Goal: Task Accomplishment & Management: Use online tool/utility

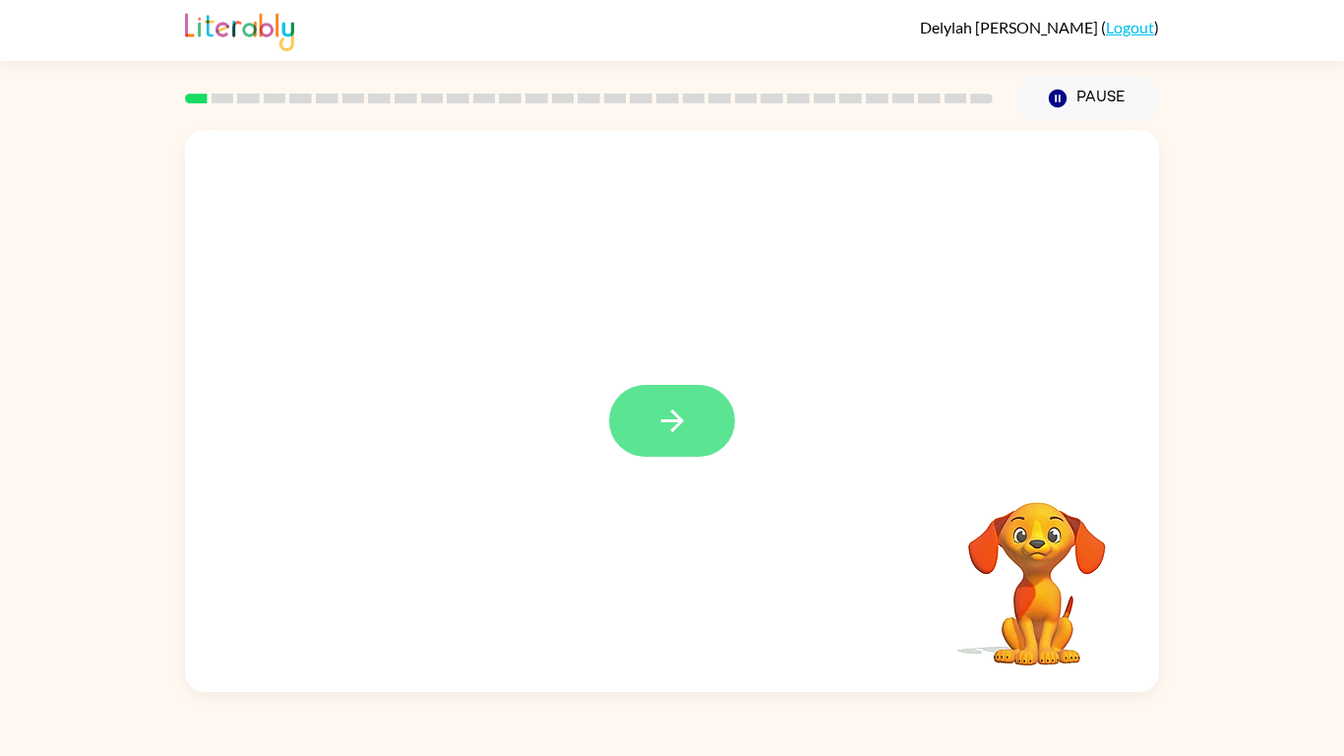
click at [629, 405] on button "button" at bounding box center [672, 421] width 126 height 72
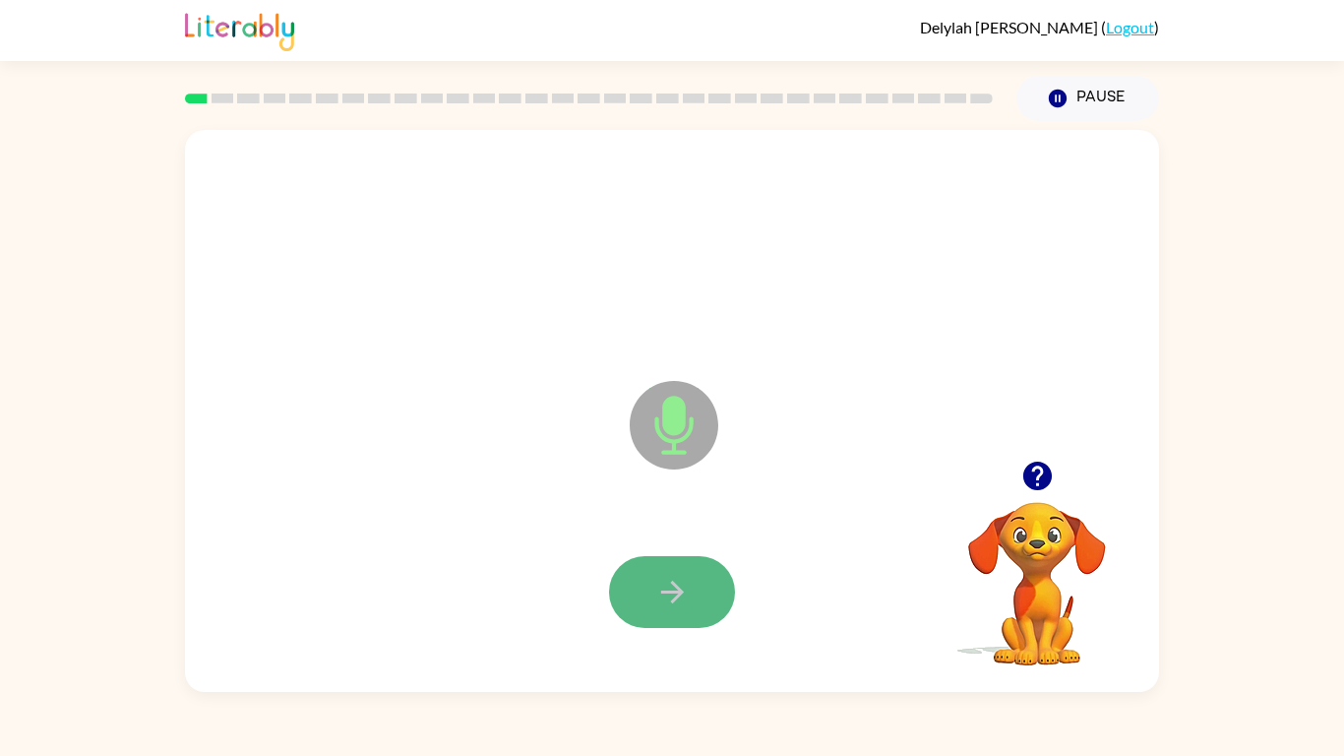
click at [670, 590] on icon "button" at bounding box center [671, 592] width 23 height 23
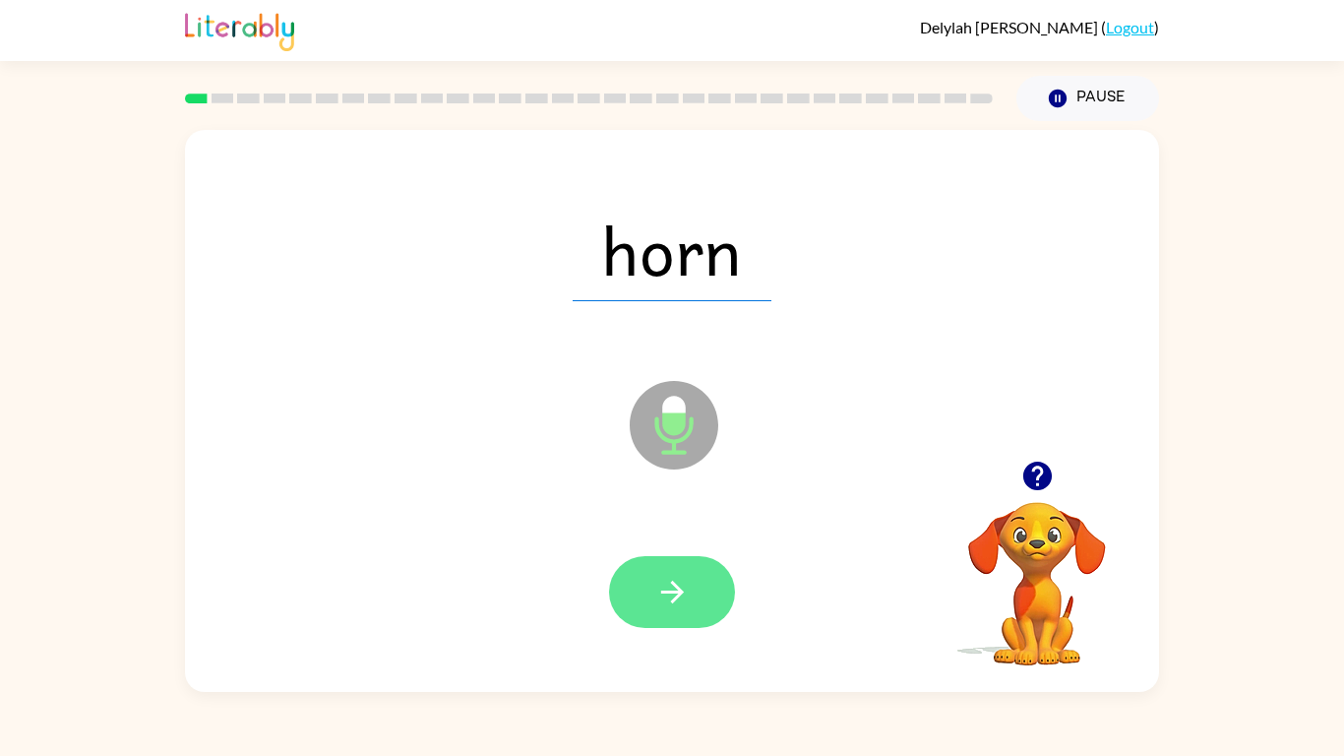
click at [655, 599] on icon "button" at bounding box center [672, 592] width 34 height 34
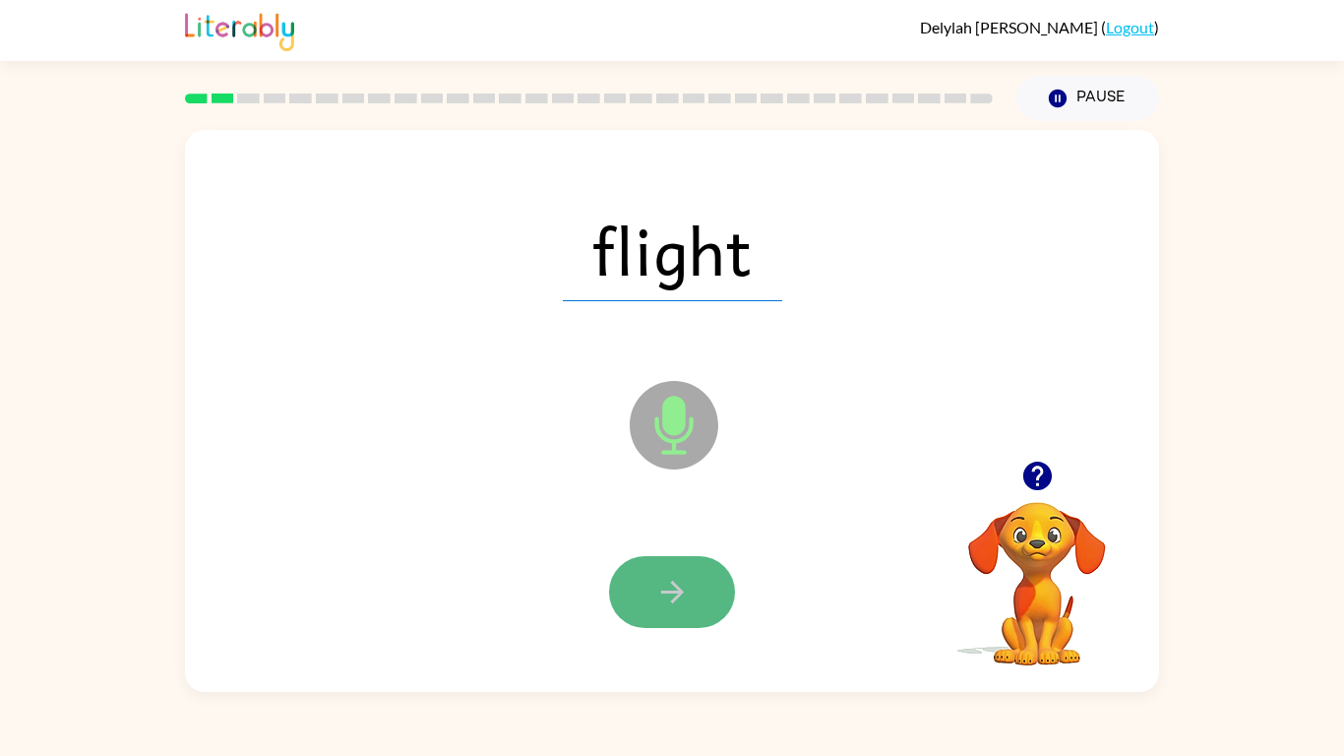
click at [651, 578] on button "button" at bounding box center [672, 592] width 126 height 72
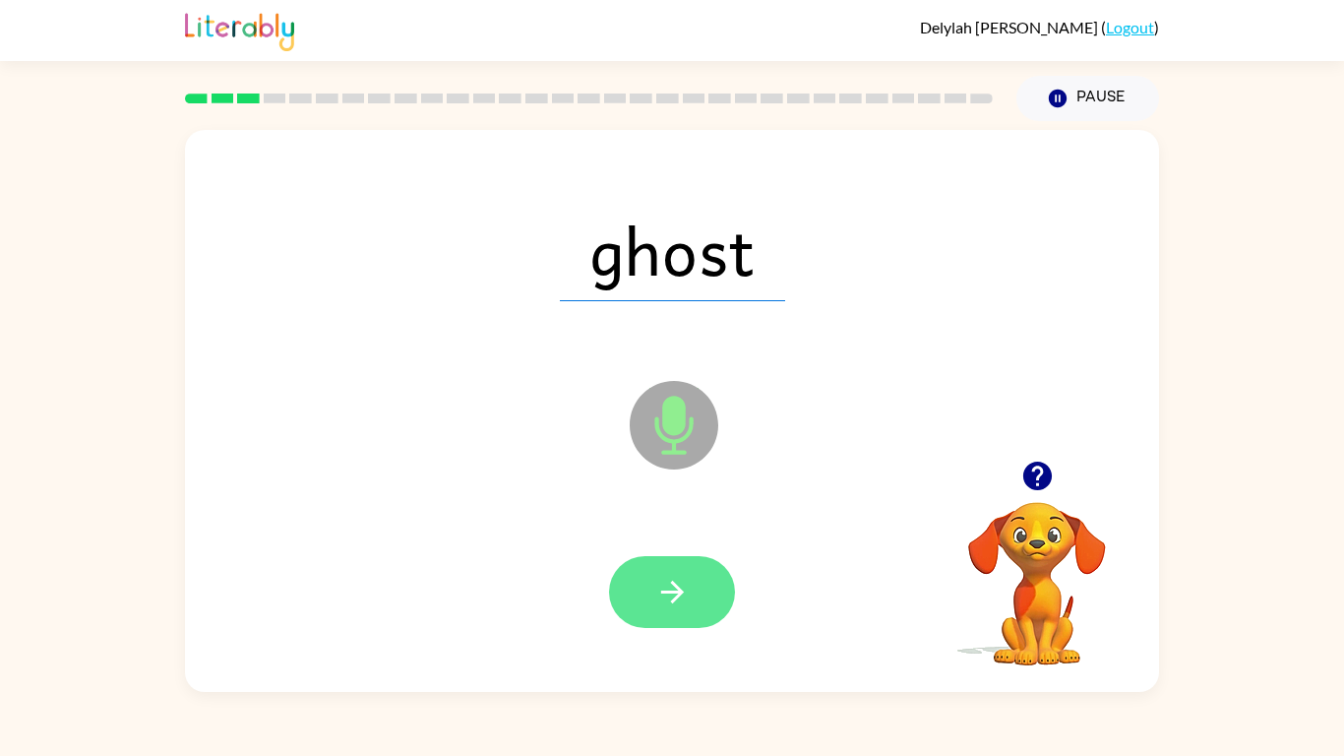
click at [643, 590] on button "button" at bounding box center [672, 592] width 126 height 72
click at [683, 589] on icon "button" at bounding box center [672, 592] width 34 height 34
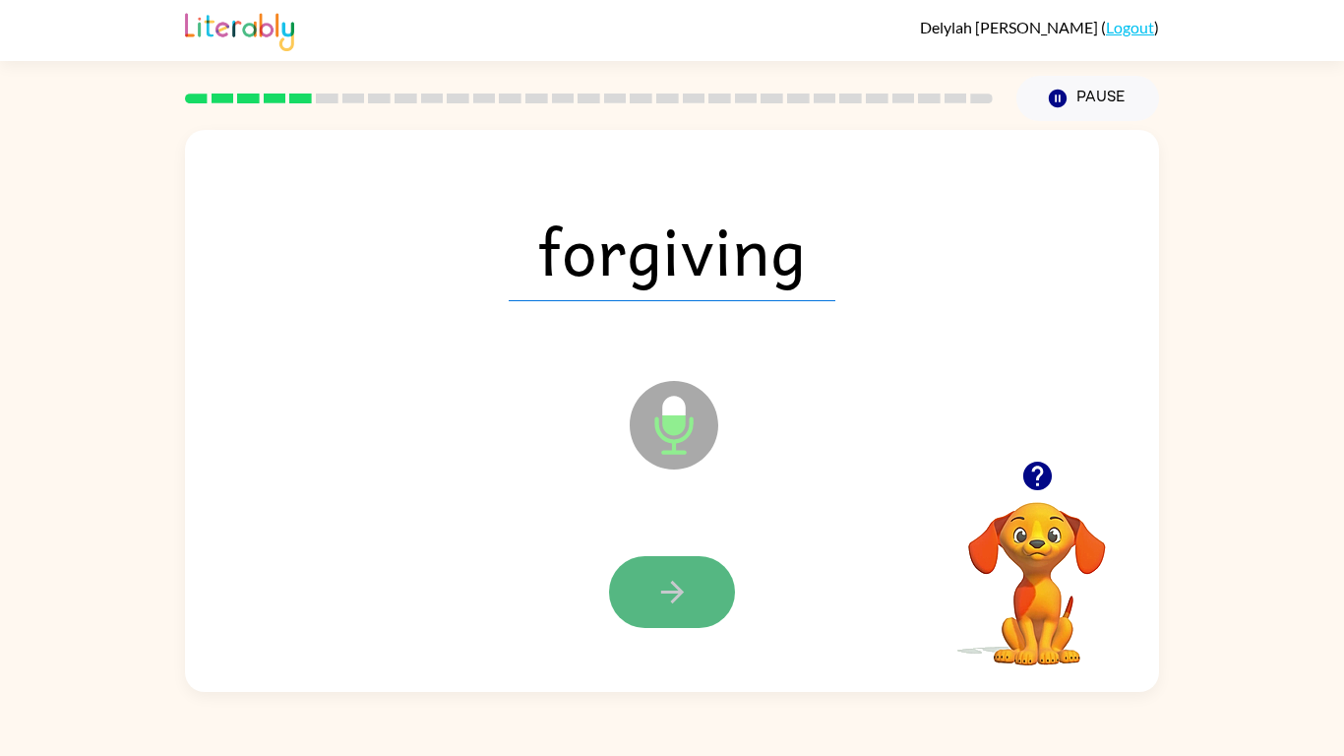
click at [655, 592] on icon "button" at bounding box center [672, 592] width 34 height 34
click at [694, 601] on button "button" at bounding box center [672, 592] width 126 height 72
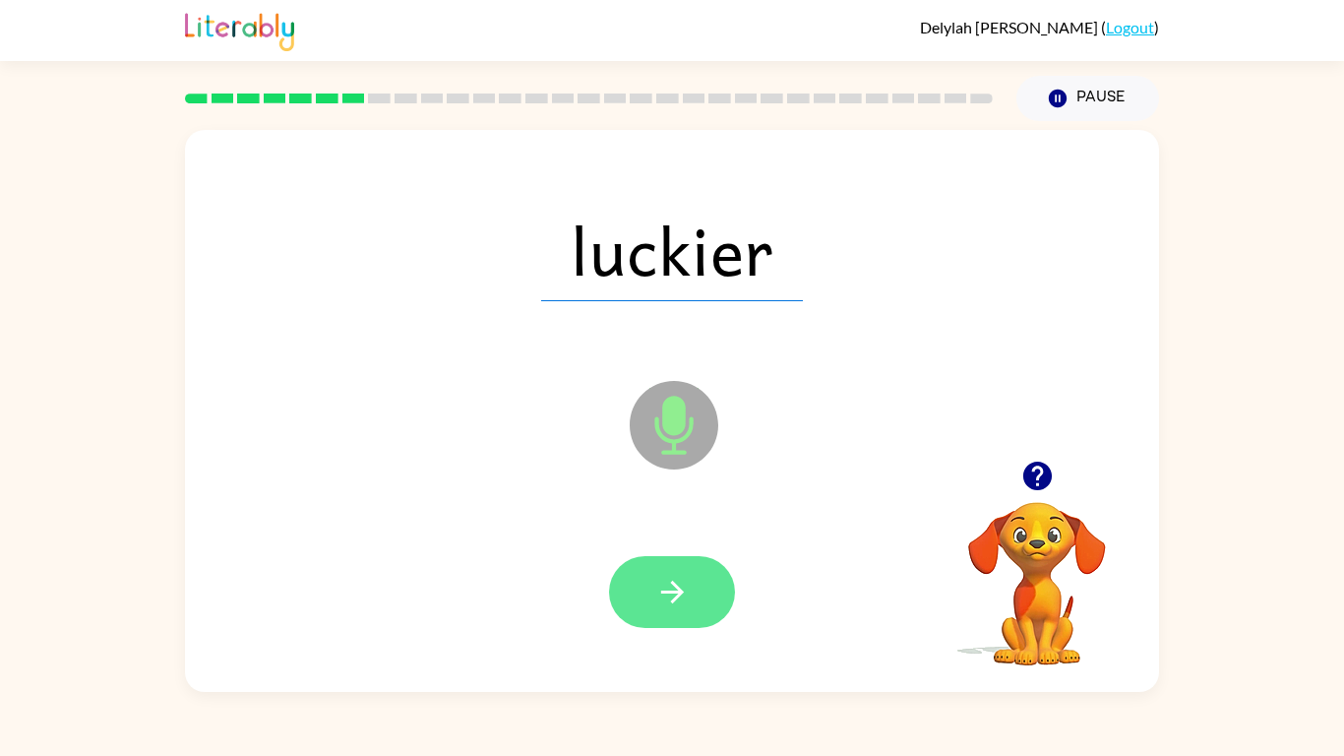
click at [667, 575] on icon "button" at bounding box center [672, 592] width 34 height 34
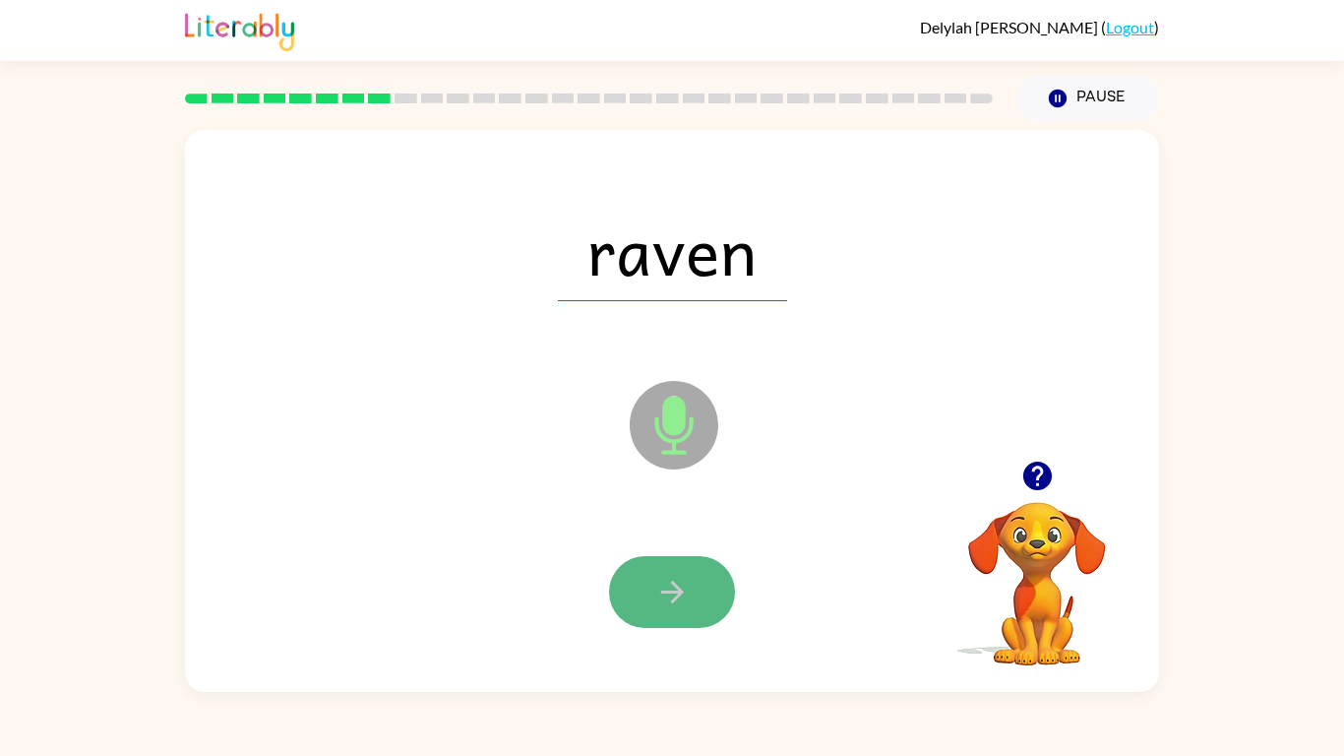
click at [668, 590] on icon "button" at bounding box center [672, 592] width 34 height 34
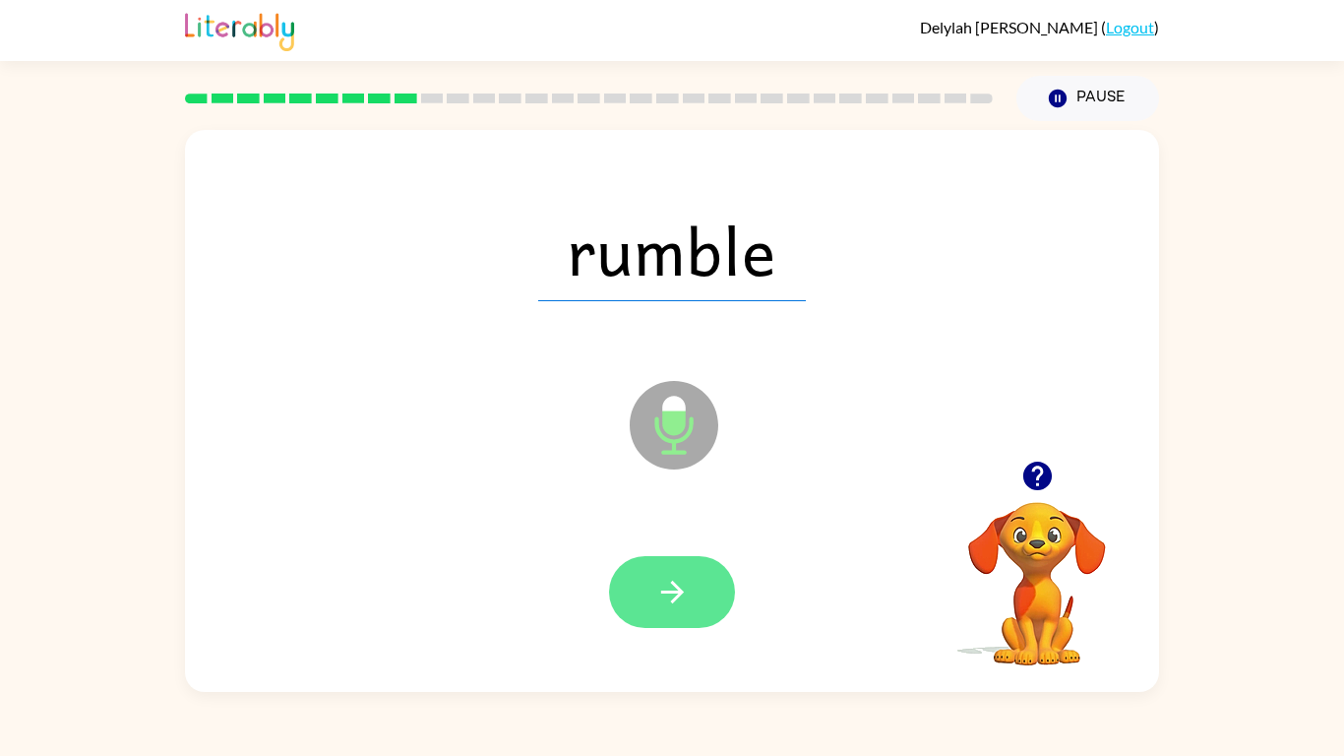
click at [655, 588] on icon "button" at bounding box center [672, 592] width 34 height 34
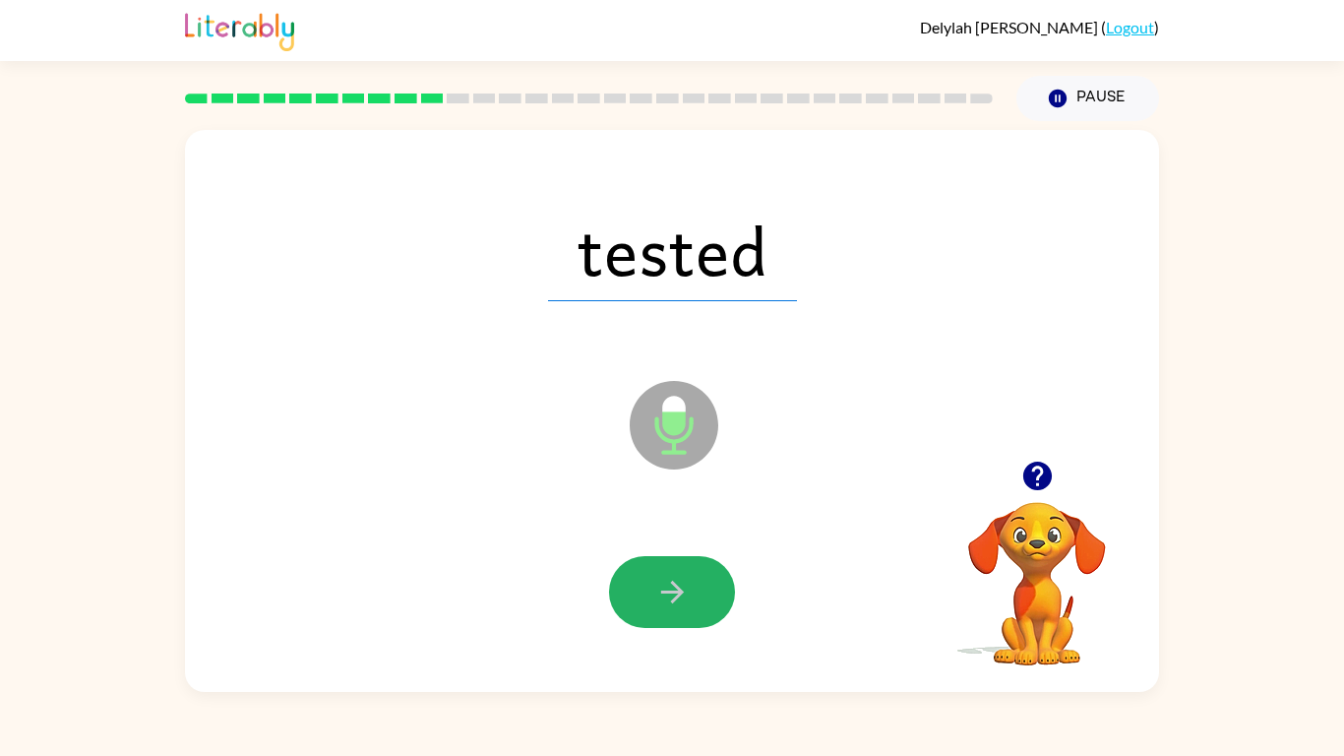
click at [655, 588] on icon "button" at bounding box center [672, 592] width 34 height 34
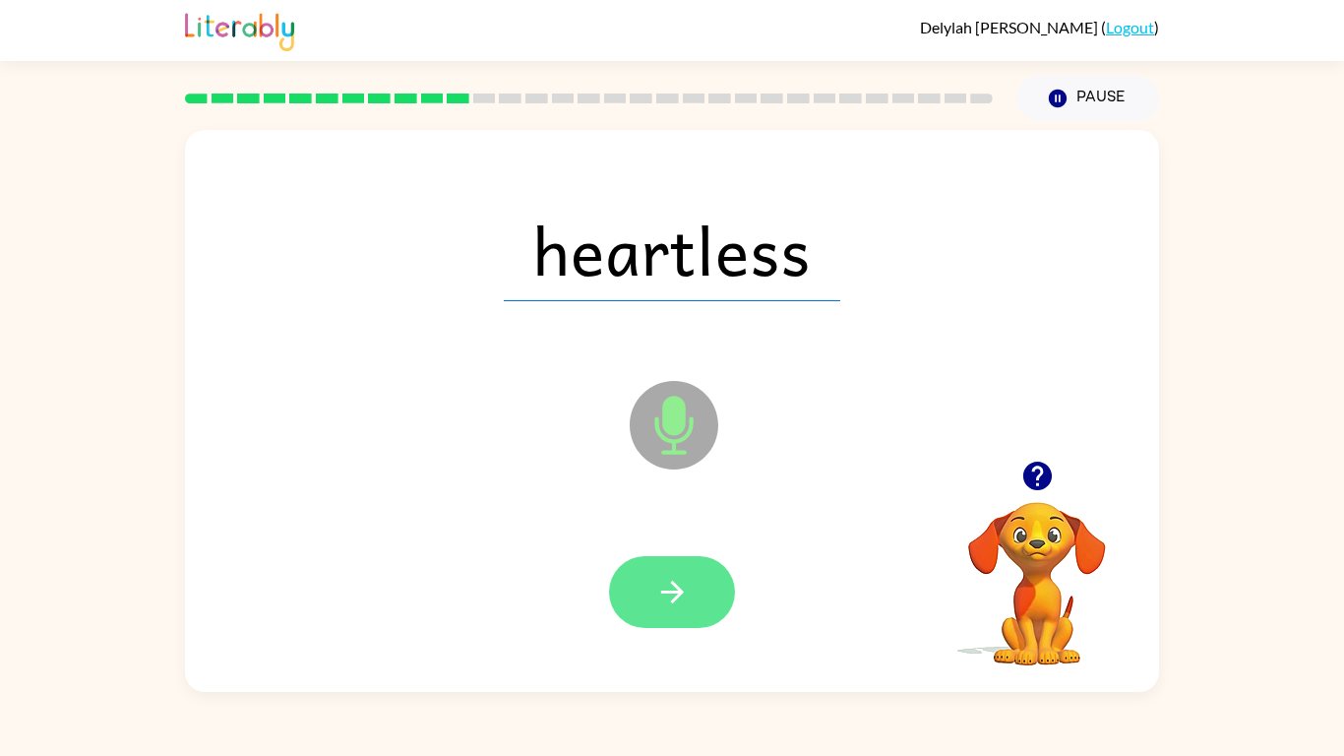
click at [673, 592] on icon "button" at bounding box center [671, 592] width 23 height 23
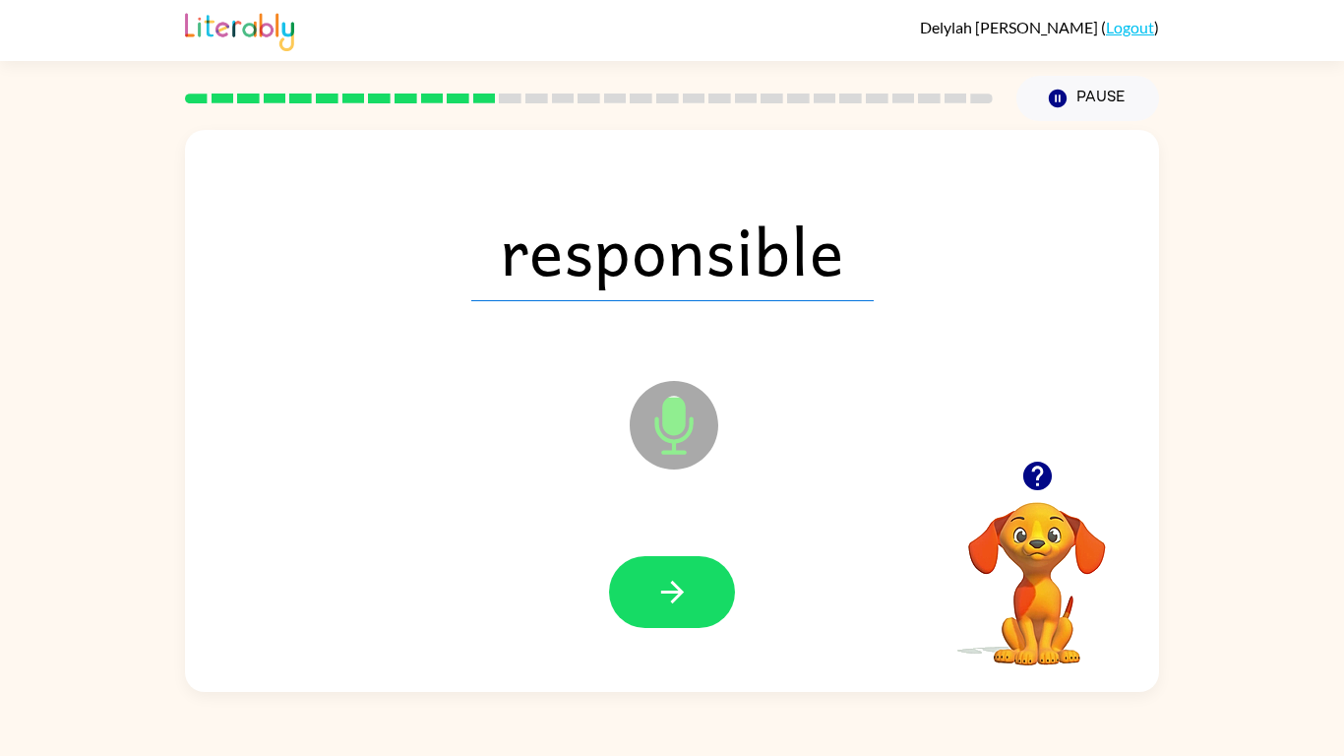
click at [673, 592] on icon "button" at bounding box center [671, 592] width 23 height 23
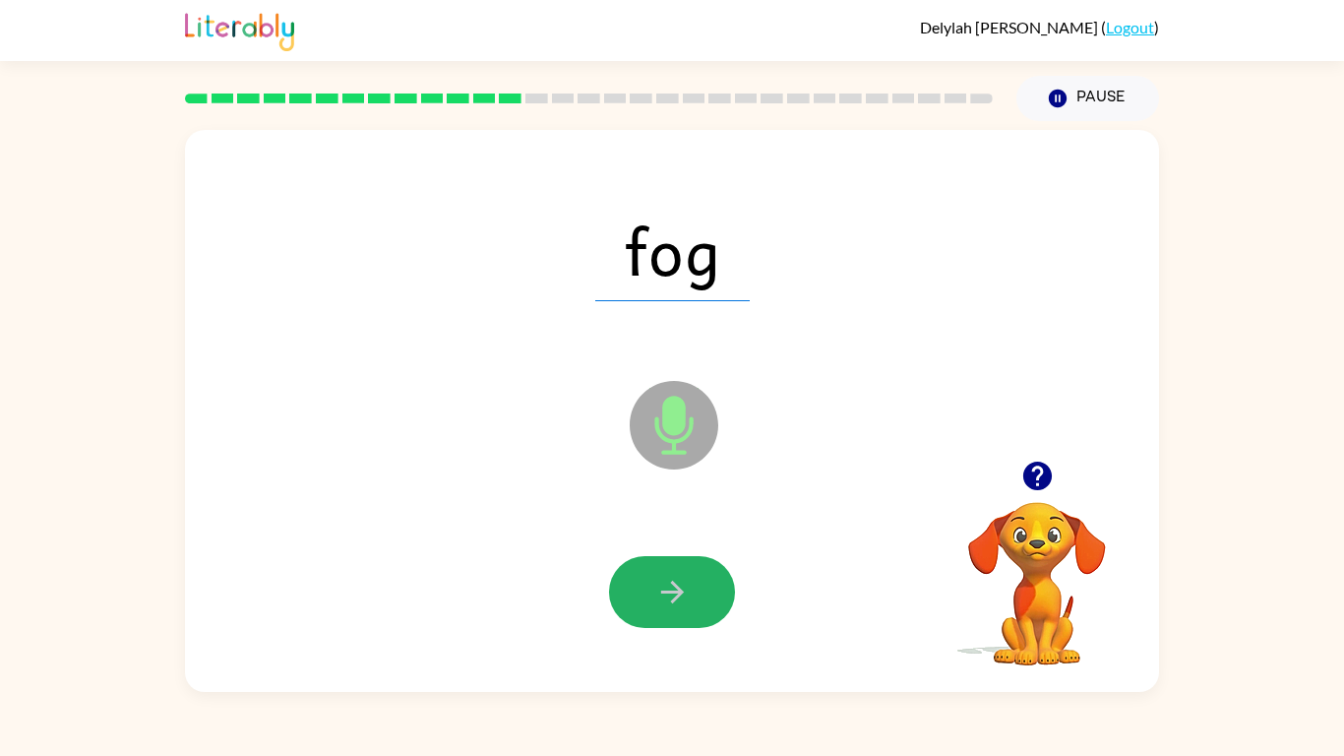
click at [673, 592] on icon "button" at bounding box center [671, 592] width 23 height 23
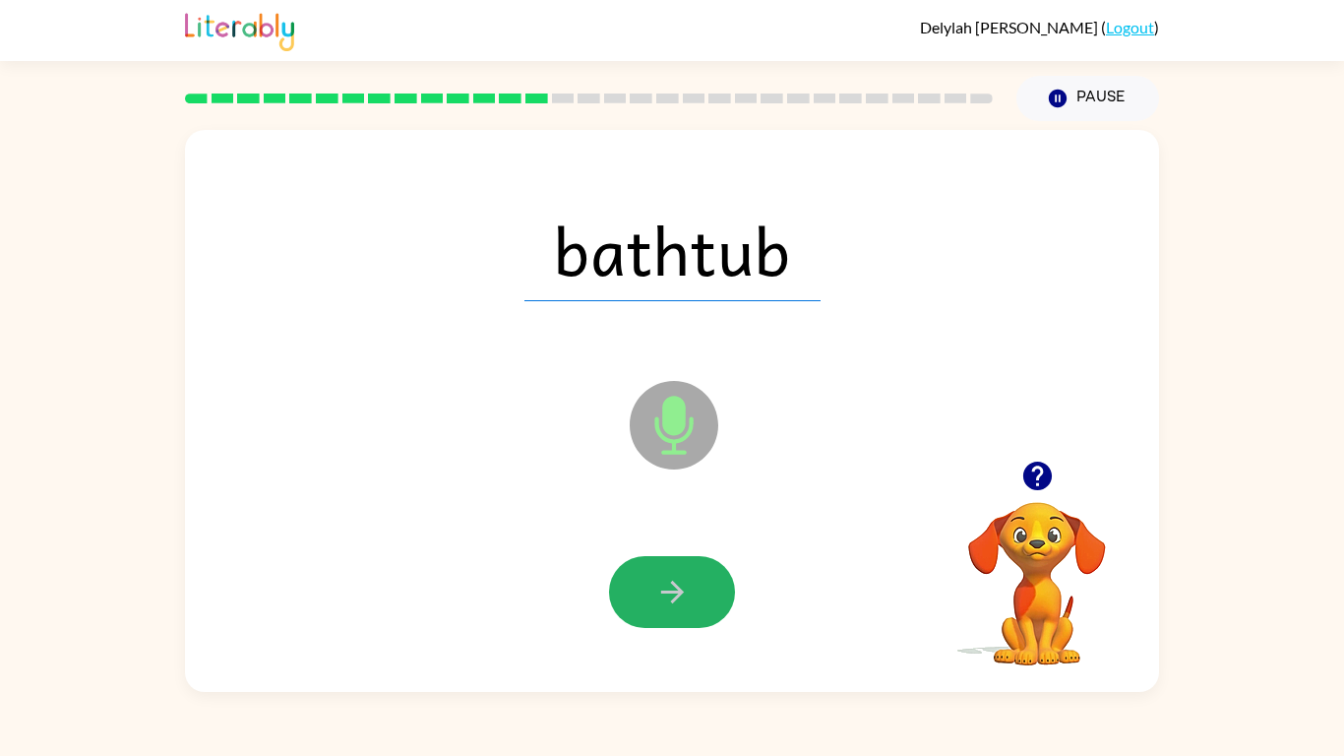
click at [673, 592] on icon "button" at bounding box center [671, 592] width 23 height 23
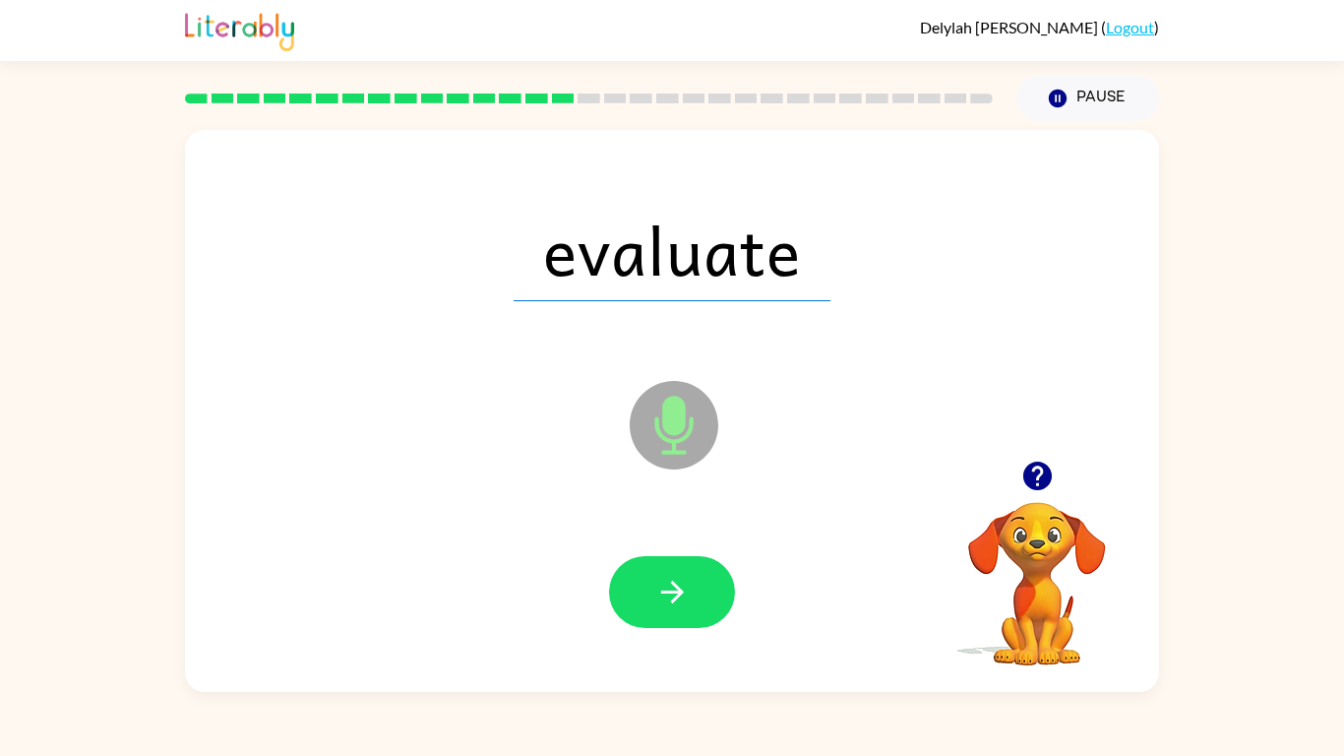
click at [673, 592] on icon "button" at bounding box center [671, 592] width 23 height 23
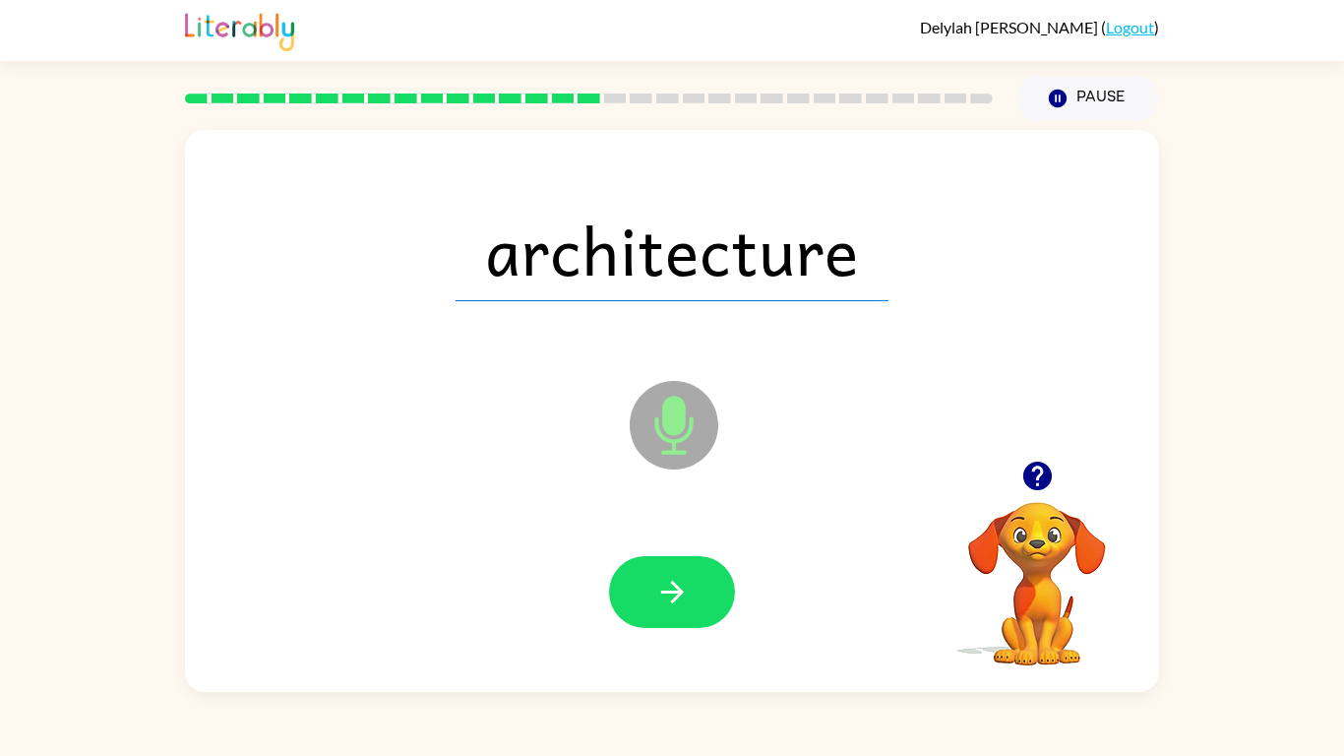
click at [673, 592] on icon "button" at bounding box center [671, 592] width 23 height 23
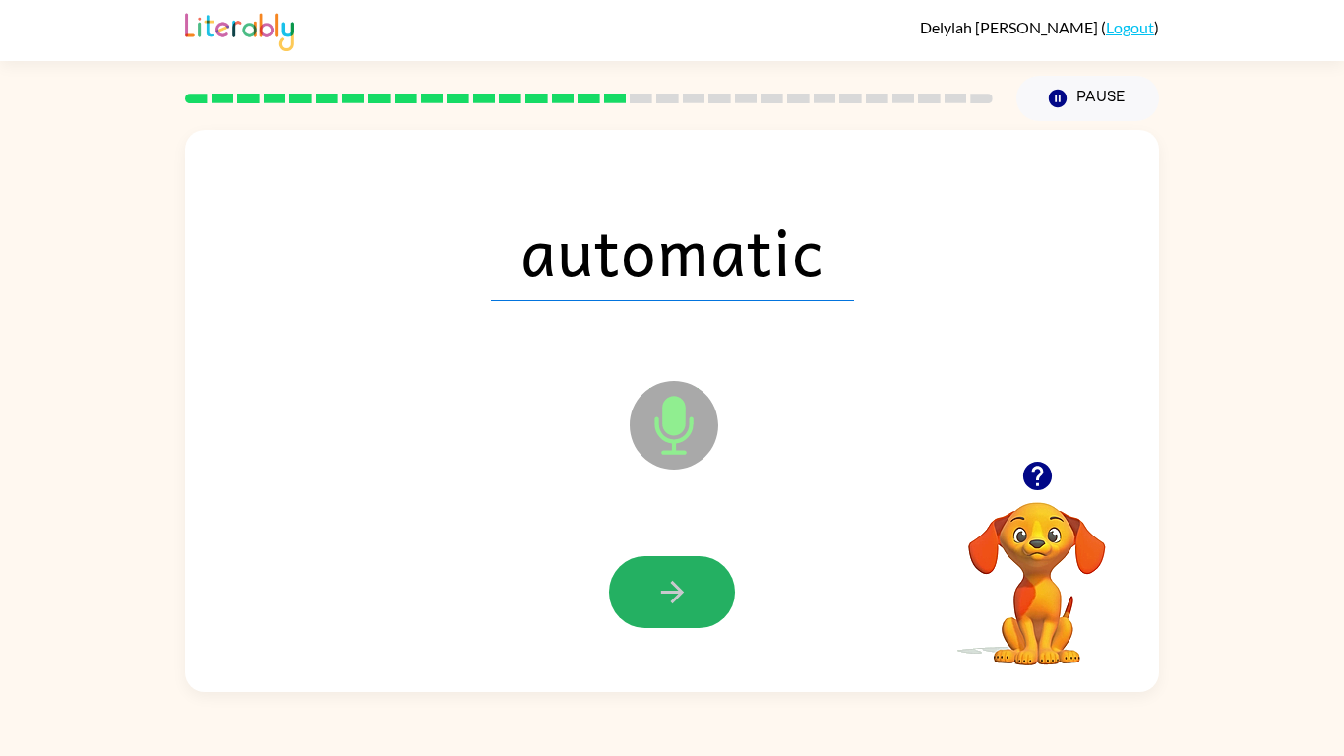
click at [673, 592] on icon "button" at bounding box center [671, 592] width 23 height 23
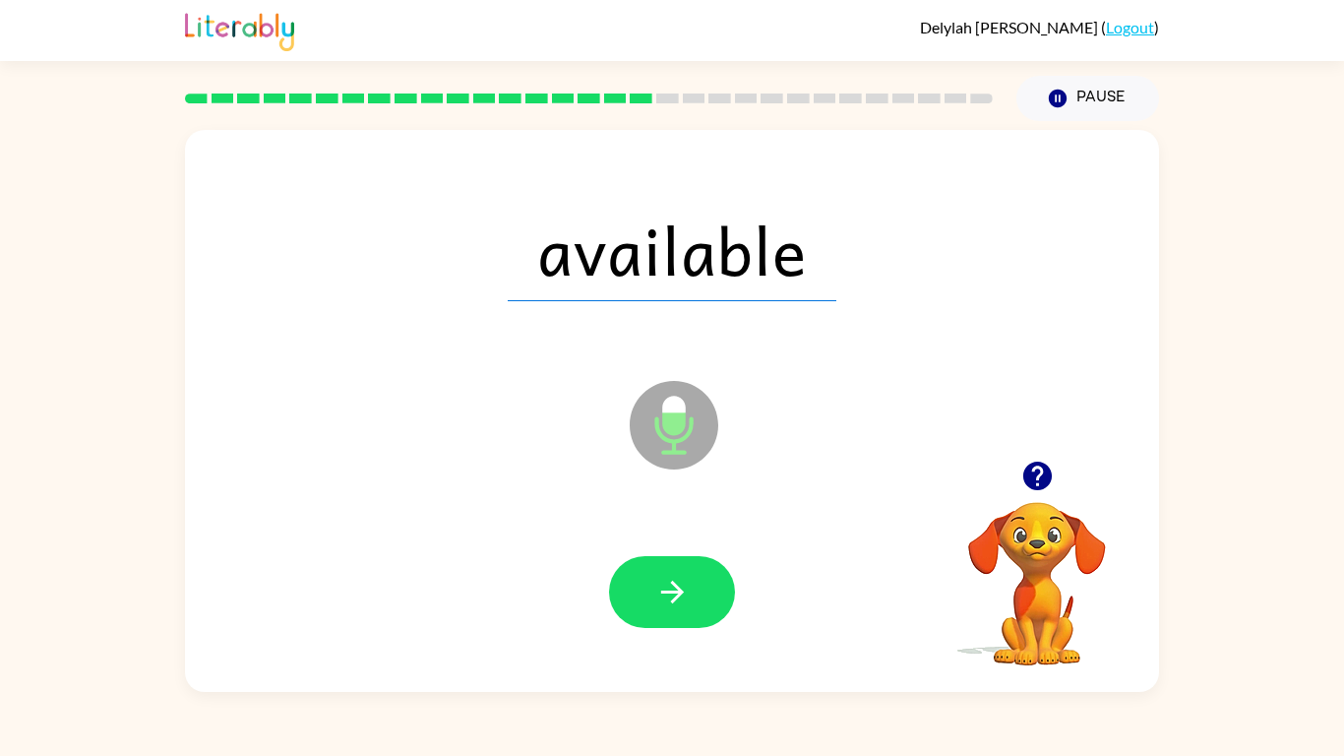
click at [673, 592] on icon "button" at bounding box center [671, 592] width 23 height 23
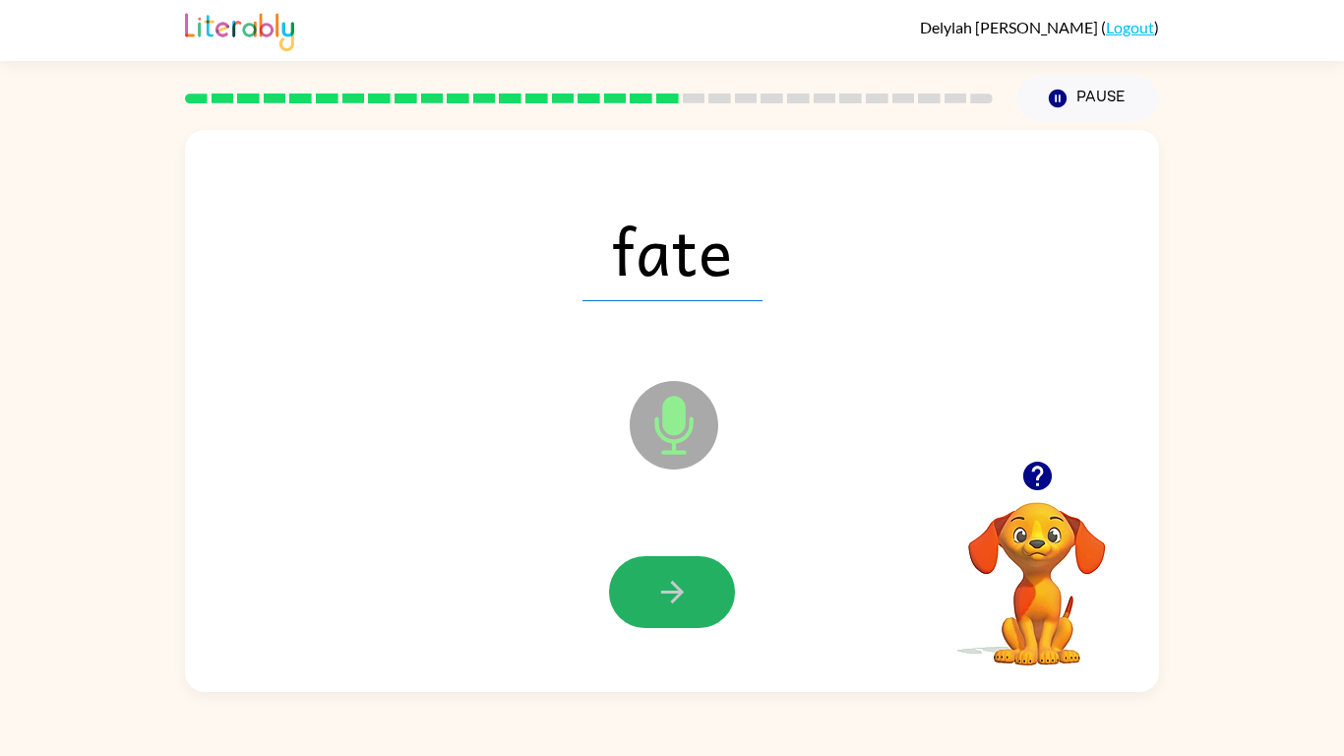
click at [673, 592] on icon "button" at bounding box center [671, 592] width 23 height 23
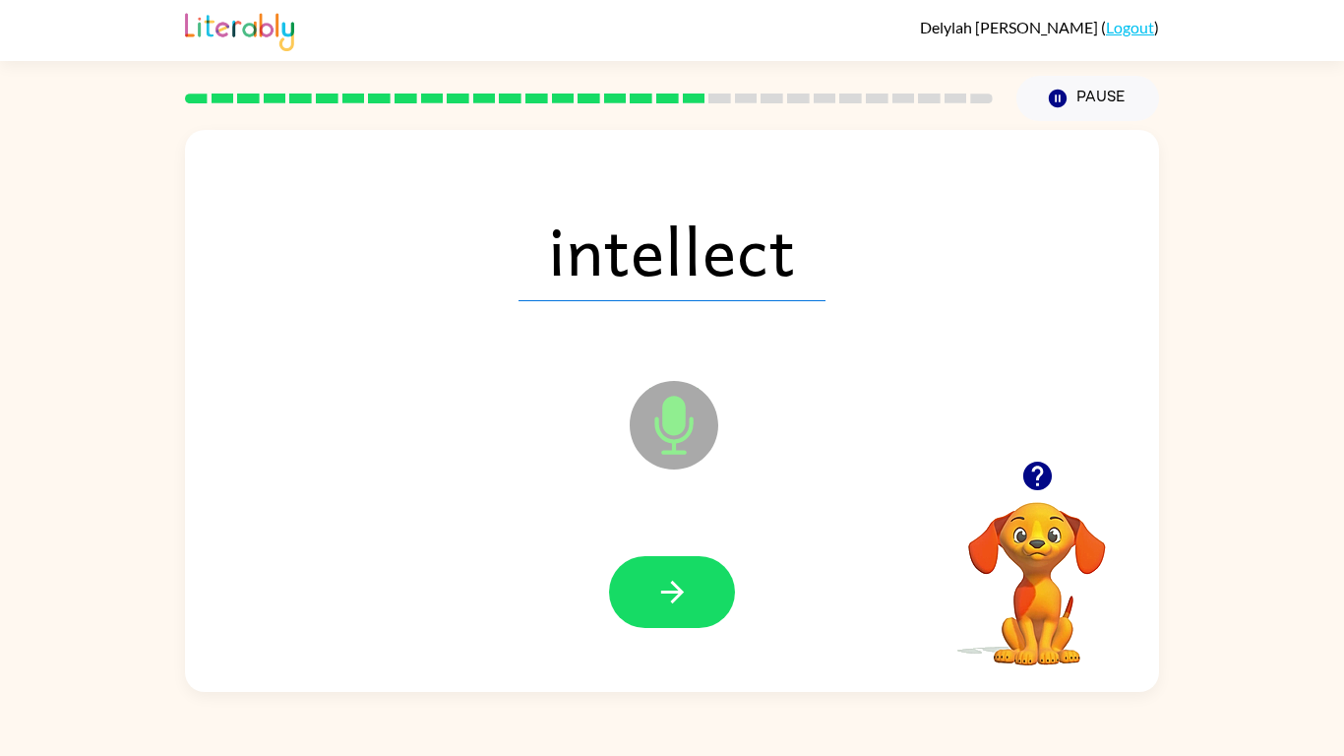
click at [673, 592] on icon "button" at bounding box center [671, 592] width 23 height 23
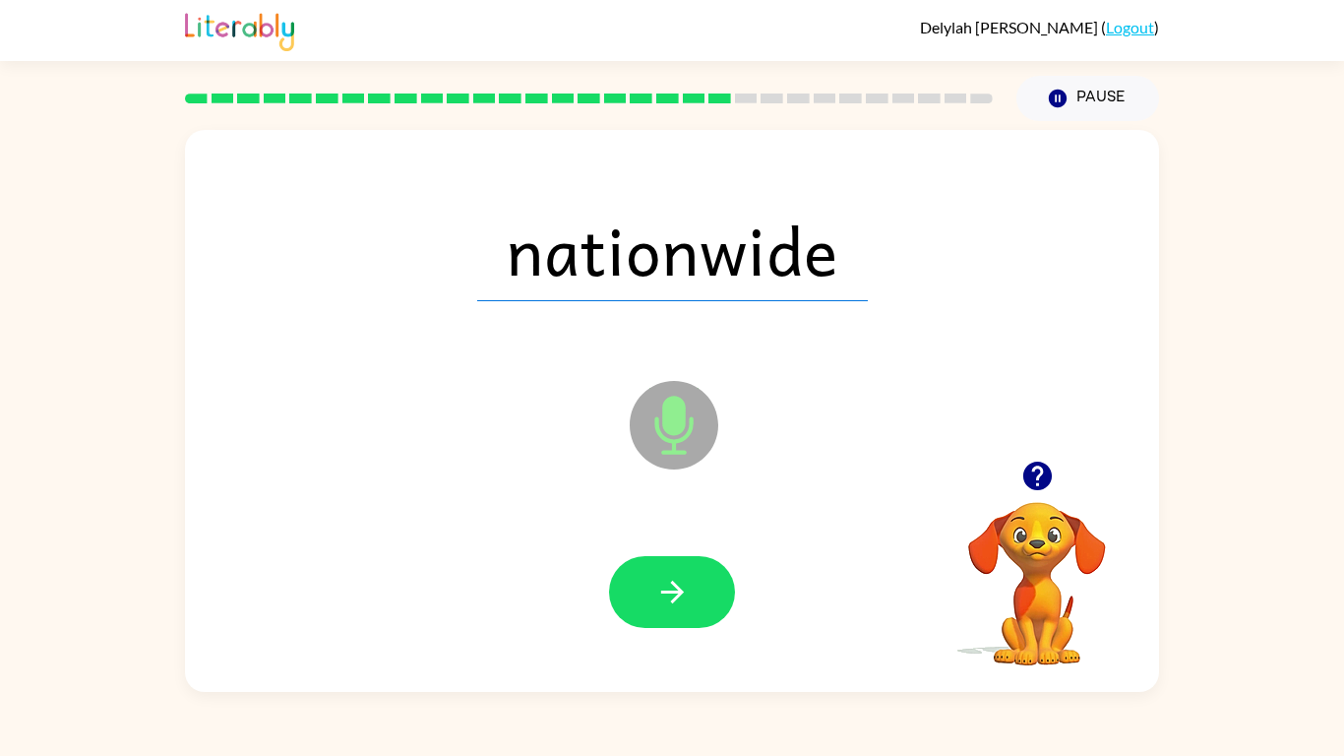
click at [673, 592] on icon "button" at bounding box center [671, 592] width 23 height 23
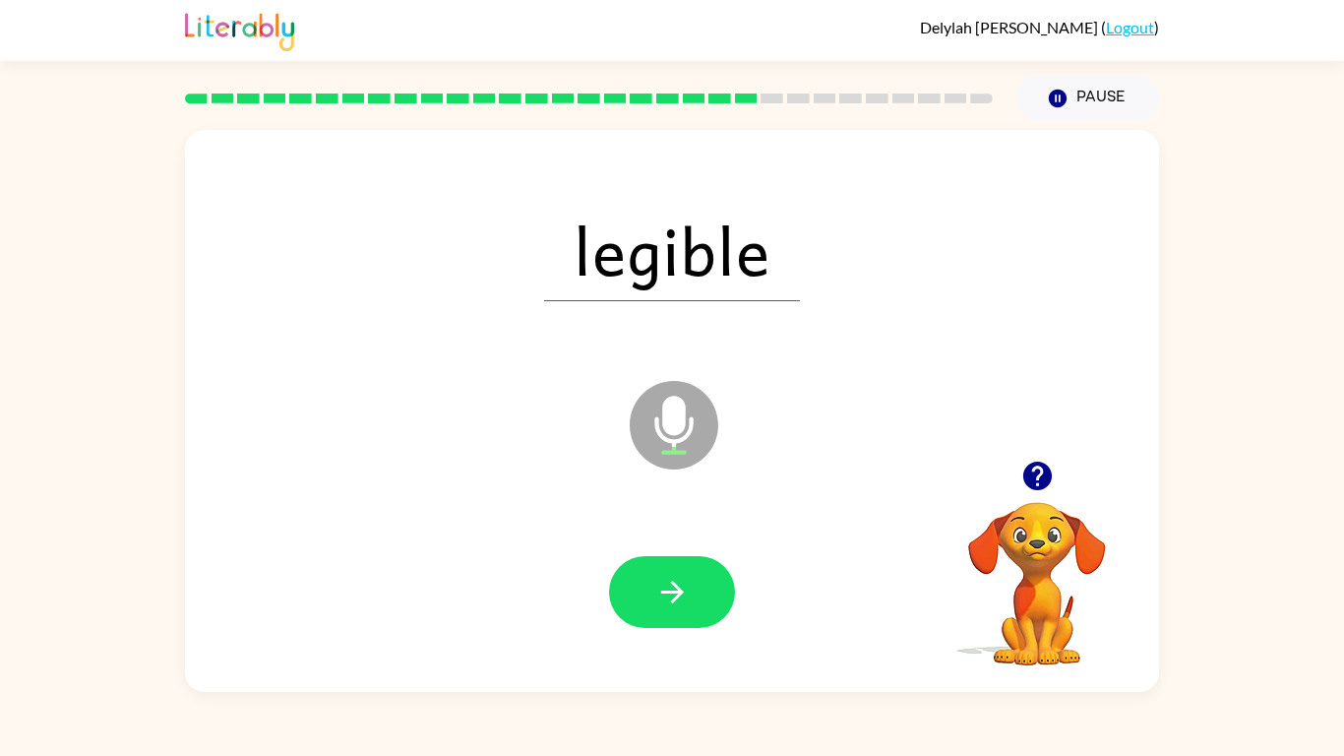
click at [673, 592] on icon "button" at bounding box center [671, 592] width 23 height 23
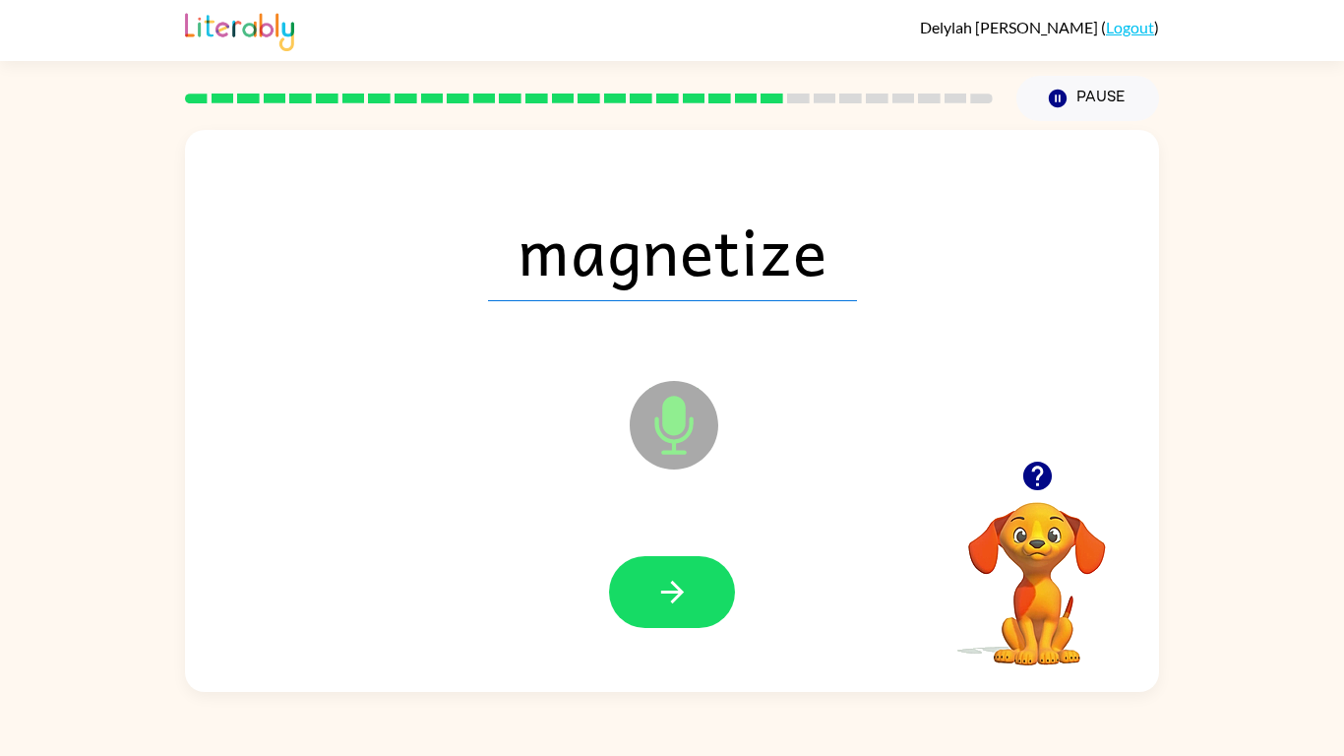
click at [673, 592] on icon "button" at bounding box center [671, 592] width 23 height 23
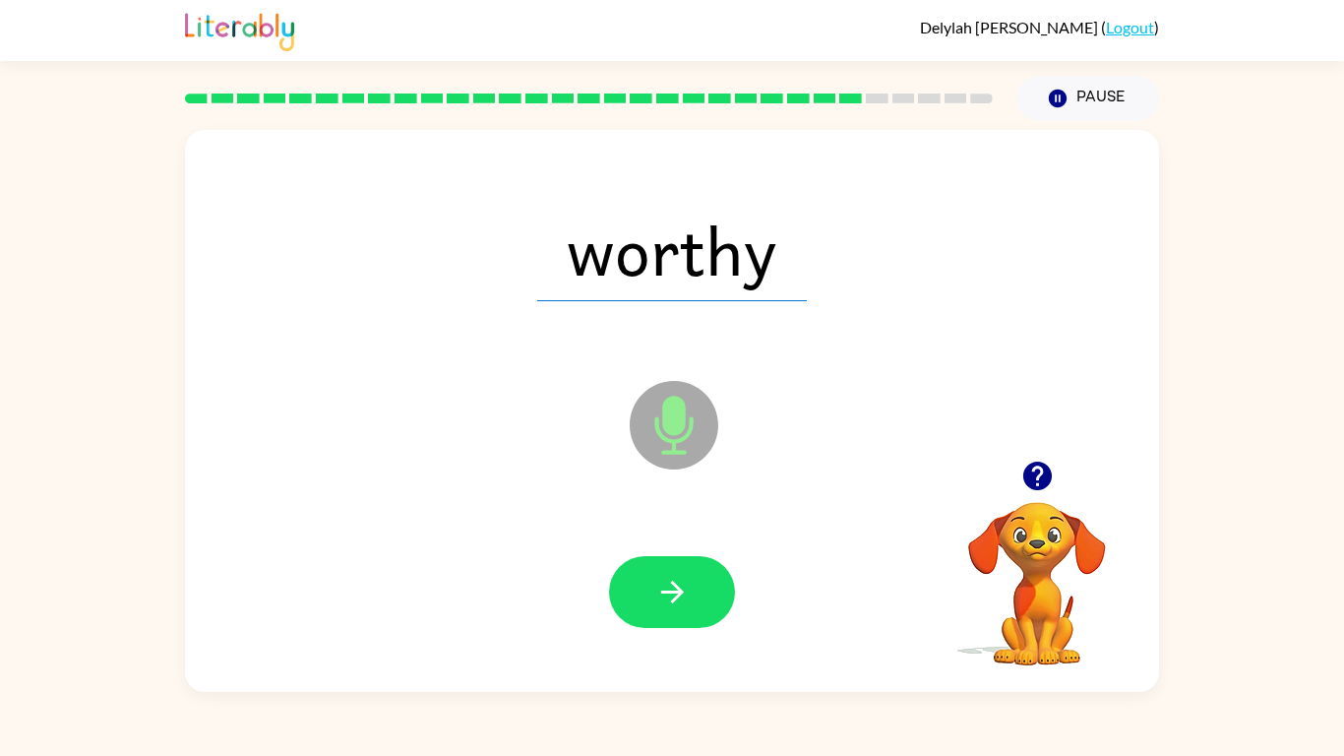
click at [673, 592] on icon "button" at bounding box center [671, 592] width 23 height 23
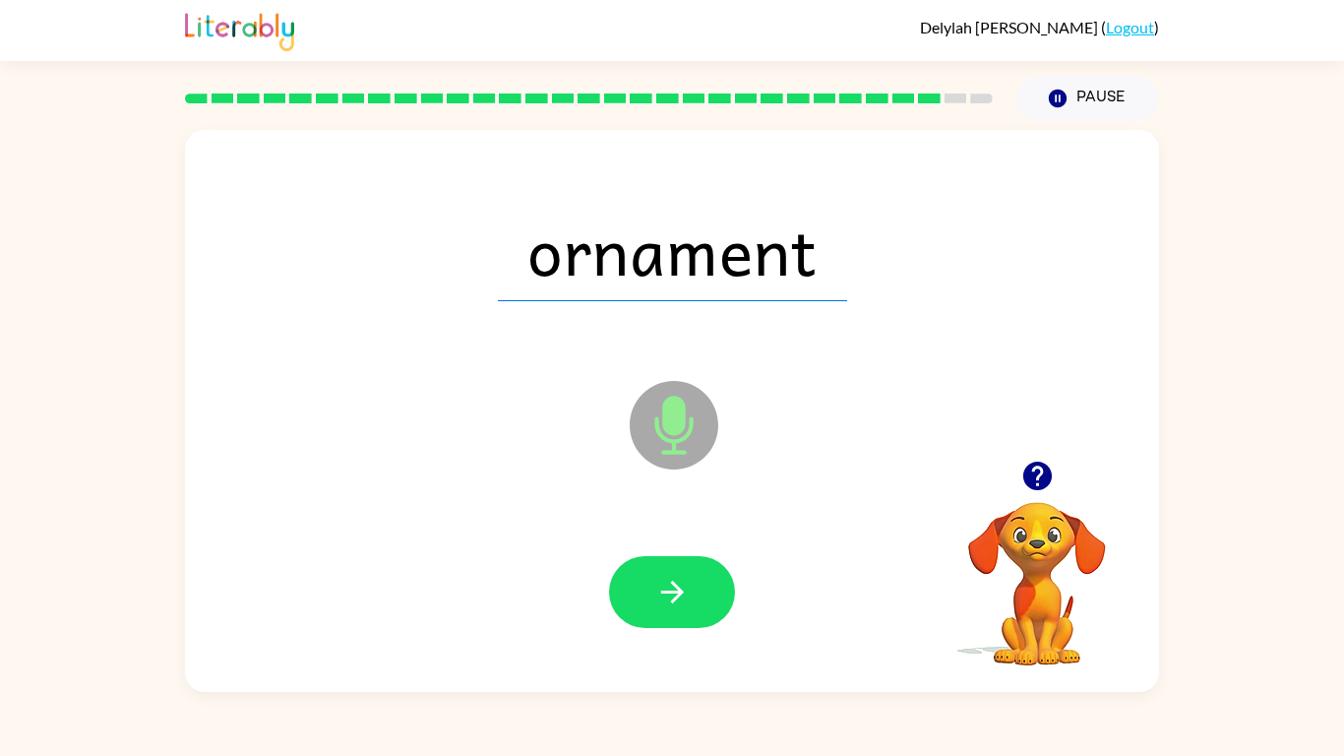
click at [673, 592] on icon "button" at bounding box center [671, 592] width 23 height 23
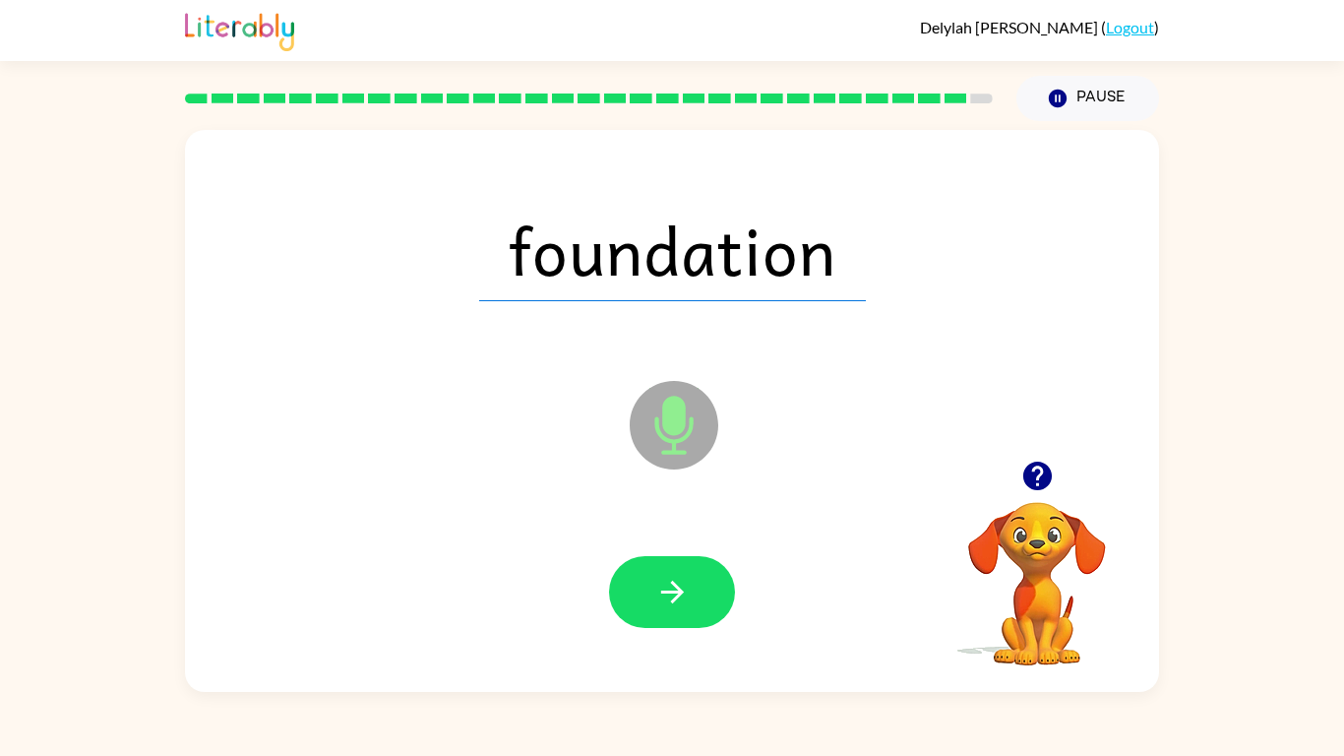
click at [673, 592] on icon "button" at bounding box center [671, 592] width 23 height 23
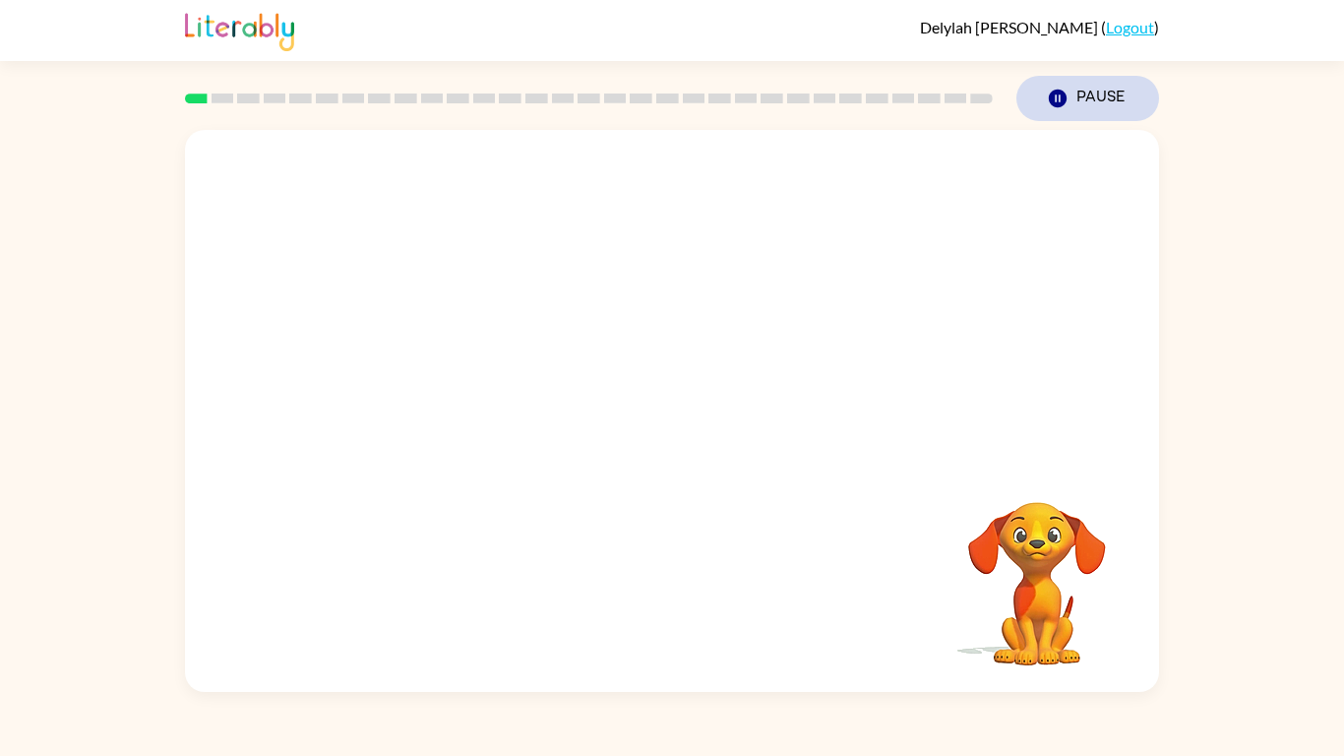
click at [1050, 106] on icon "Pause" at bounding box center [1058, 99] width 22 height 22
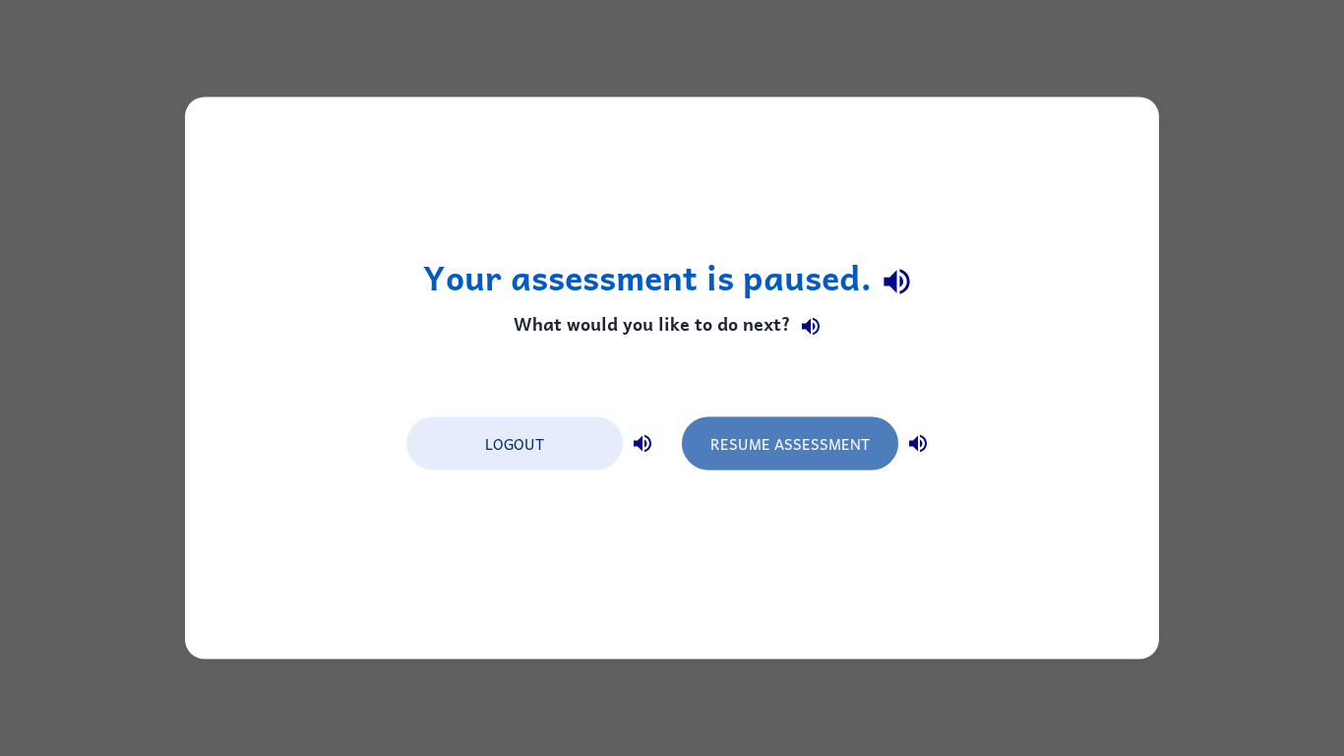
click at [840, 436] on button "Resume Assessment" at bounding box center [790, 443] width 217 height 53
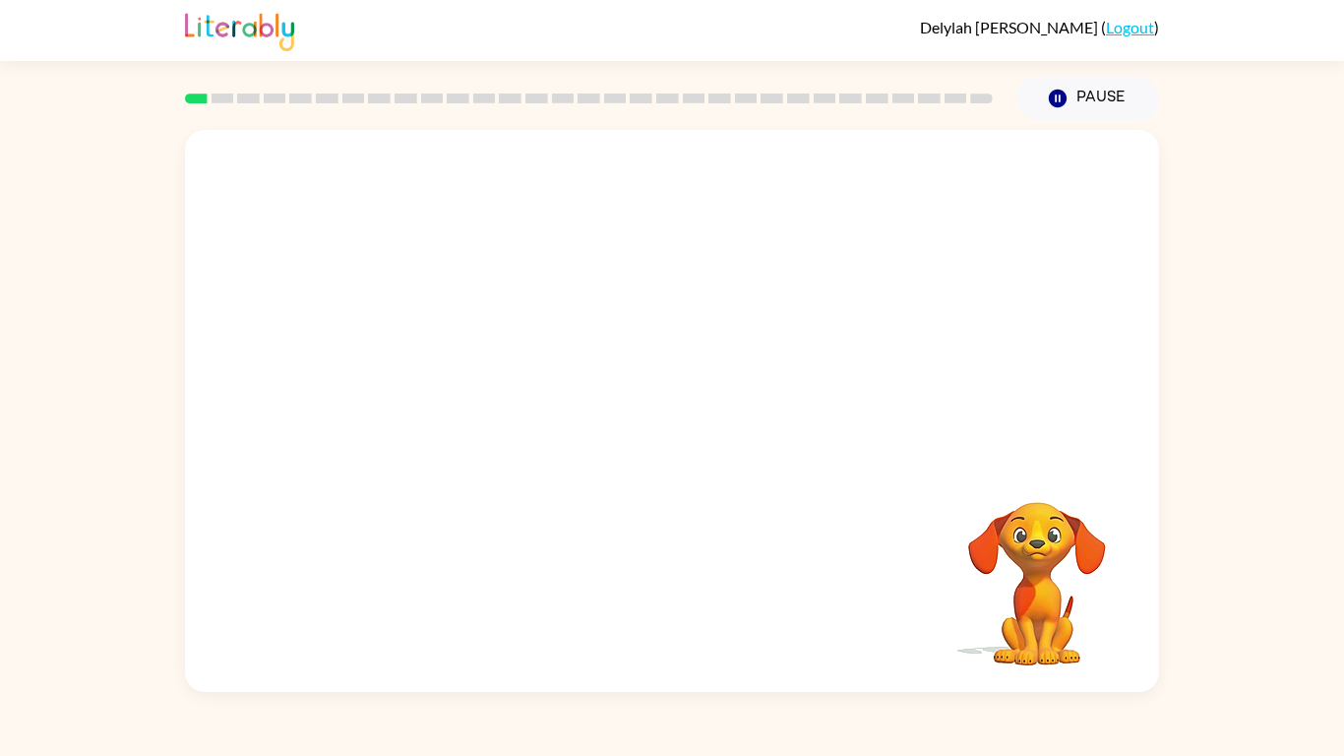
drag, startPoint x: 1007, startPoint y: 561, endPoint x: 1003, endPoint y: 590, distance: 28.8
click at [1003, 590] on video "Your browser must support playing .mp4 files to use Literably. Please try using…" at bounding box center [1037, 569] width 197 height 197
click at [433, 378] on video "Your browser must support playing .mp4 files to use Literably. Please try using…" at bounding box center [672, 295] width 974 height 331
click at [658, 419] on icon "button" at bounding box center [672, 421] width 34 height 34
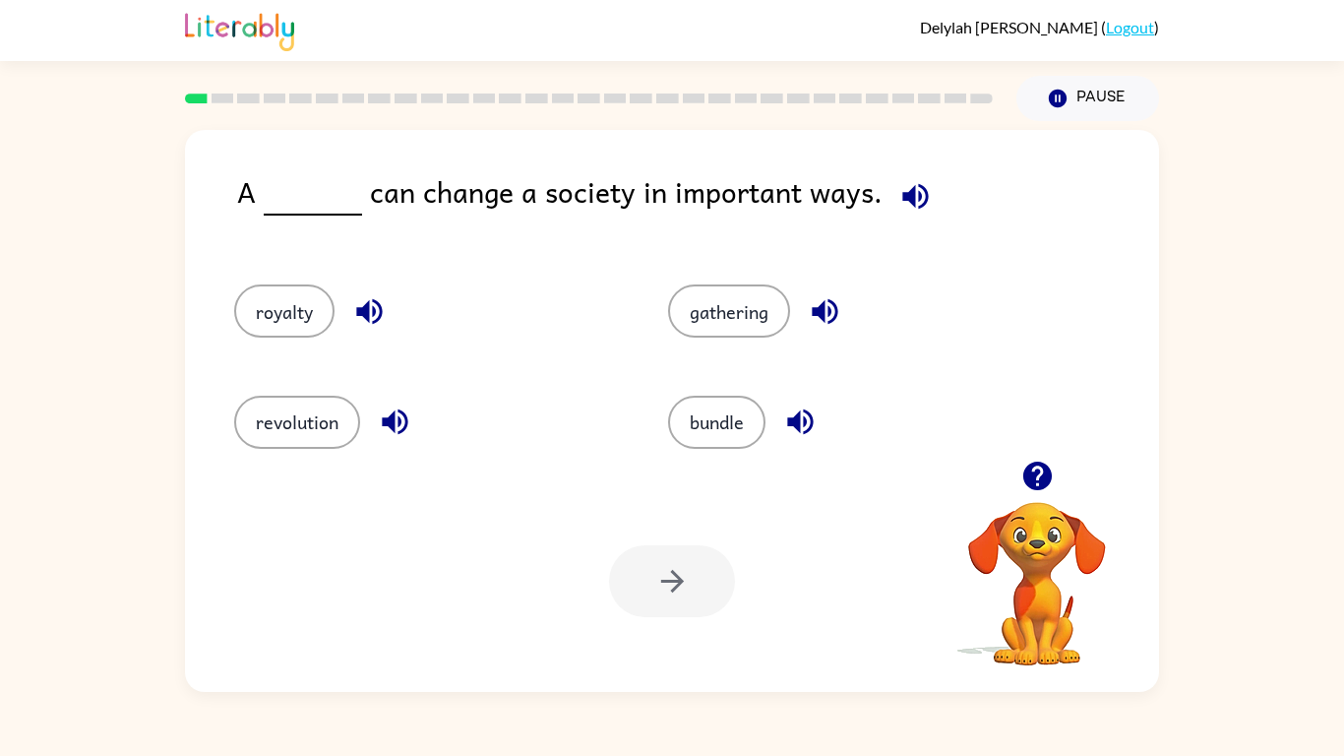
click at [914, 185] on icon "button" at bounding box center [916, 196] width 34 height 34
click at [706, 316] on button "gathering" at bounding box center [729, 310] width 122 height 53
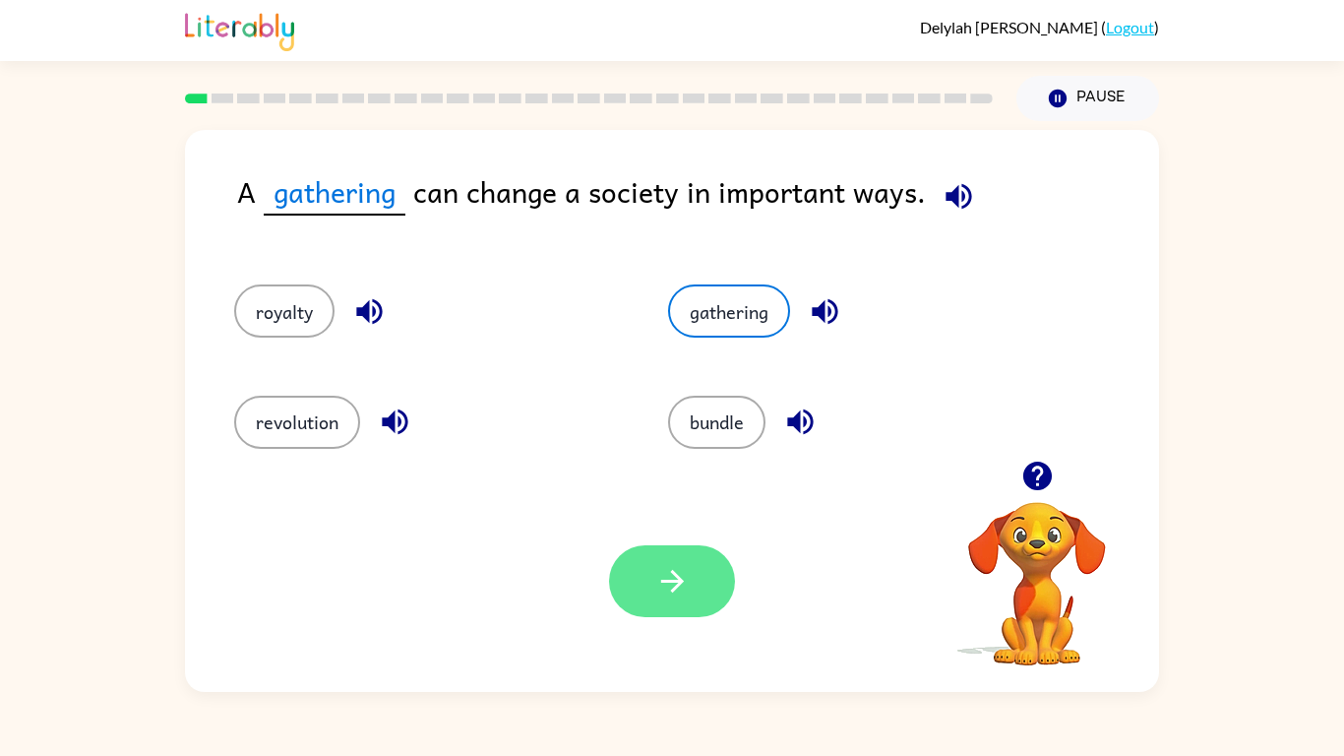
click at [635, 595] on button "button" at bounding box center [672, 581] width 126 height 72
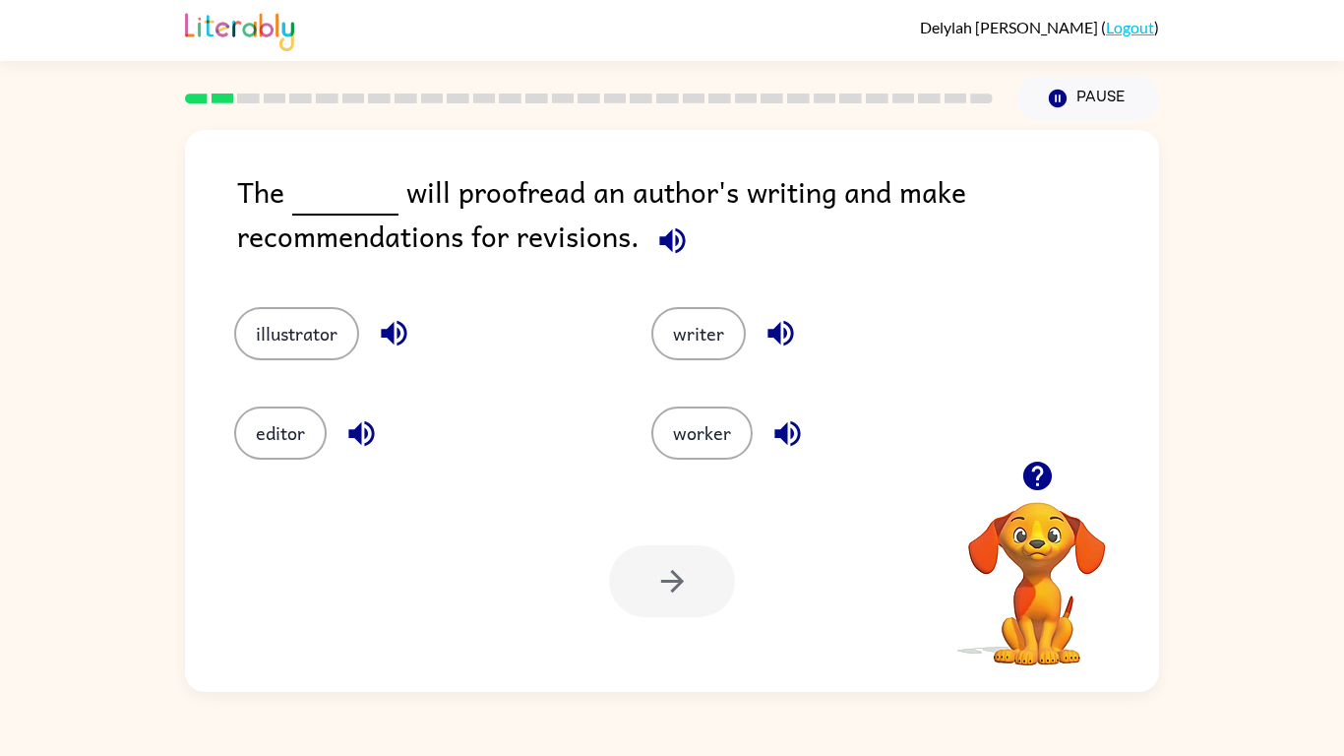
click at [669, 236] on icon "button" at bounding box center [672, 240] width 26 height 26
click at [303, 346] on button "illustrator" at bounding box center [296, 333] width 125 height 53
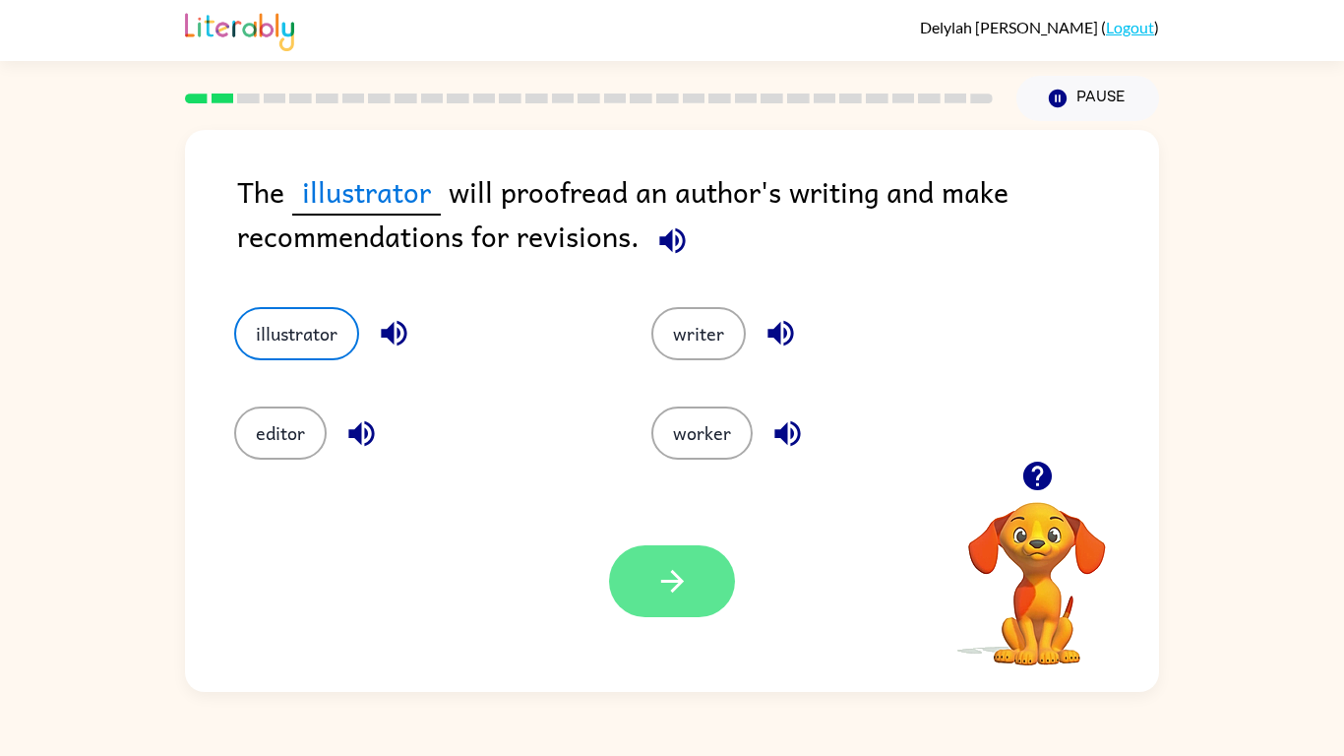
click at [641, 556] on button "button" at bounding box center [672, 581] width 126 height 72
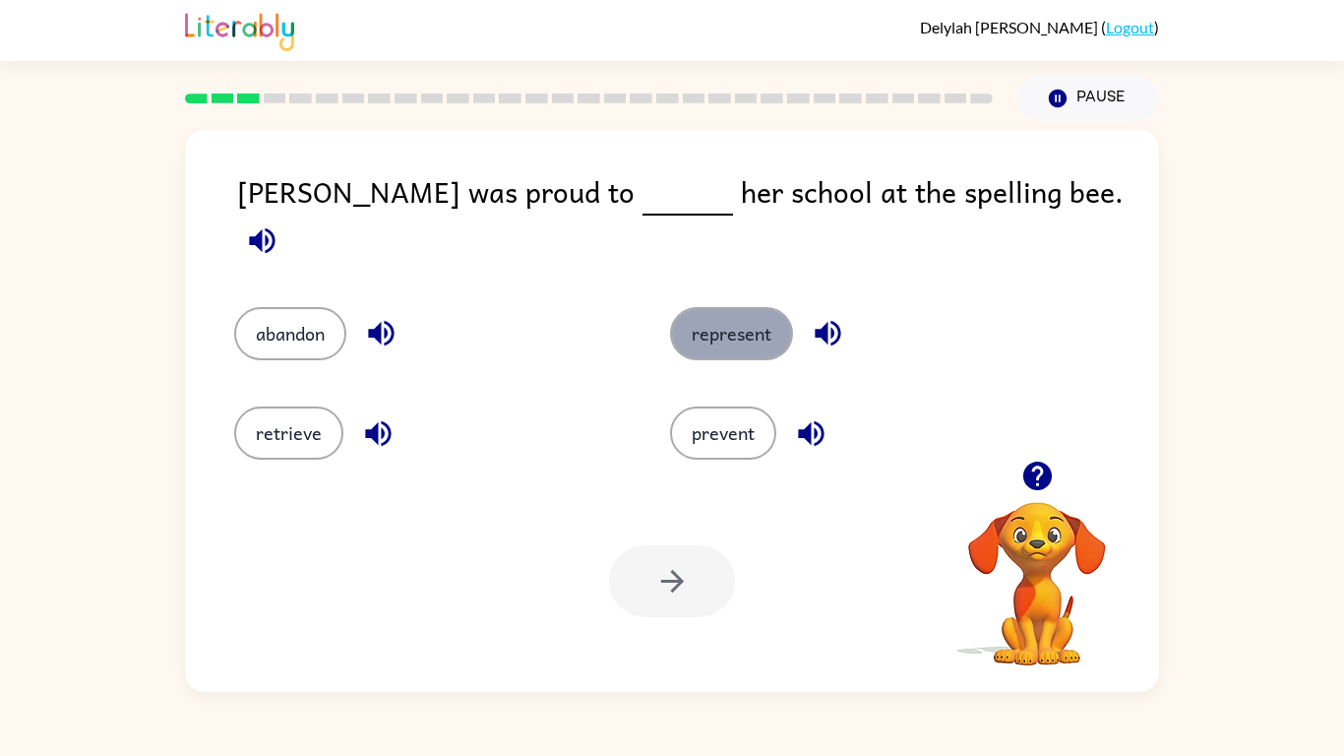
click at [715, 320] on button "represent" at bounding box center [731, 333] width 123 height 53
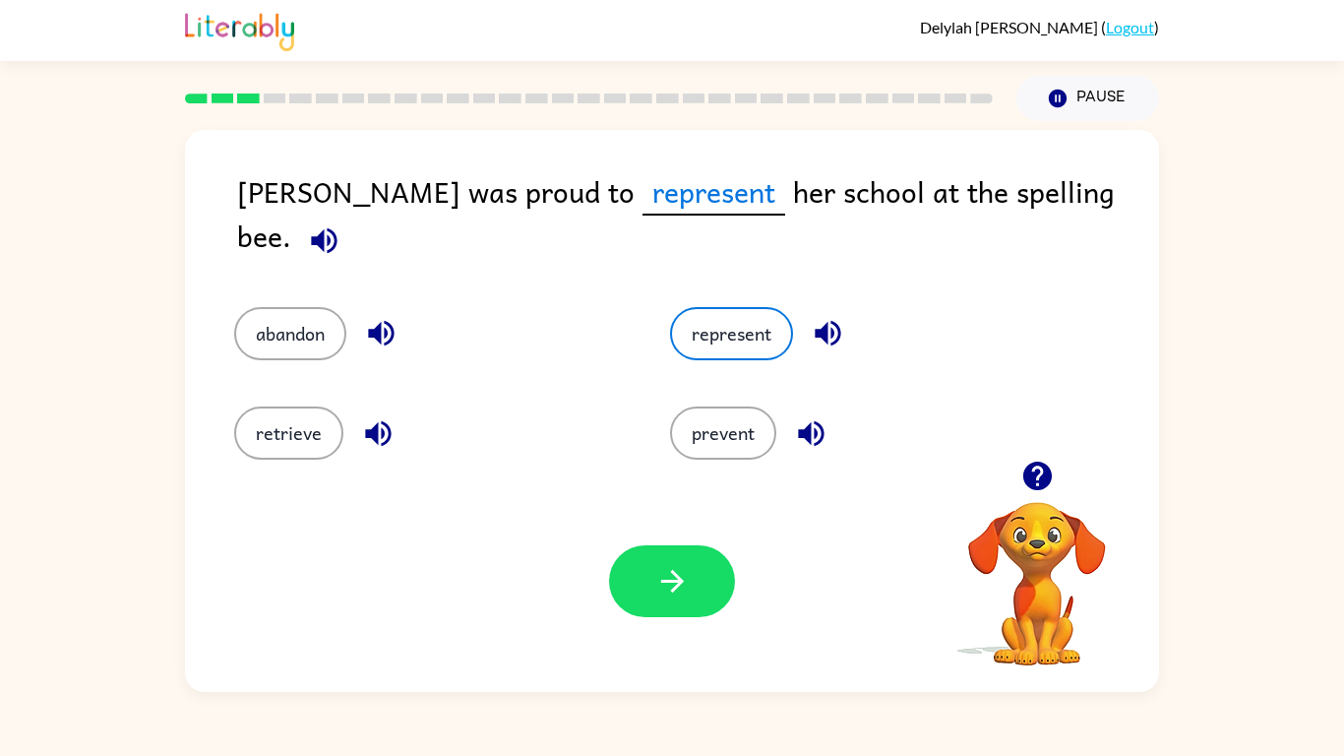
click at [665, 618] on div "Your browser must support playing .mp4 files to use Literably. Please try using…" at bounding box center [672, 580] width 974 height 221
click at [672, 601] on button "button" at bounding box center [672, 581] width 126 height 72
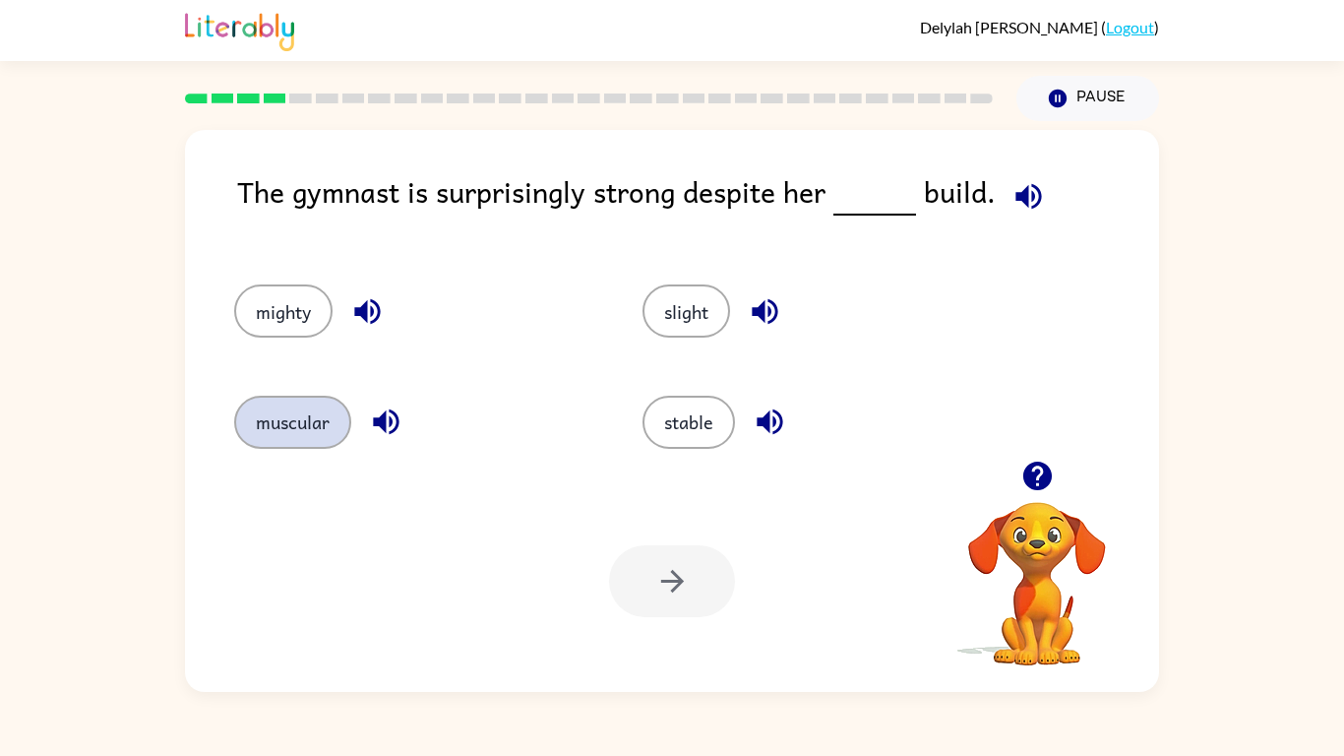
click at [298, 436] on button "muscular" at bounding box center [292, 422] width 117 height 53
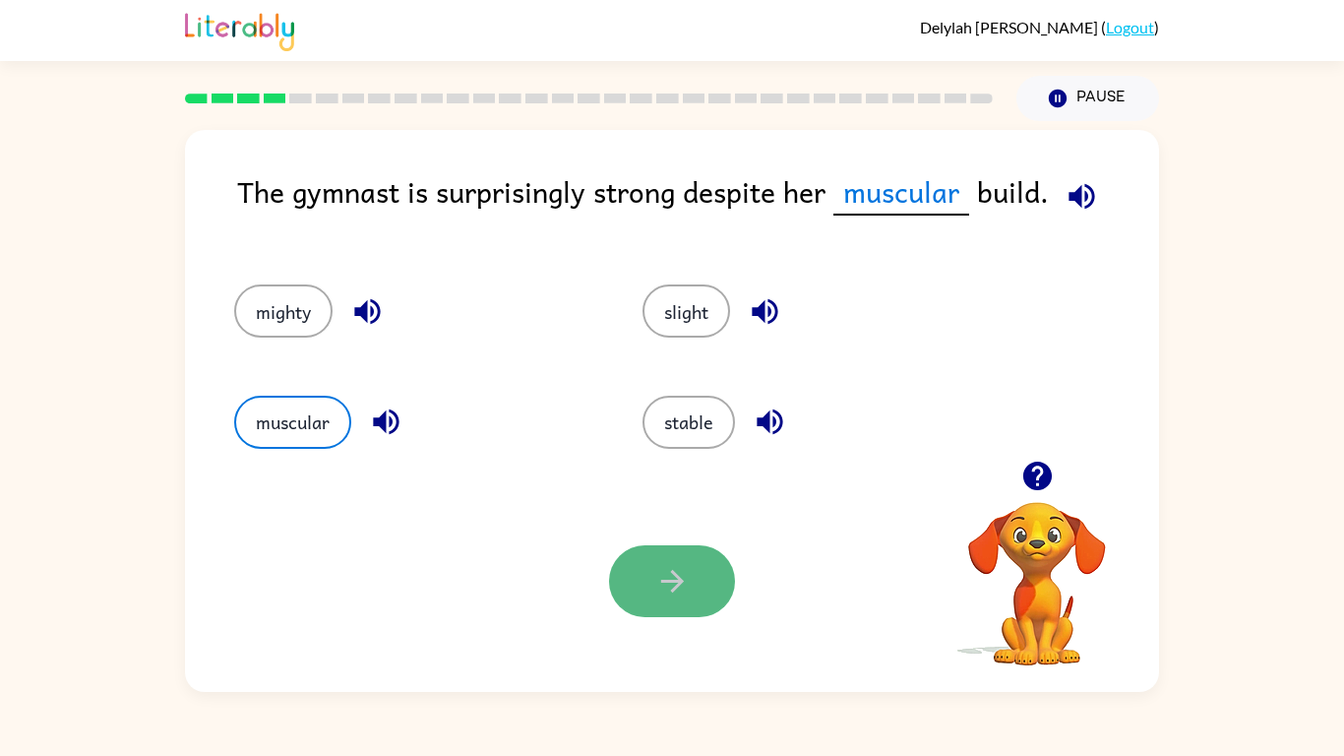
click at [642, 568] on button "button" at bounding box center [672, 581] width 126 height 72
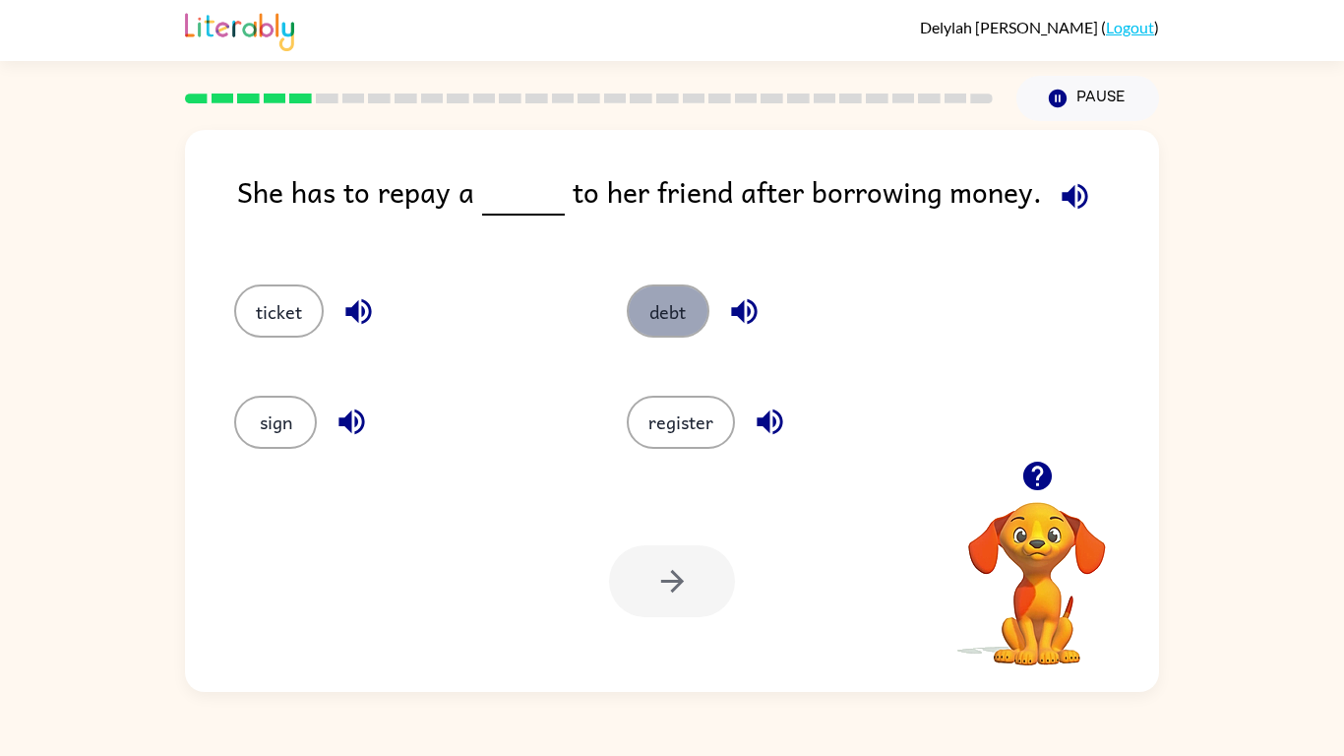
click at [647, 324] on button "debt" at bounding box center [668, 310] width 83 height 53
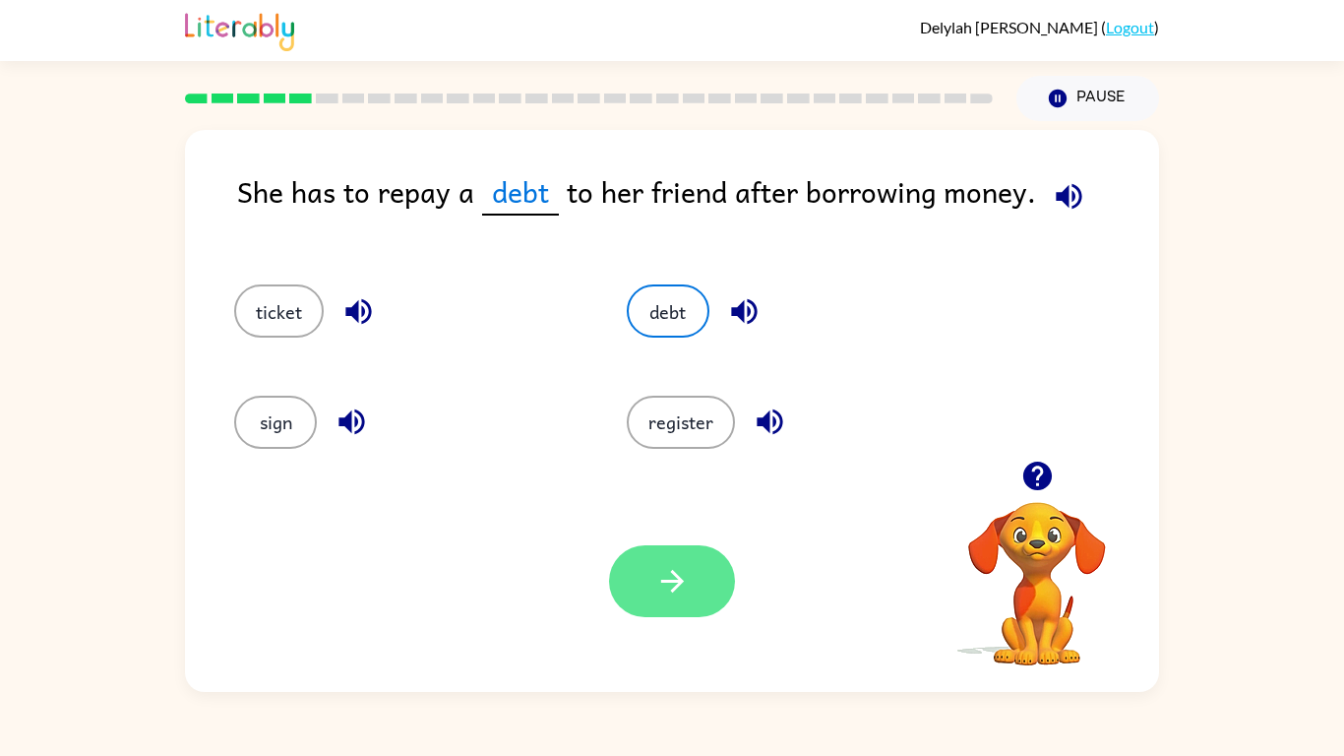
click at [644, 593] on button "button" at bounding box center [672, 581] width 126 height 72
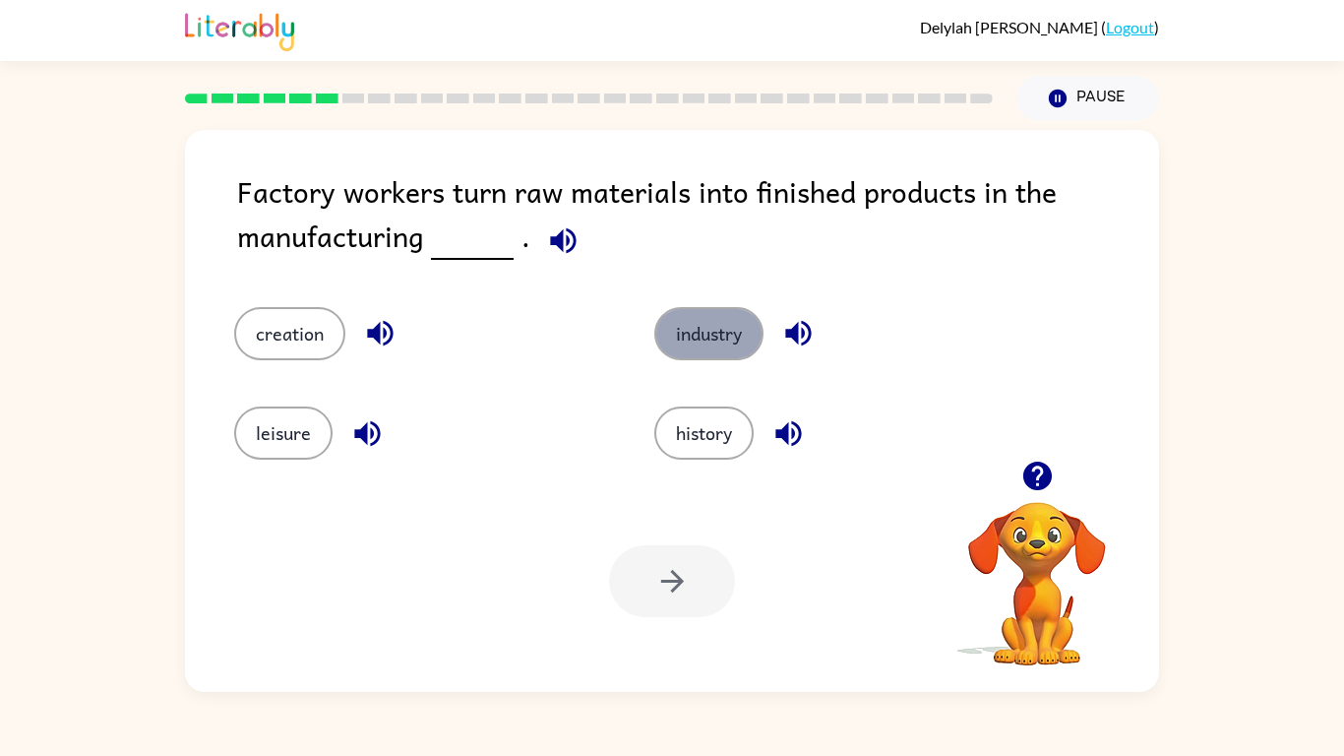
click at [667, 334] on button "industry" at bounding box center [708, 333] width 109 height 53
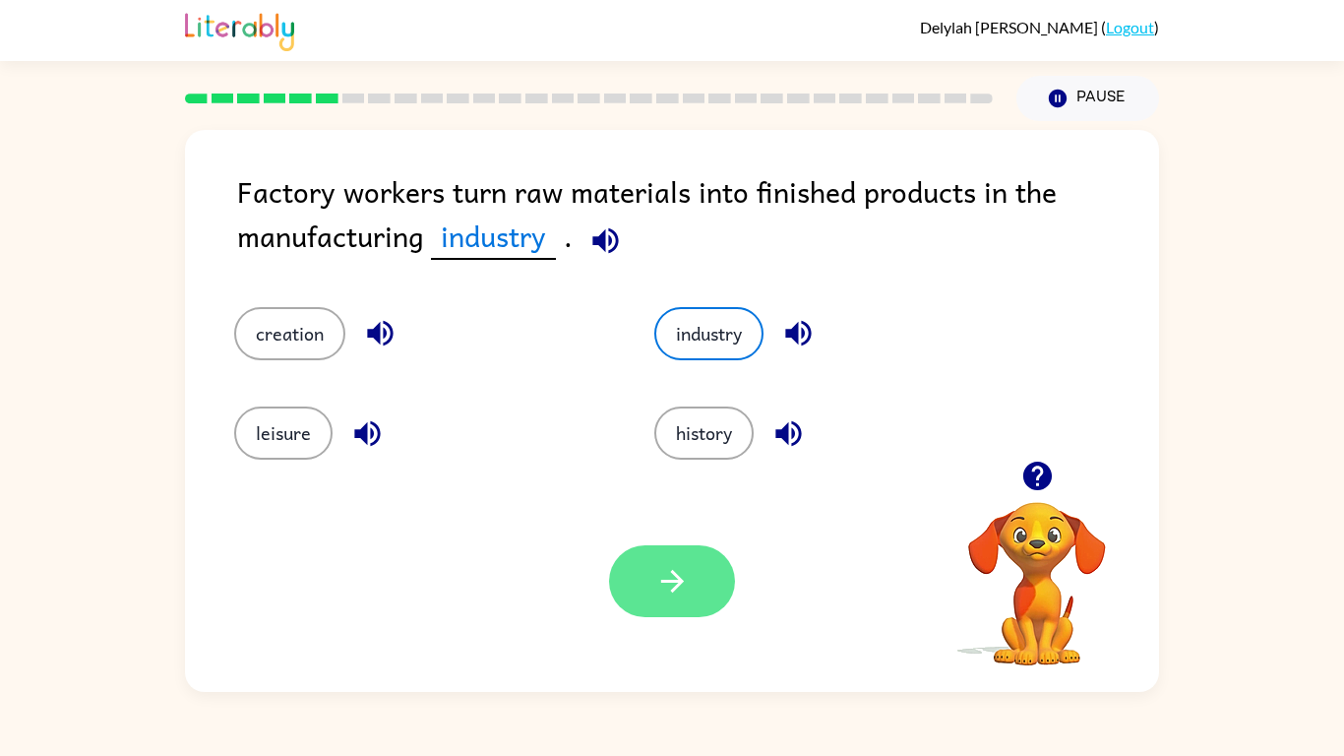
click at [651, 594] on button "button" at bounding box center [672, 581] width 126 height 72
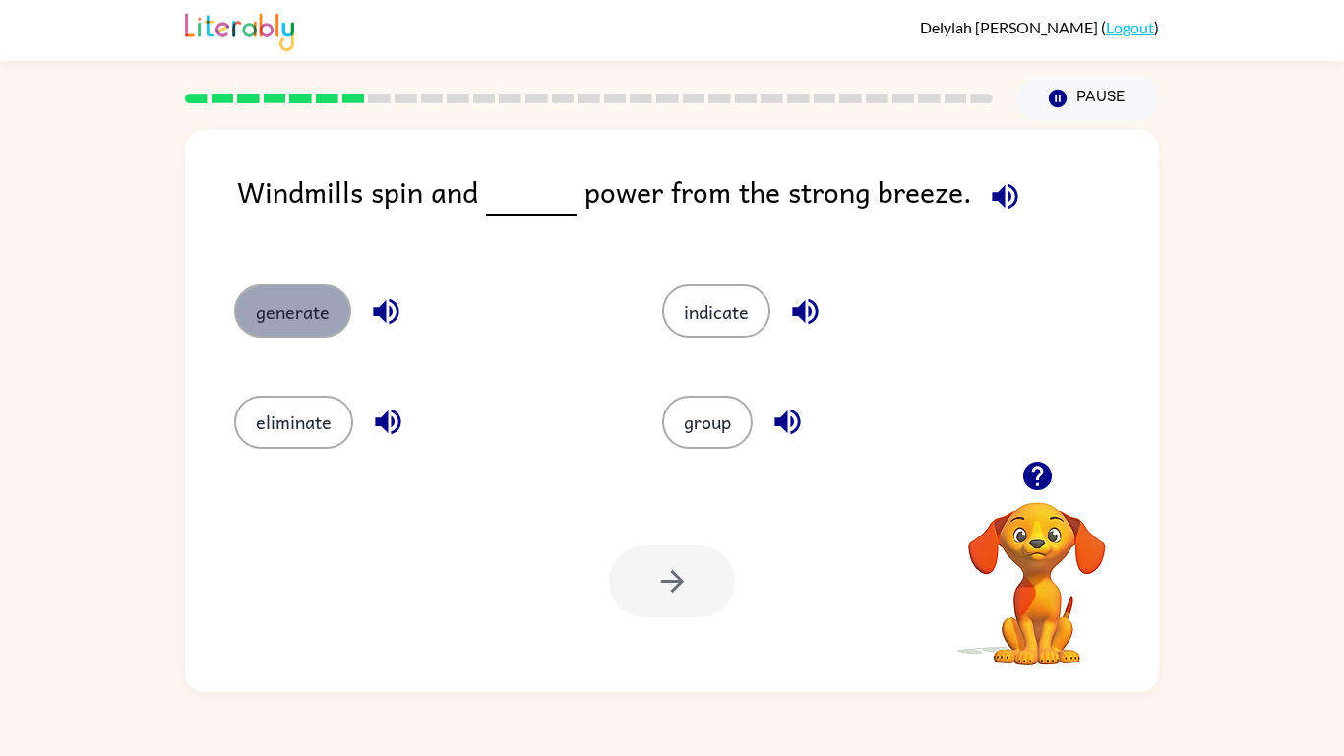
click at [289, 291] on button "generate" at bounding box center [292, 310] width 117 height 53
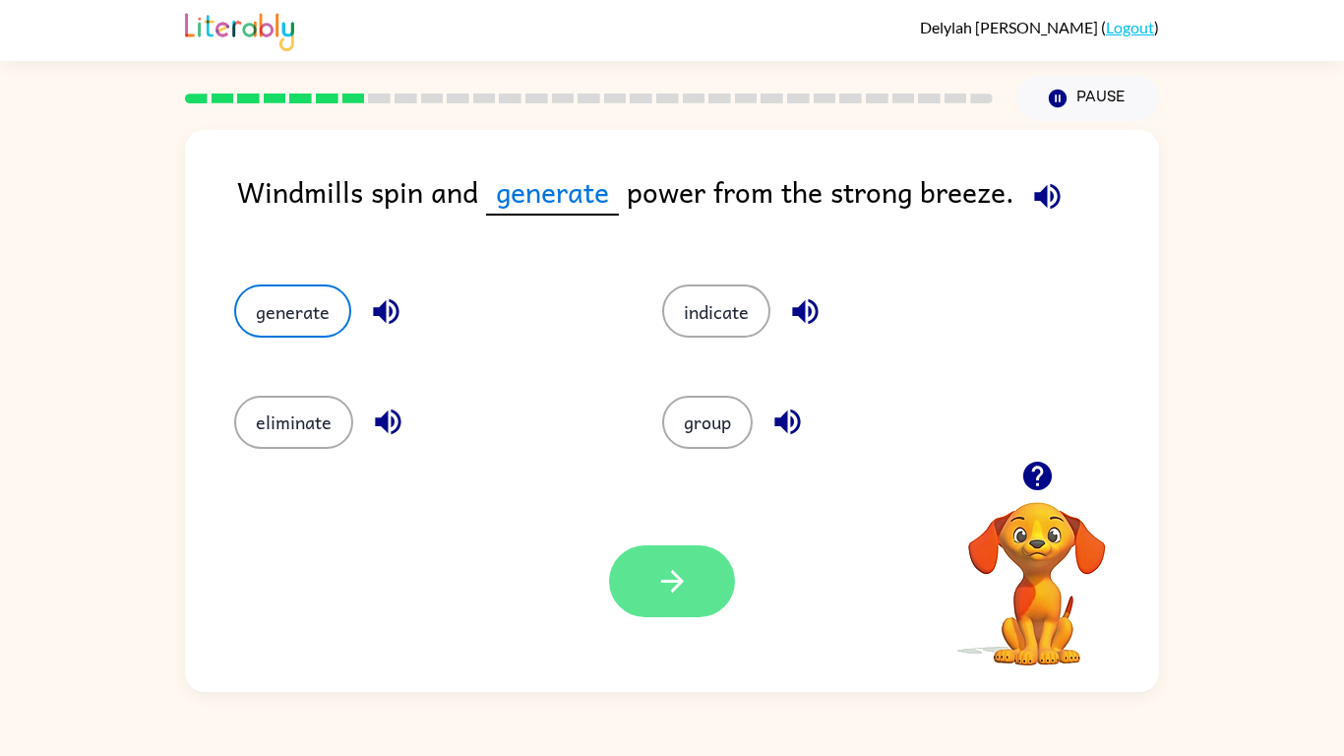
click at [680, 593] on icon "button" at bounding box center [672, 581] width 34 height 34
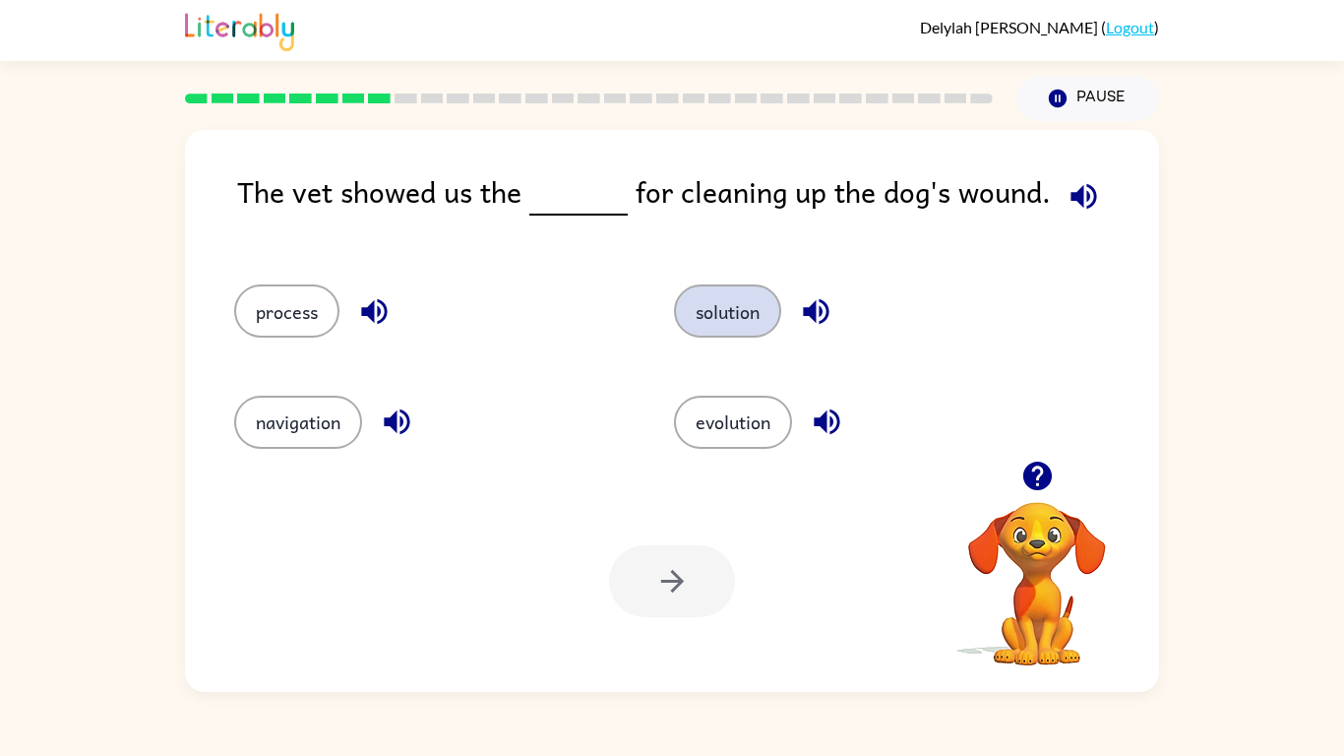
click at [712, 314] on button "solution" at bounding box center [727, 310] width 107 height 53
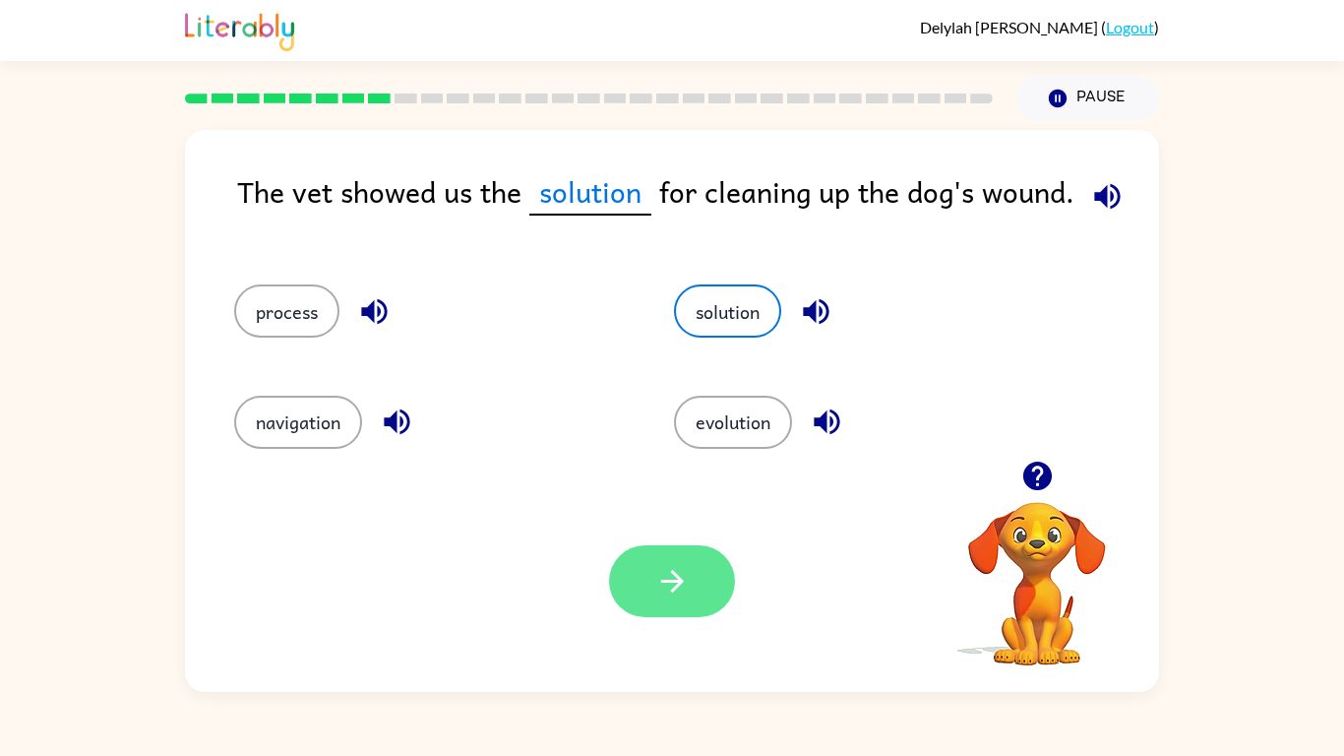
click at [695, 575] on button "button" at bounding box center [672, 581] width 126 height 72
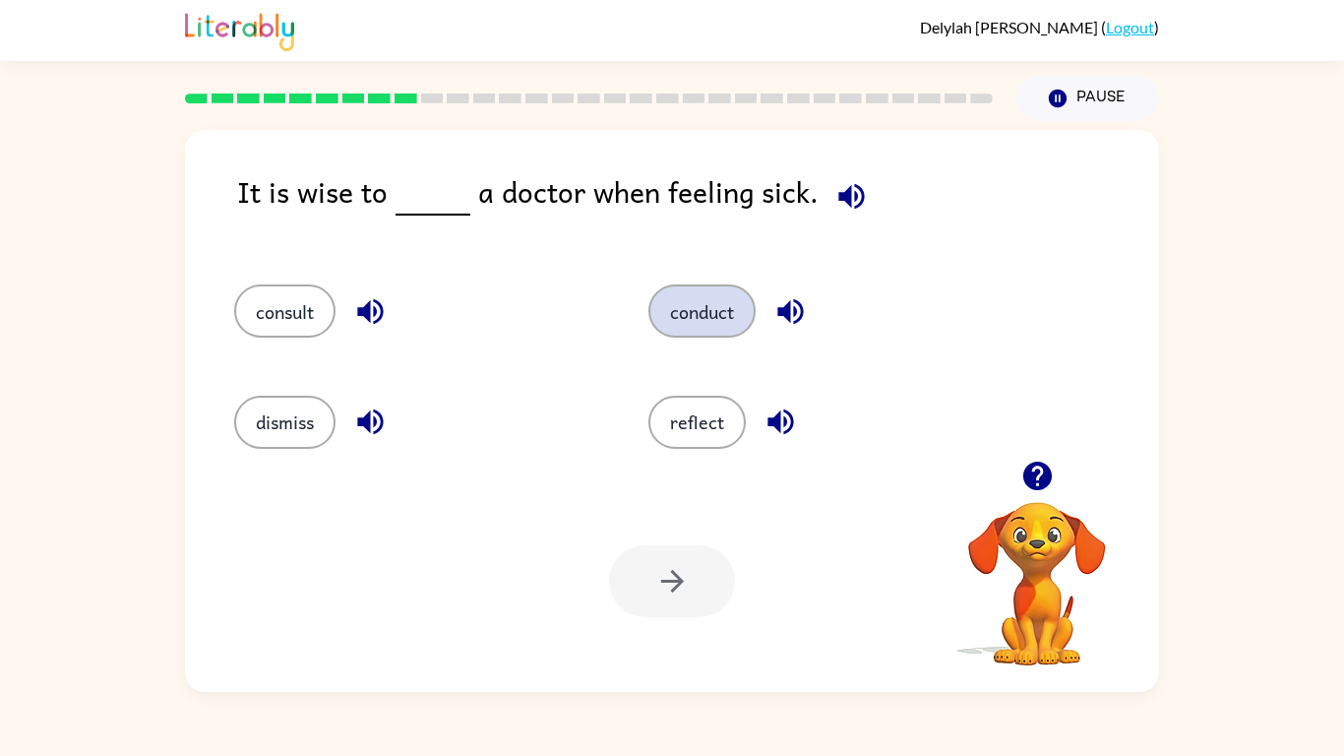
click at [671, 298] on button "conduct" at bounding box center [702, 310] width 107 height 53
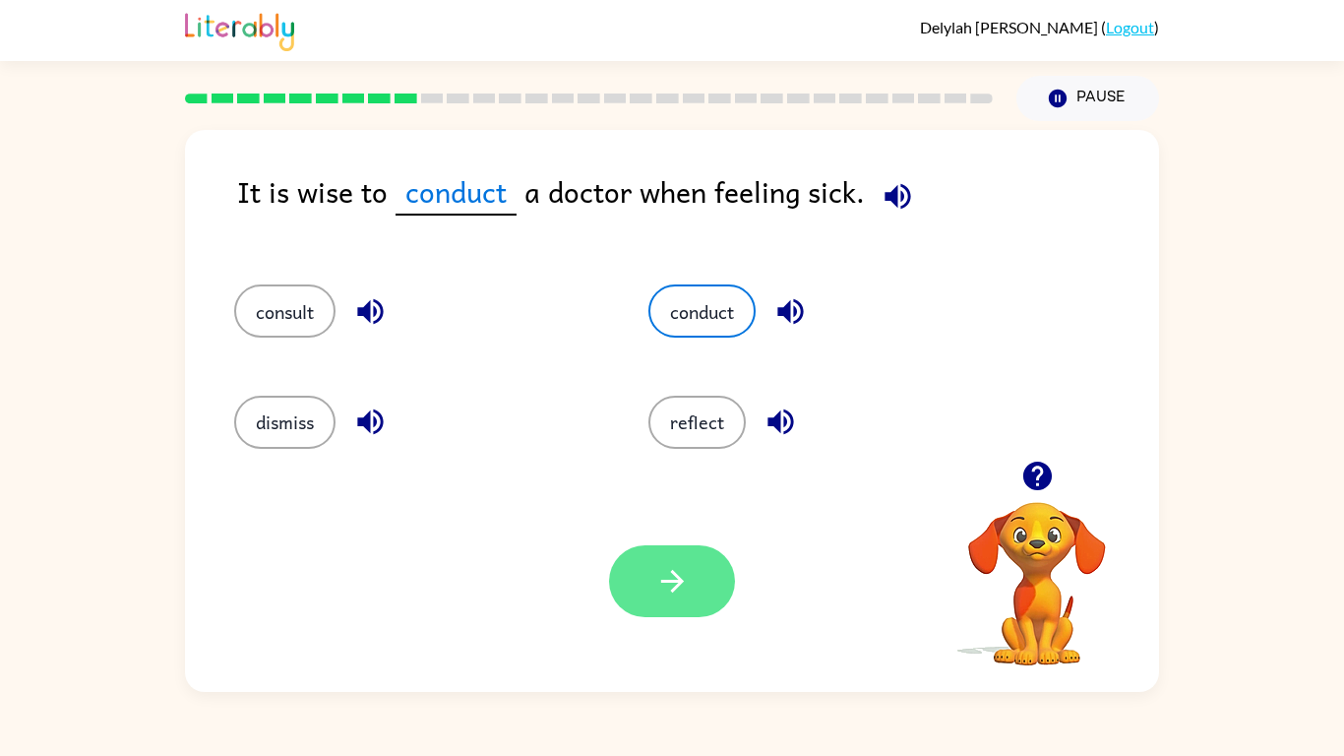
click at [642, 566] on button "button" at bounding box center [672, 581] width 126 height 72
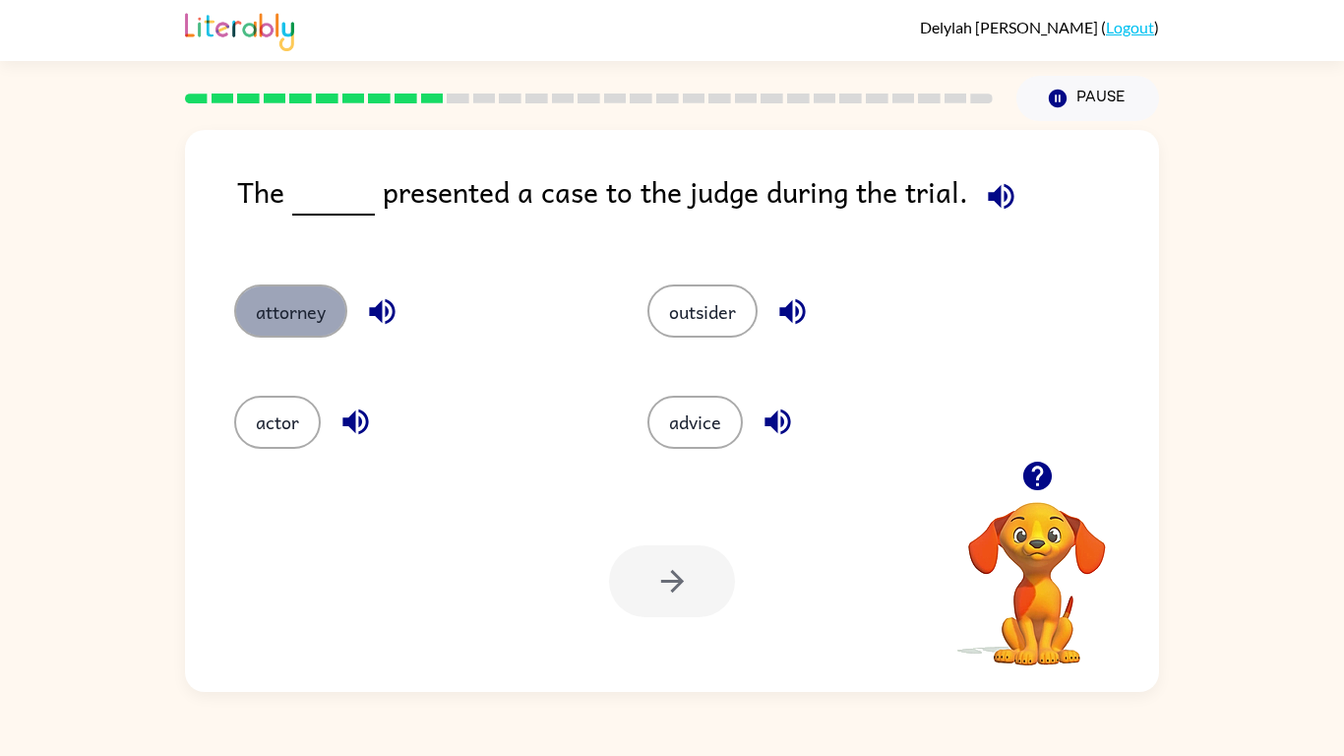
click at [322, 310] on button "attorney" at bounding box center [290, 310] width 113 height 53
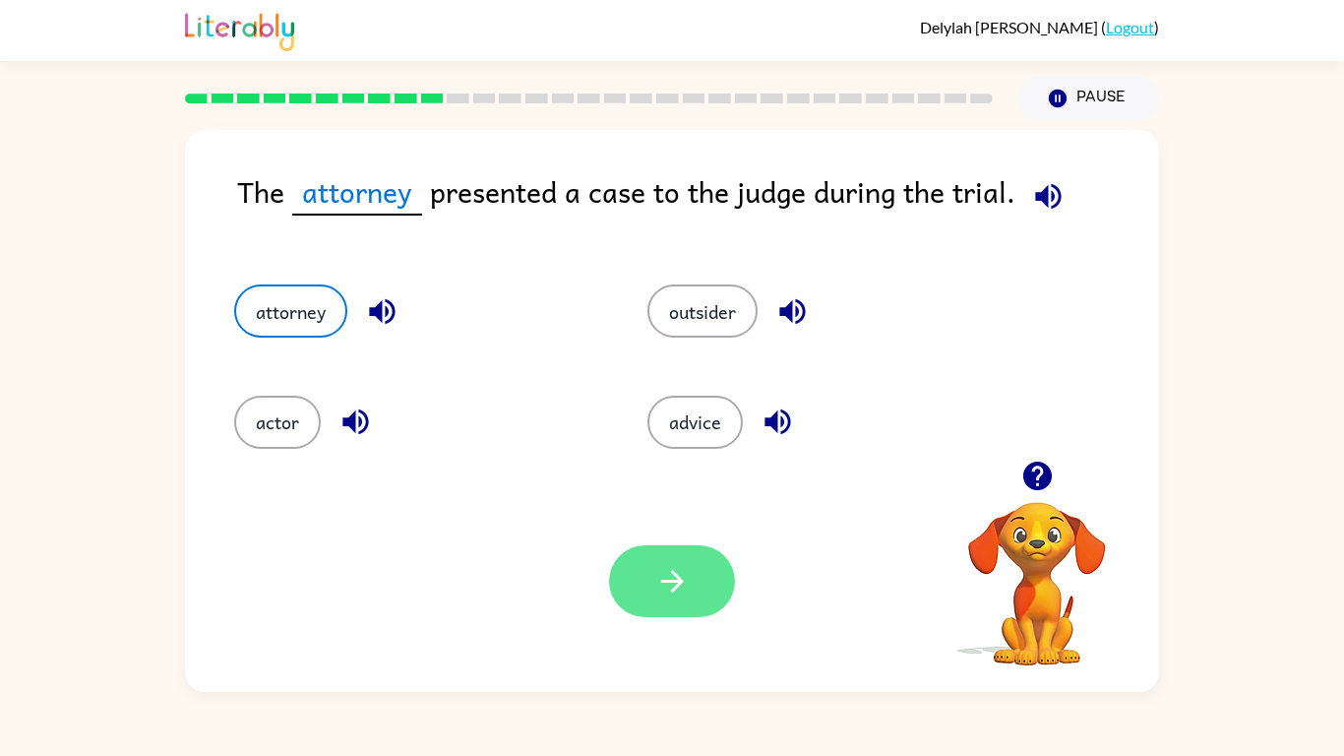
click at [659, 562] on button "button" at bounding box center [672, 581] width 126 height 72
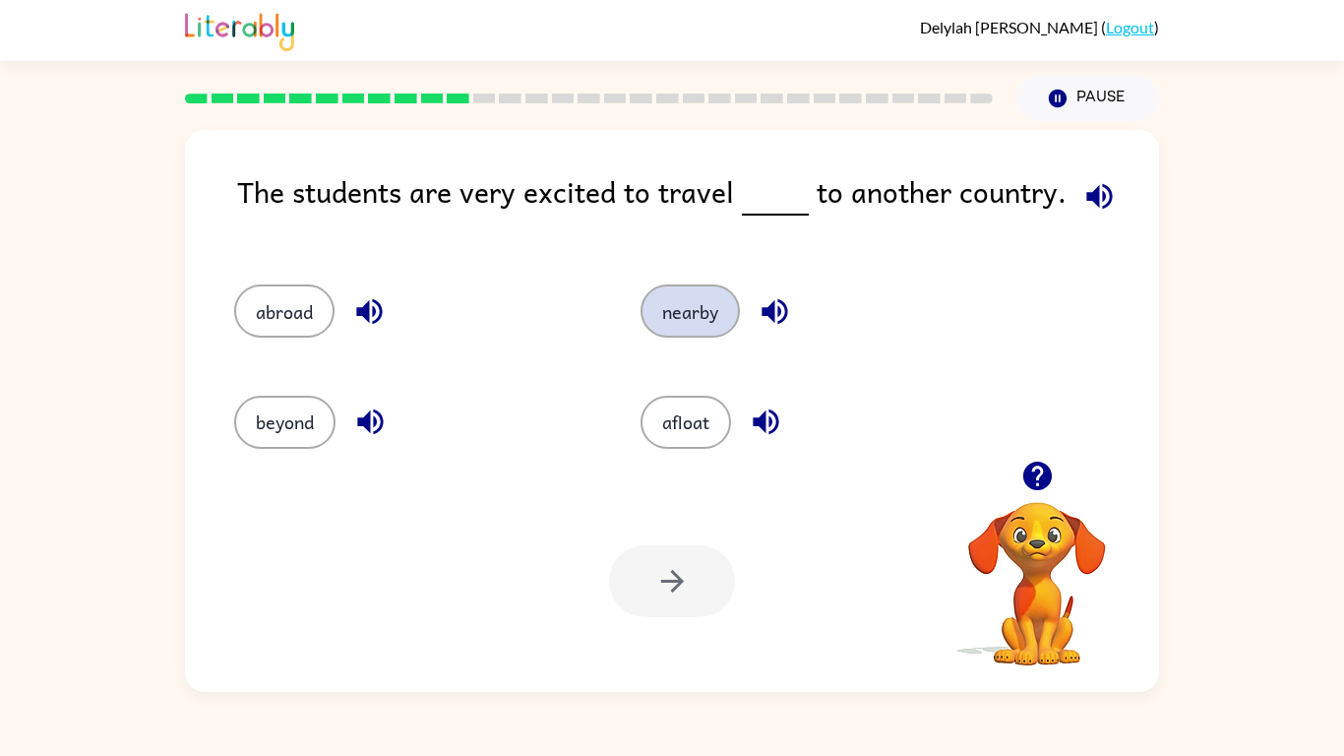
click at [665, 333] on button "nearby" at bounding box center [690, 310] width 99 height 53
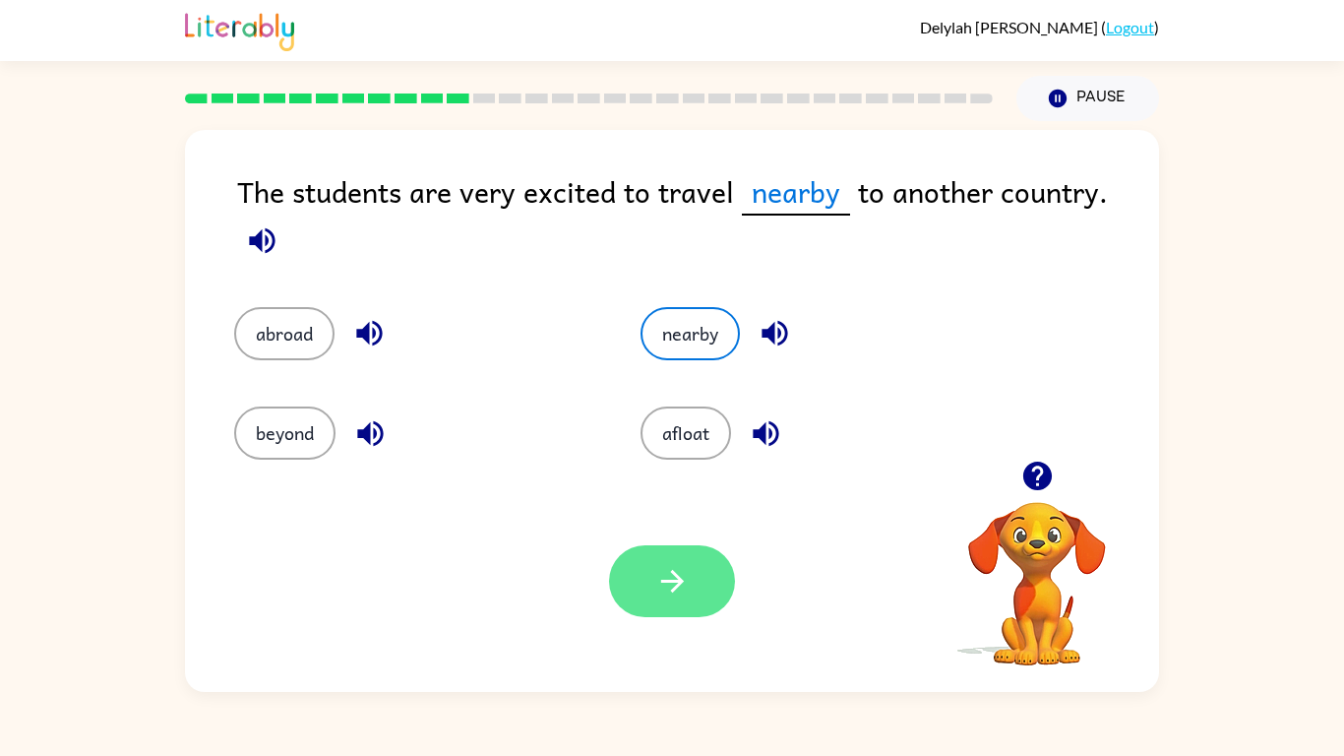
click at [655, 586] on icon "button" at bounding box center [672, 581] width 34 height 34
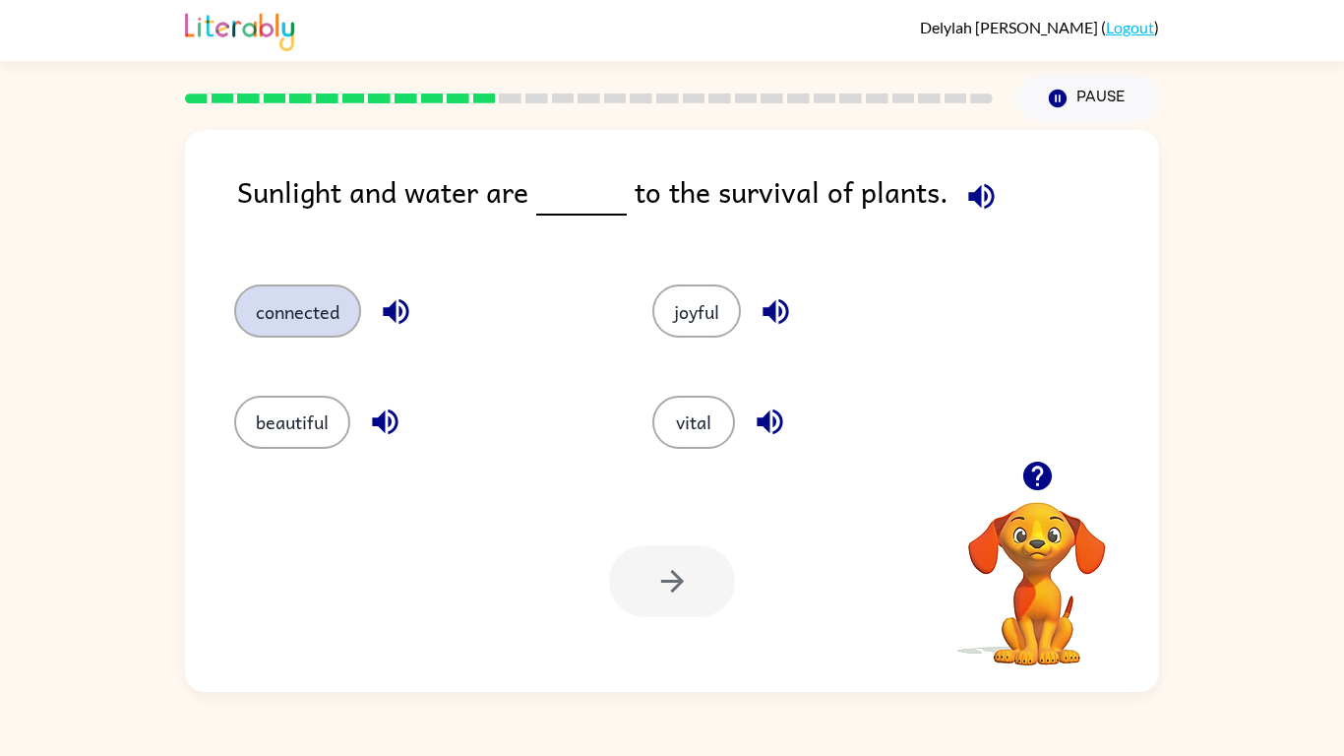
click at [276, 313] on button "connected" at bounding box center [297, 310] width 127 height 53
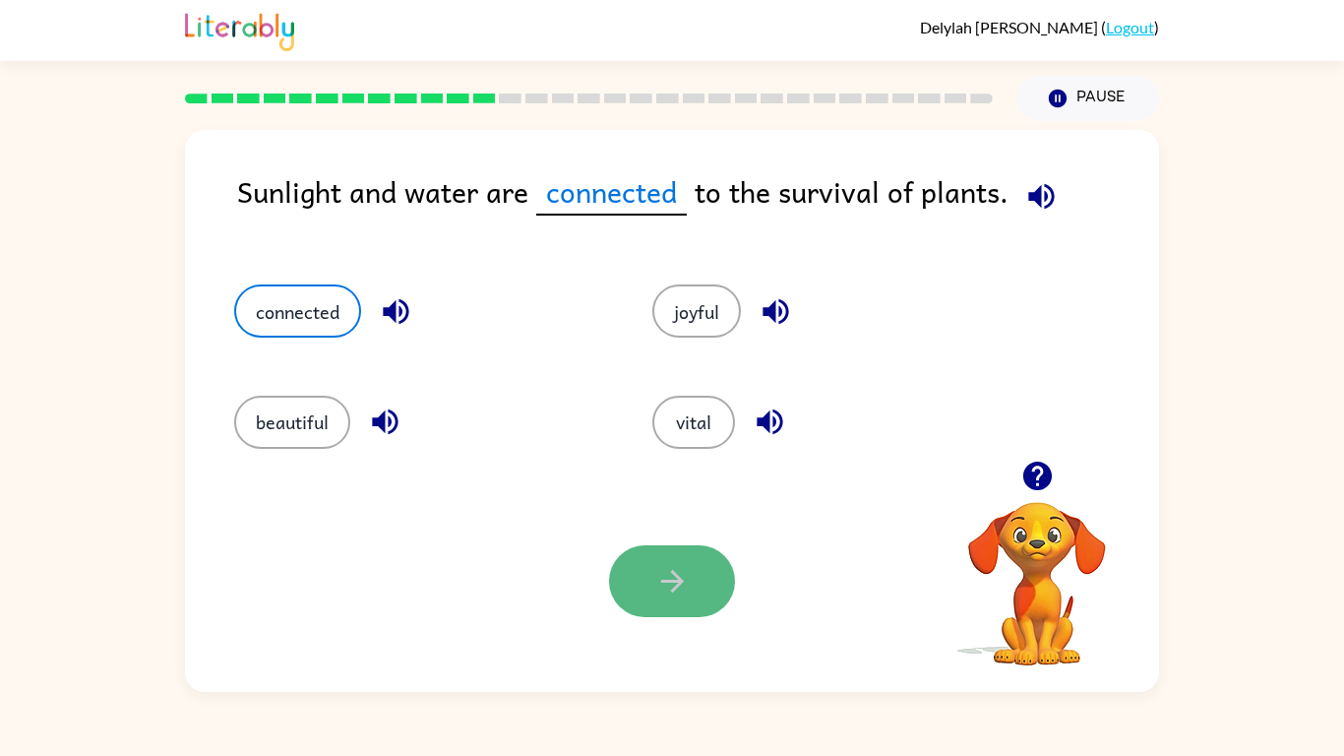
click at [650, 600] on button "button" at bounding box center [672, 581] width 126 height 72
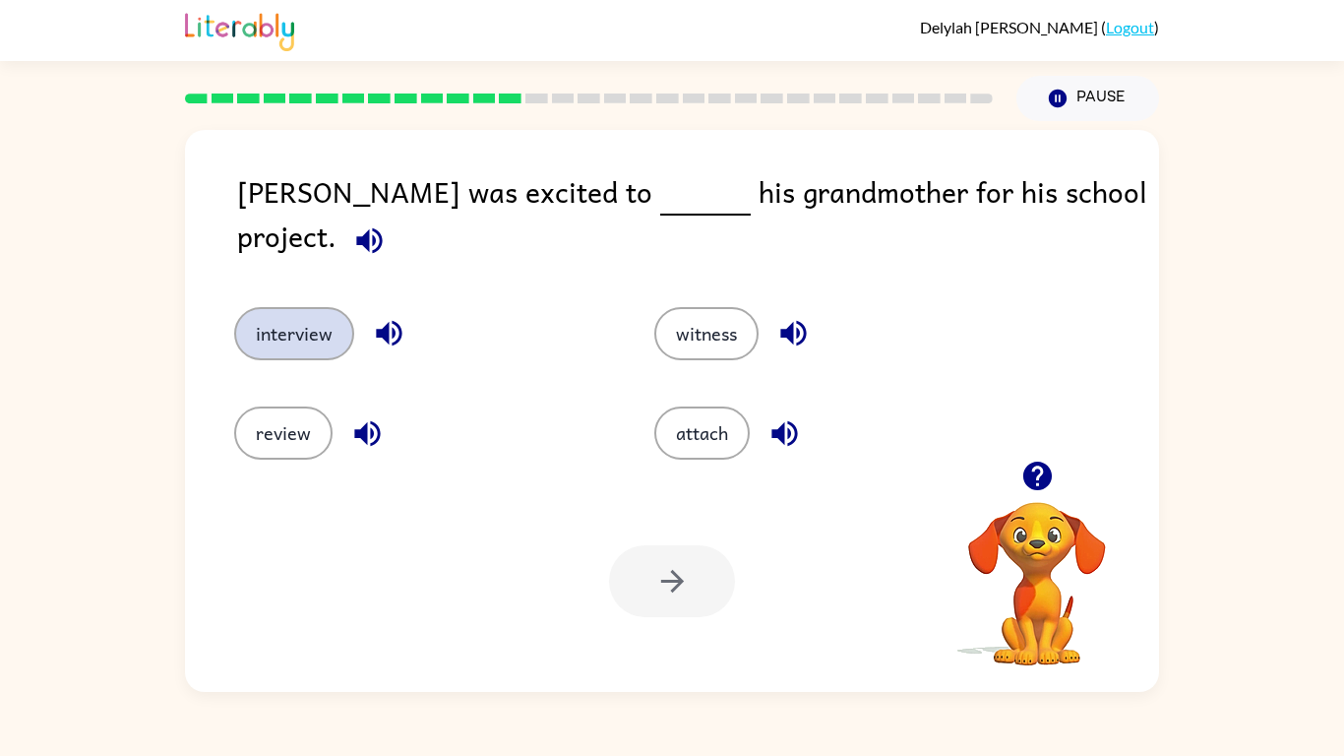
click at [255, 318] on button "interview" at bounding box center [294, 333] width 120 height 53
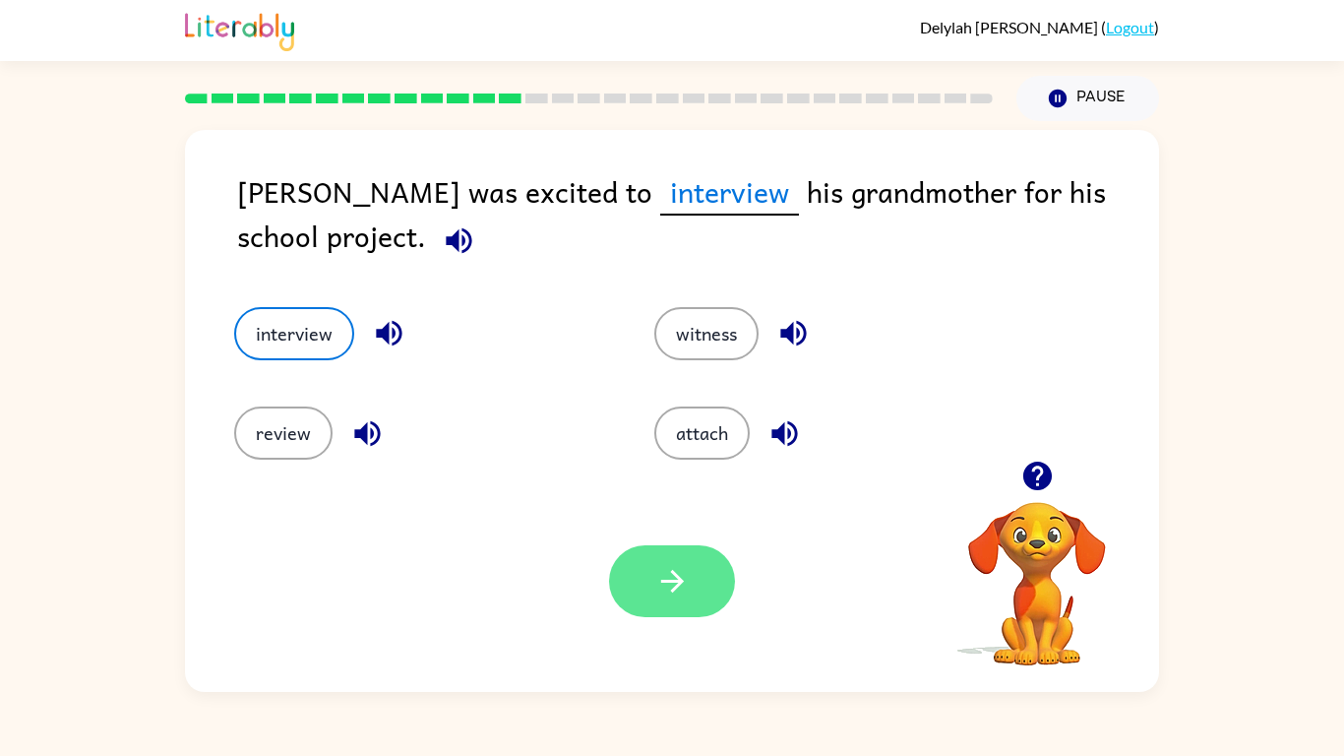
click at [662, 570] on icon "button" at bounding box center [672, 581] width 34 height 34
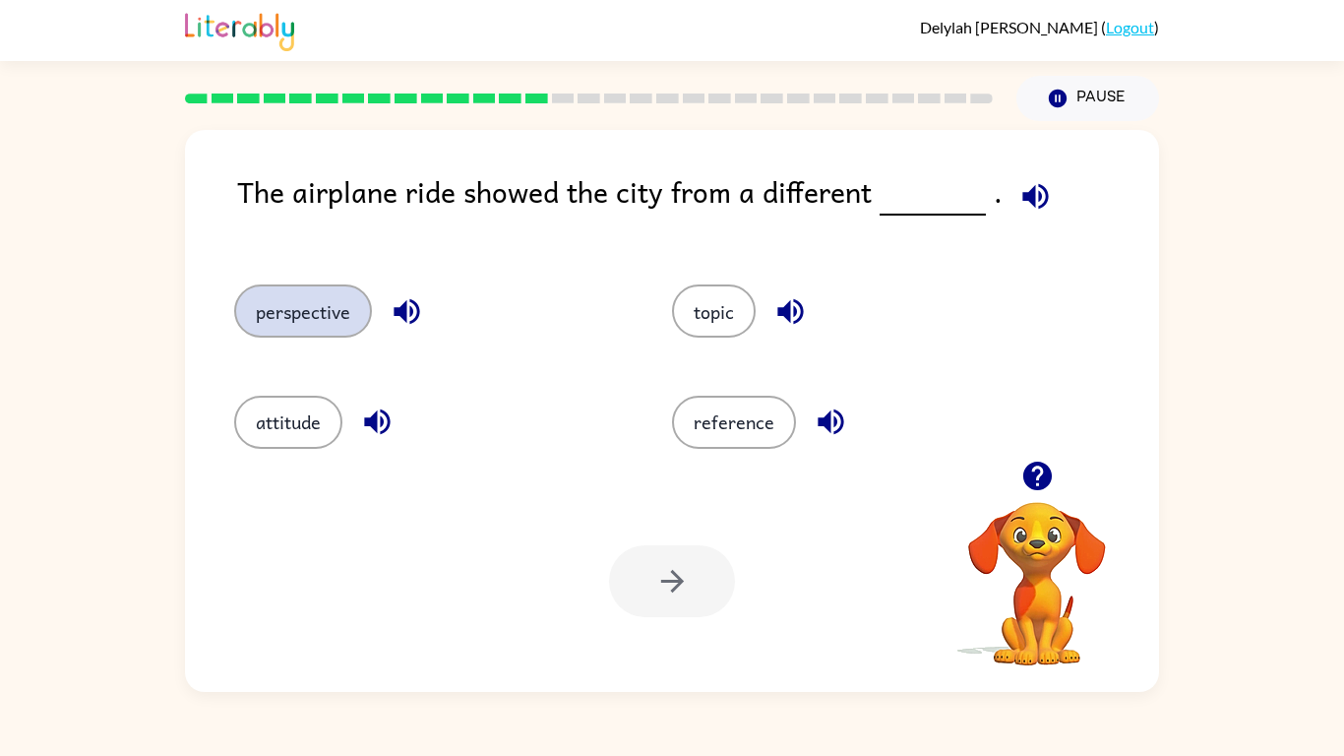
click at [285, 317] on button "perspective" at bounding box center [303, 310] width 138 height 53
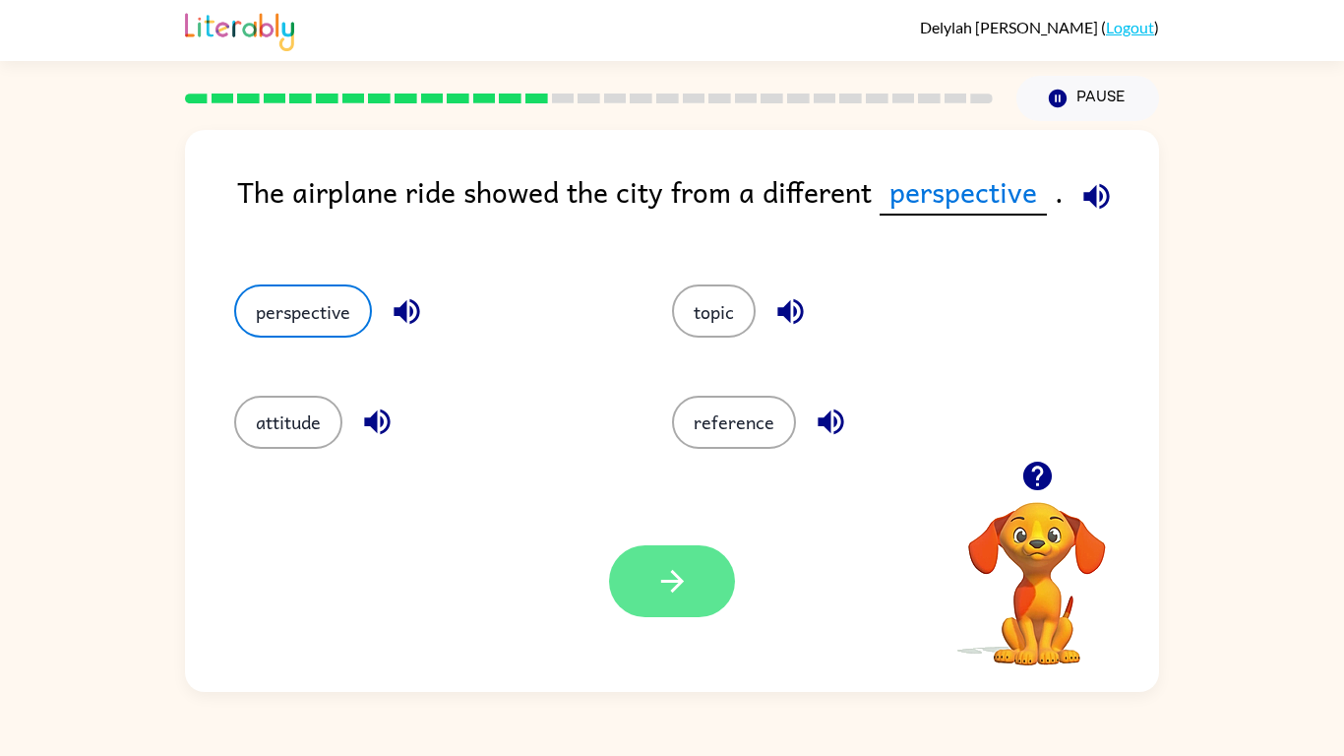
click at [640, 576] on button "button" at bounding box center [672, 581] width 126 height 72
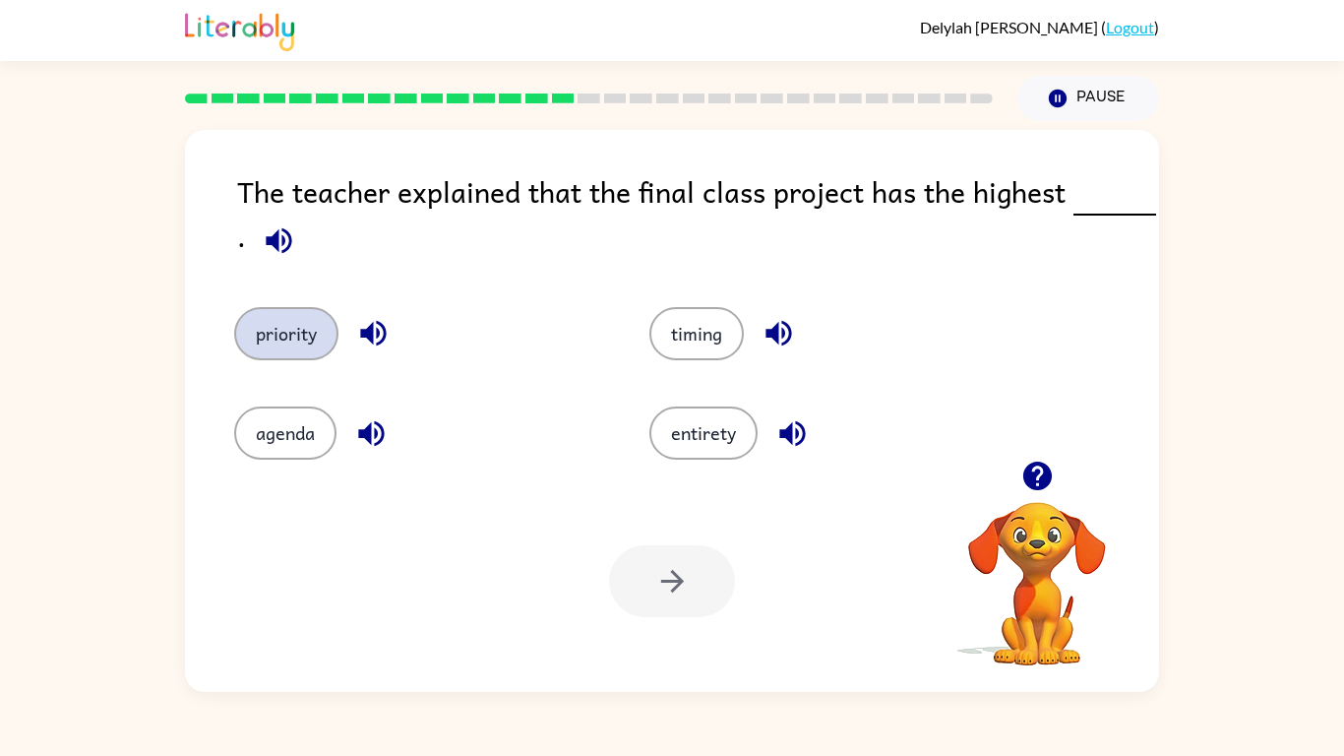
click at [254, 335] on button "priority" at bounding box center [286, 333] width 104 height 53
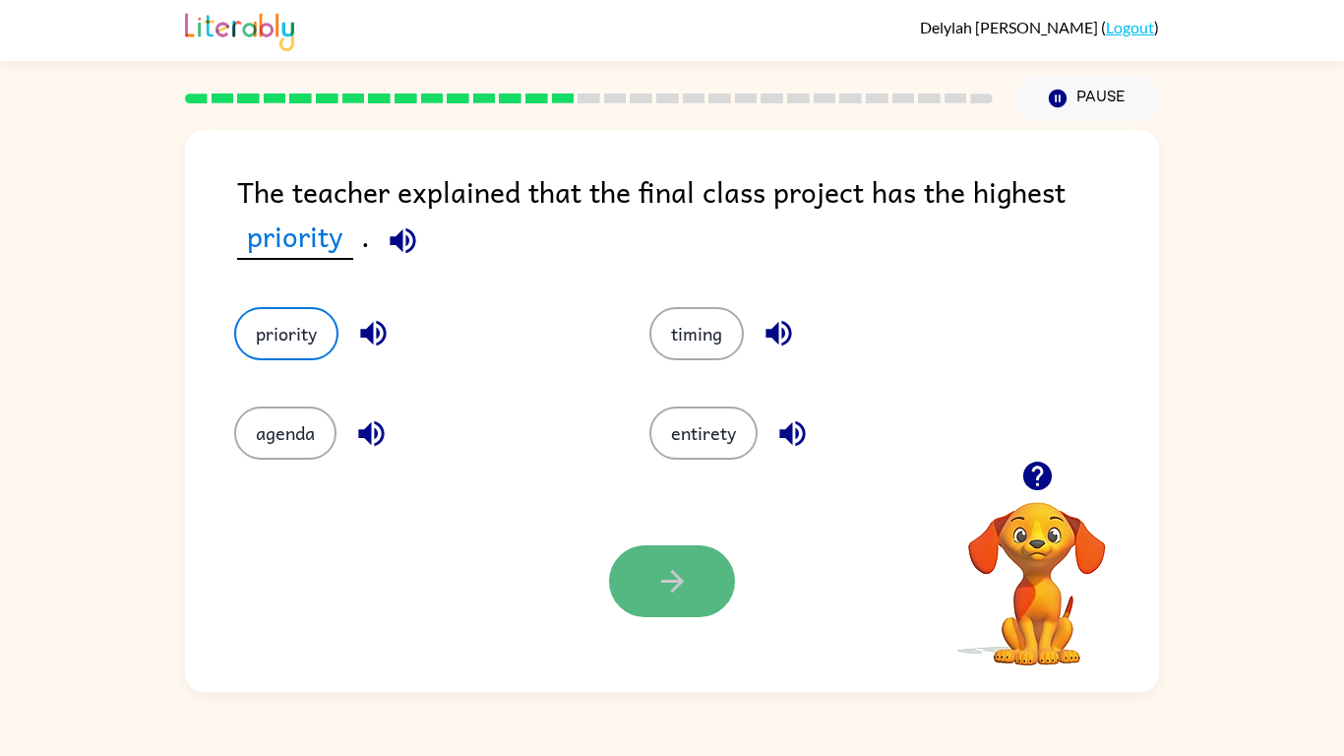
click at [618, 590] on button "button" at bounding box center [672, 581] width 126 height 72
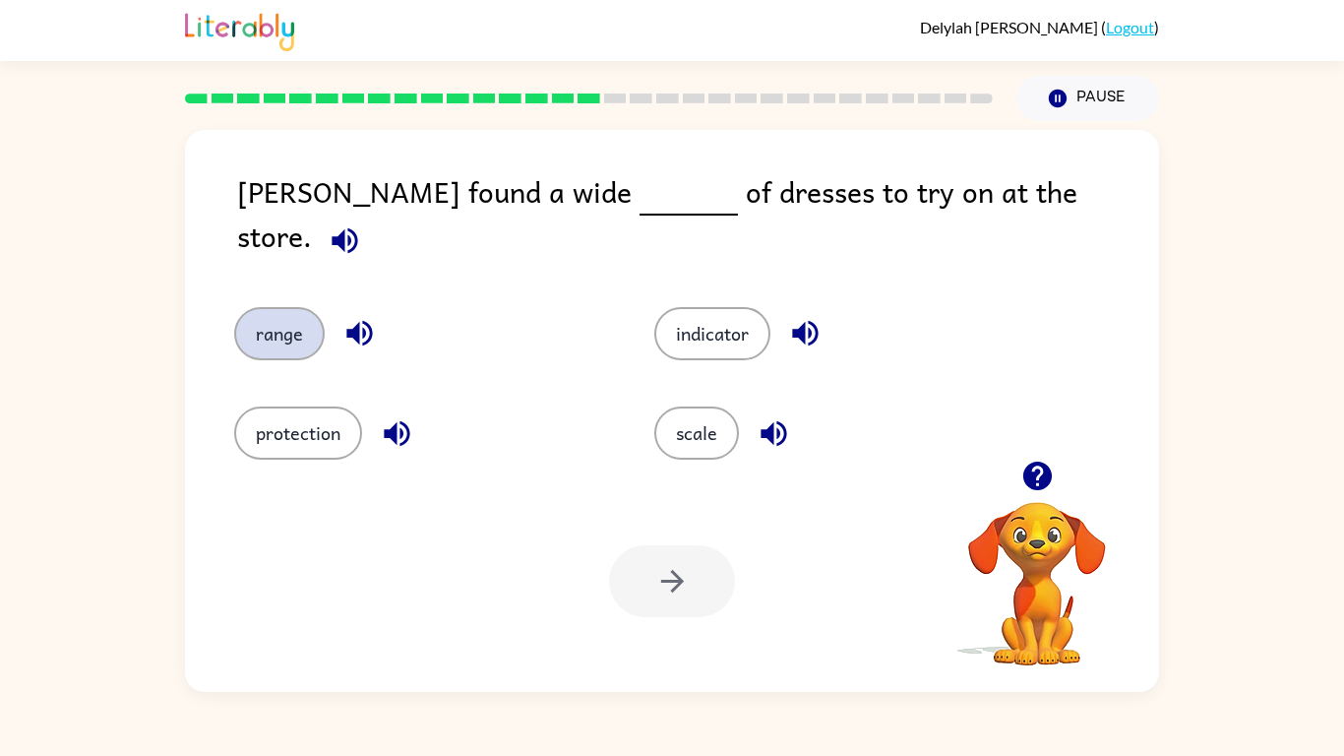
click at [274, 332] on button "range" at bounding box center [279, 333] width 91 height 53
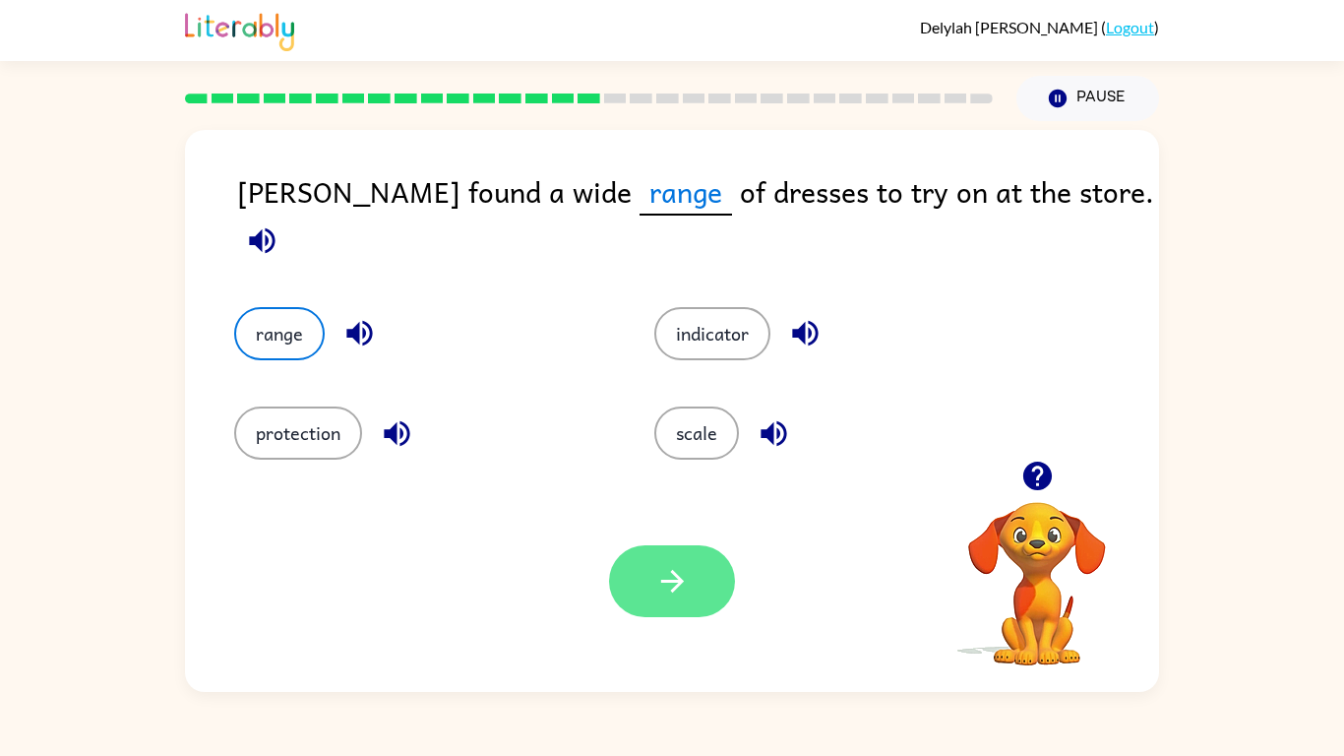
click at [649, 595] on button "button" at bounding box center [672, 581] width 126 height 72
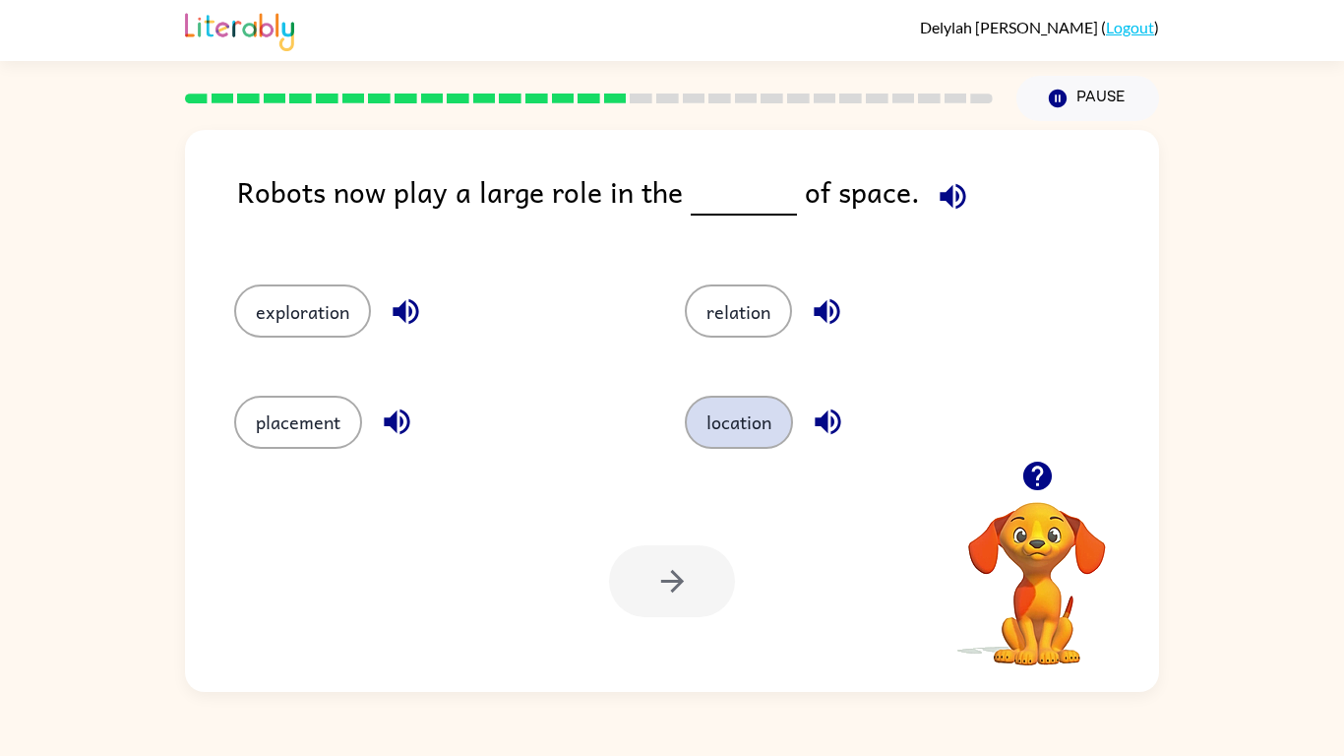
click at [720, 429] on button "location" at bounding box center [739, 422] width 108 height 53
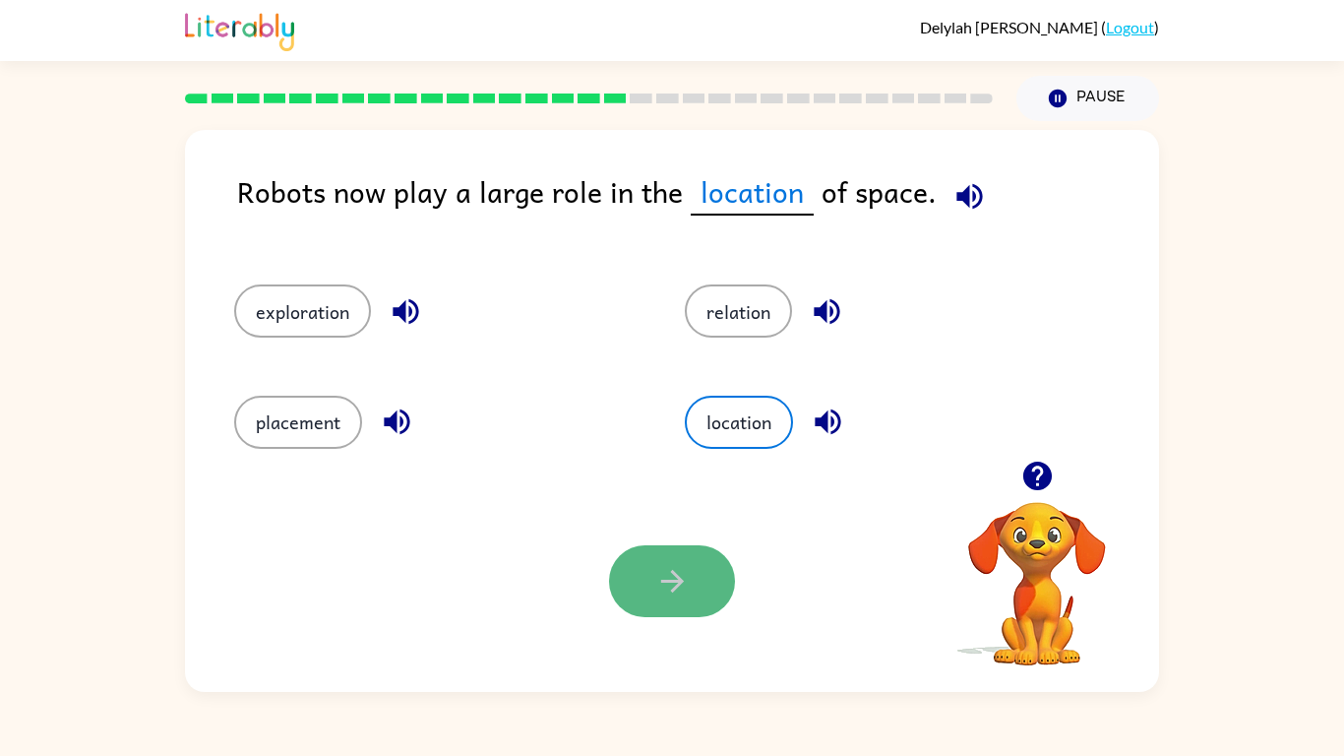
click at [639, 576] on button "button" at bounding box center [672, 581] width 126 height 72
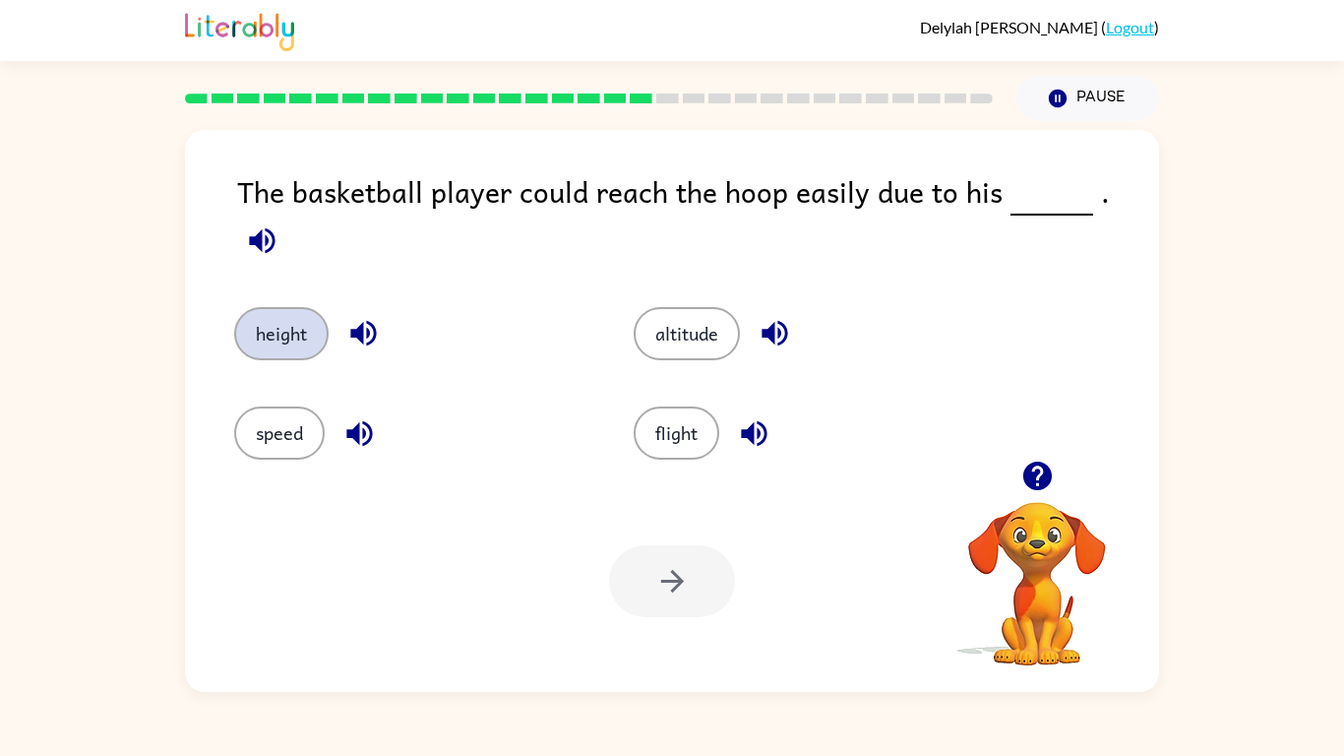
click at [263, 324] on button "height" at bounding box center [281, 333] width 94 height 53
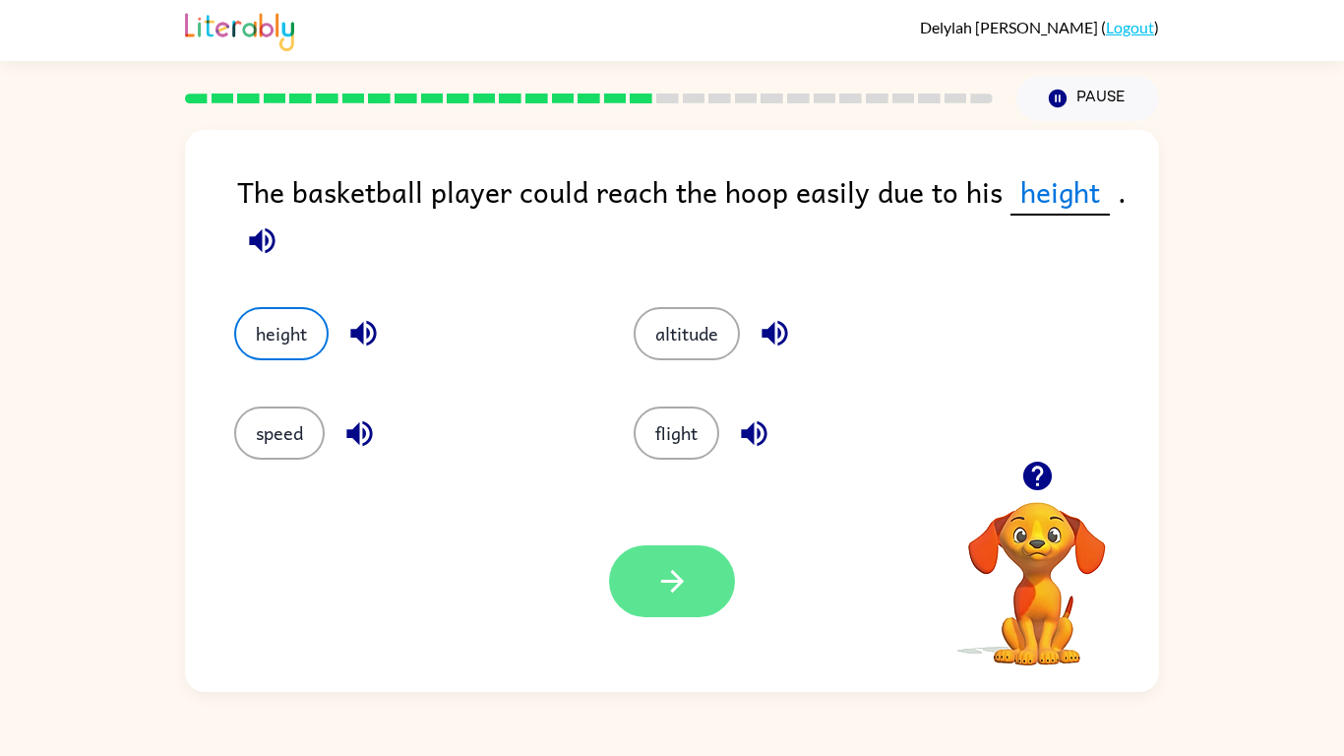
click at [648, 565] on button "button" at bounding box center [672, 581] width 126 height 72
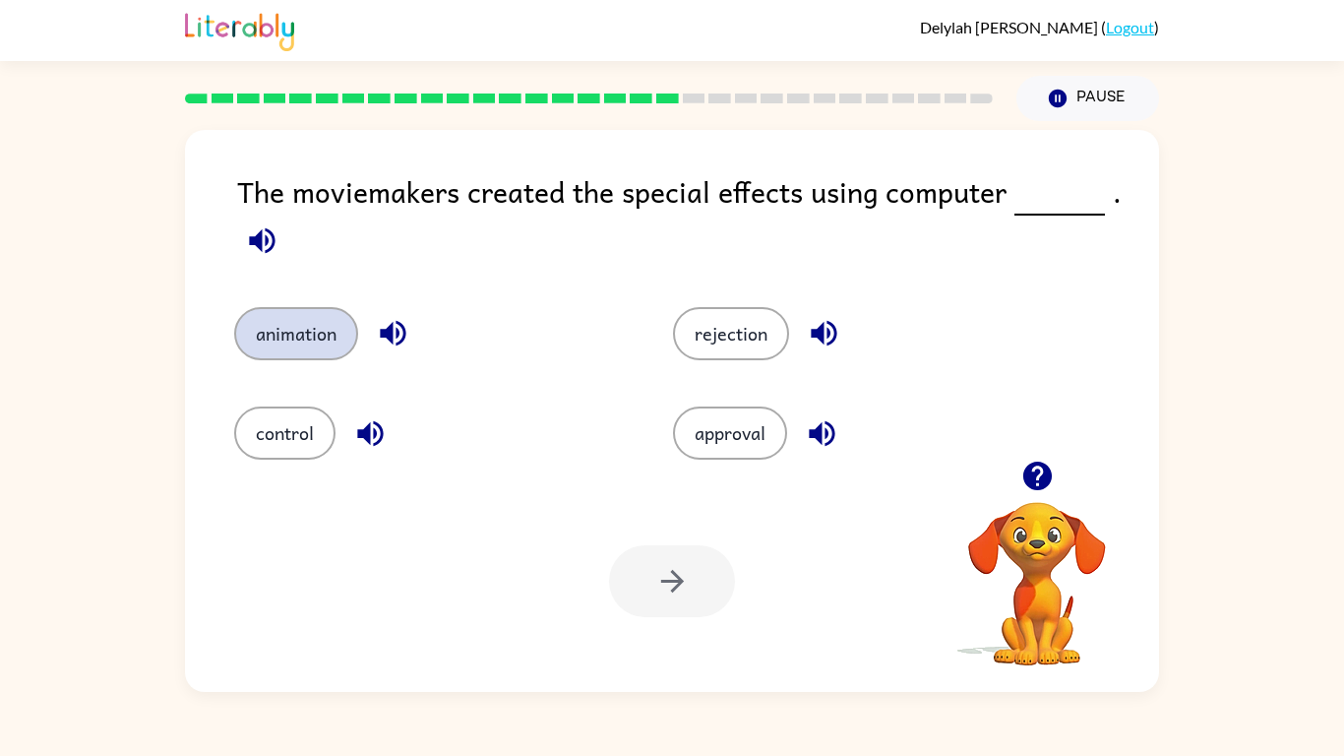
click at [287, 343] on button "animation" at bounding box center [296, 333] width 124 height 53
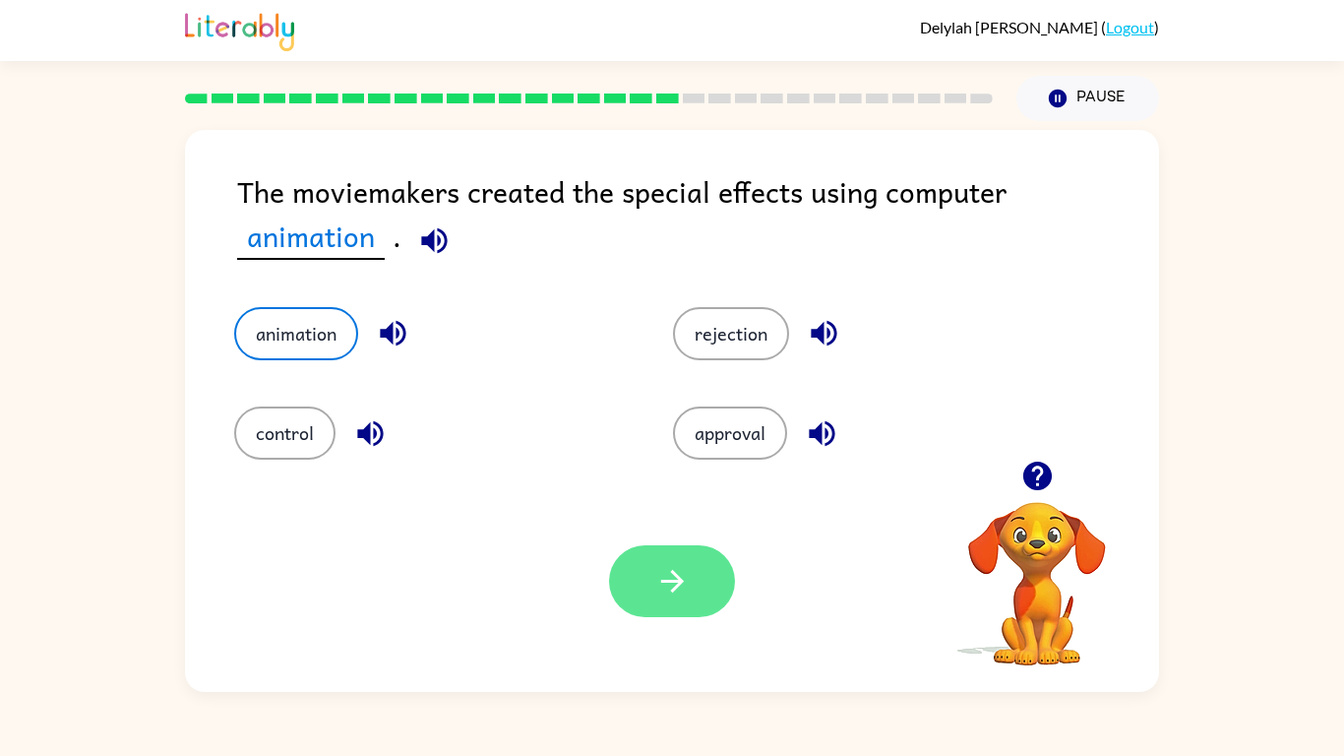
click at [672, 570] on icon "button" at bounding box center [672, 581] width 34 height 34
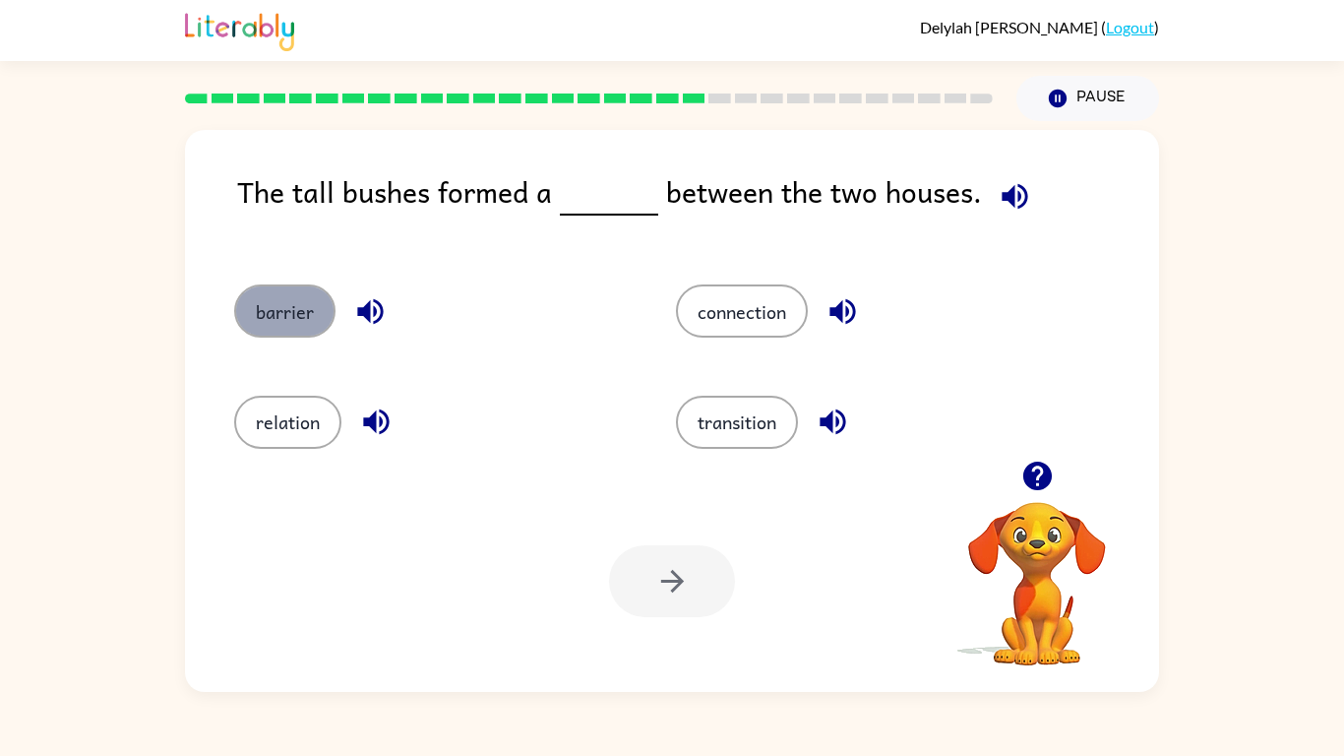
click at [298, 288] on button "barrier" at bounding box center [284, 310] width 101 height 53
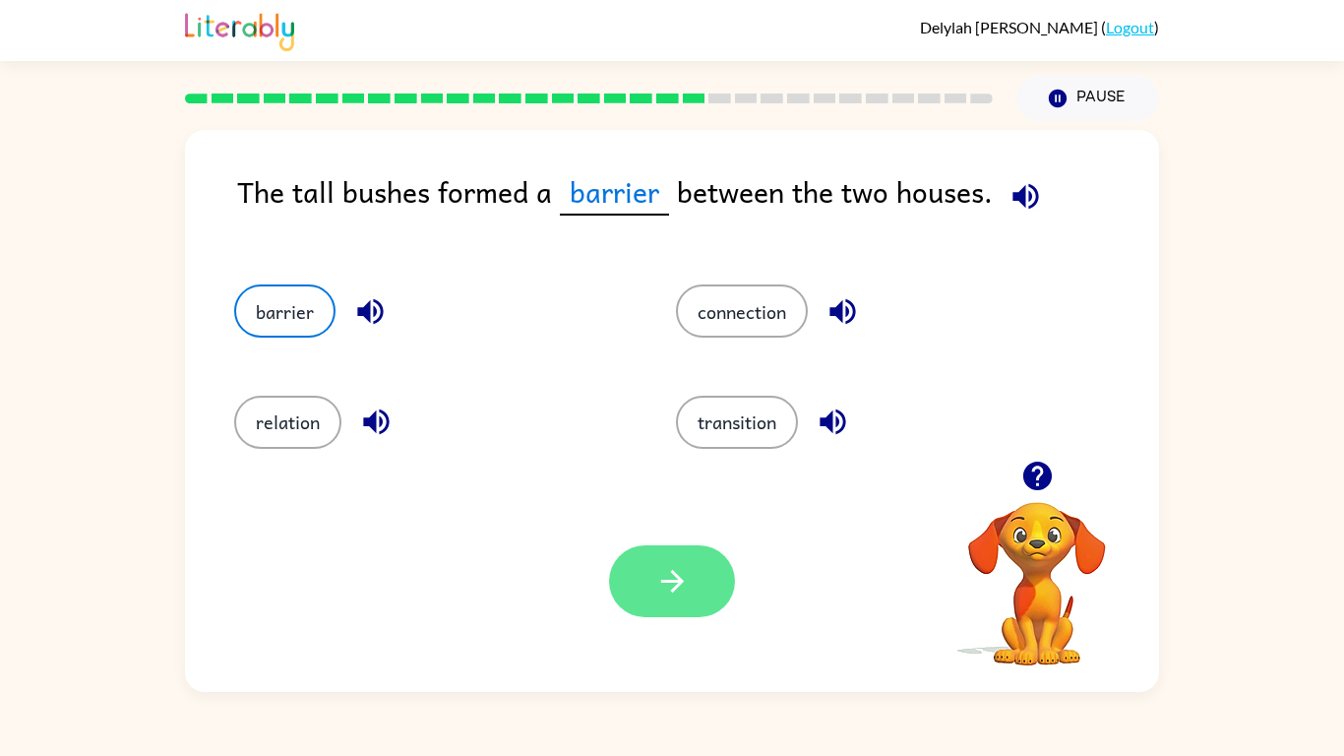
click at [653, 553] on button "button" at bounding box center [672, 581] width 126 height 72
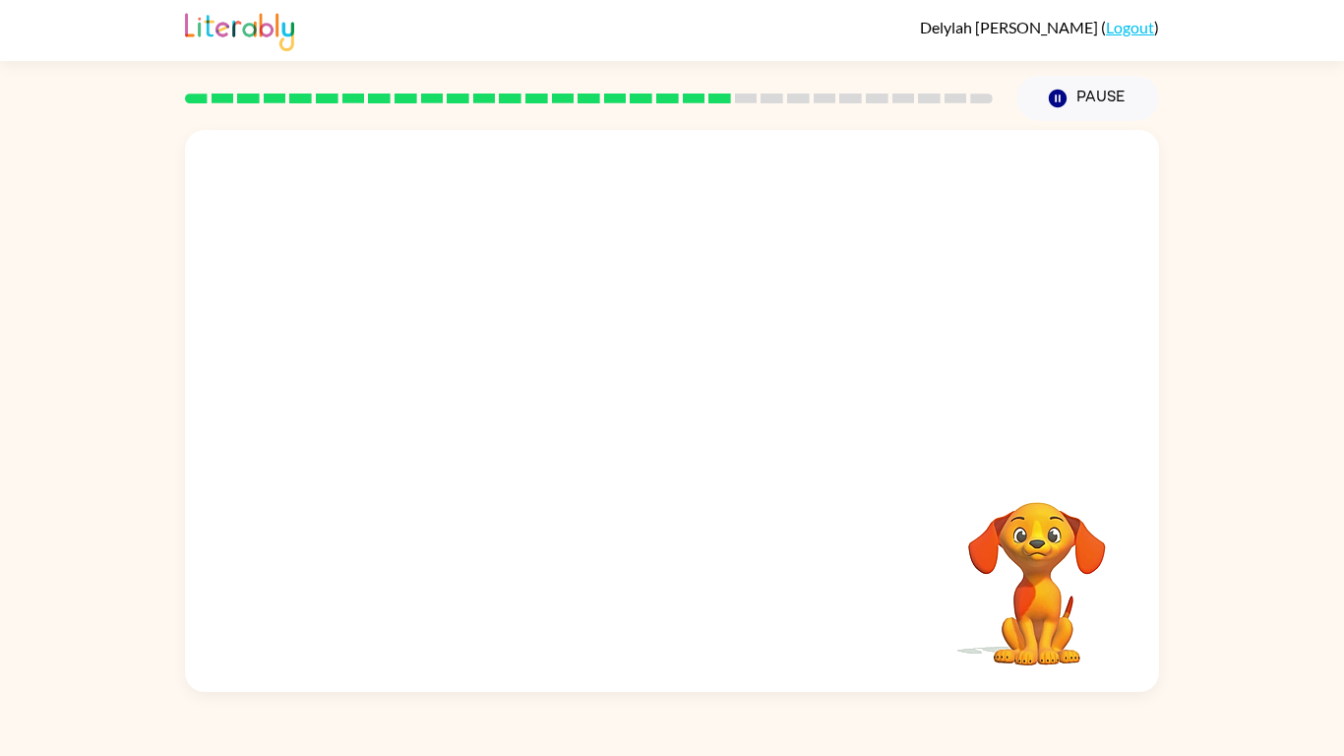
drag, startPoint x: 1006, startPoint y: 526, endPoint x: 375, endPoint y: 221, distance: 700.3
click at [375, 221] on div "Your browser must support playing .mp4 files to use Literably. Please try using…" at bounding box center [672, 411] width 974 height 562
click at [476, 395] on video "Your browser must support playing .mp4 files to use Literably. Please try using…" at bounding box center [672, 295] width 974 height 331
click at [648, 431] on button "button" at bounding box center [672, 421] width 126 height 72
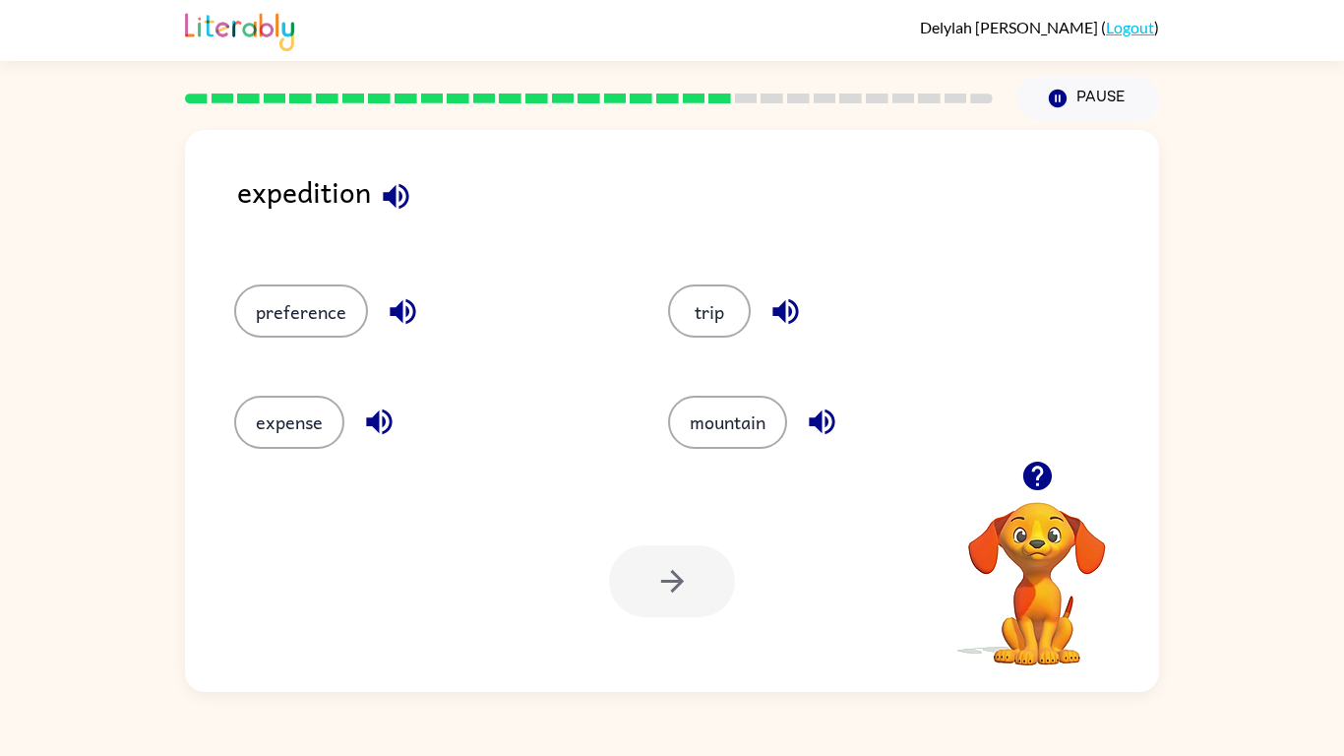
click at [396, 312] on icon "button" at bounding box center [403, 312] width 26 height 26
click at [289, 322] on button "preference" at bounding box center [301, 310] width 134 height 53
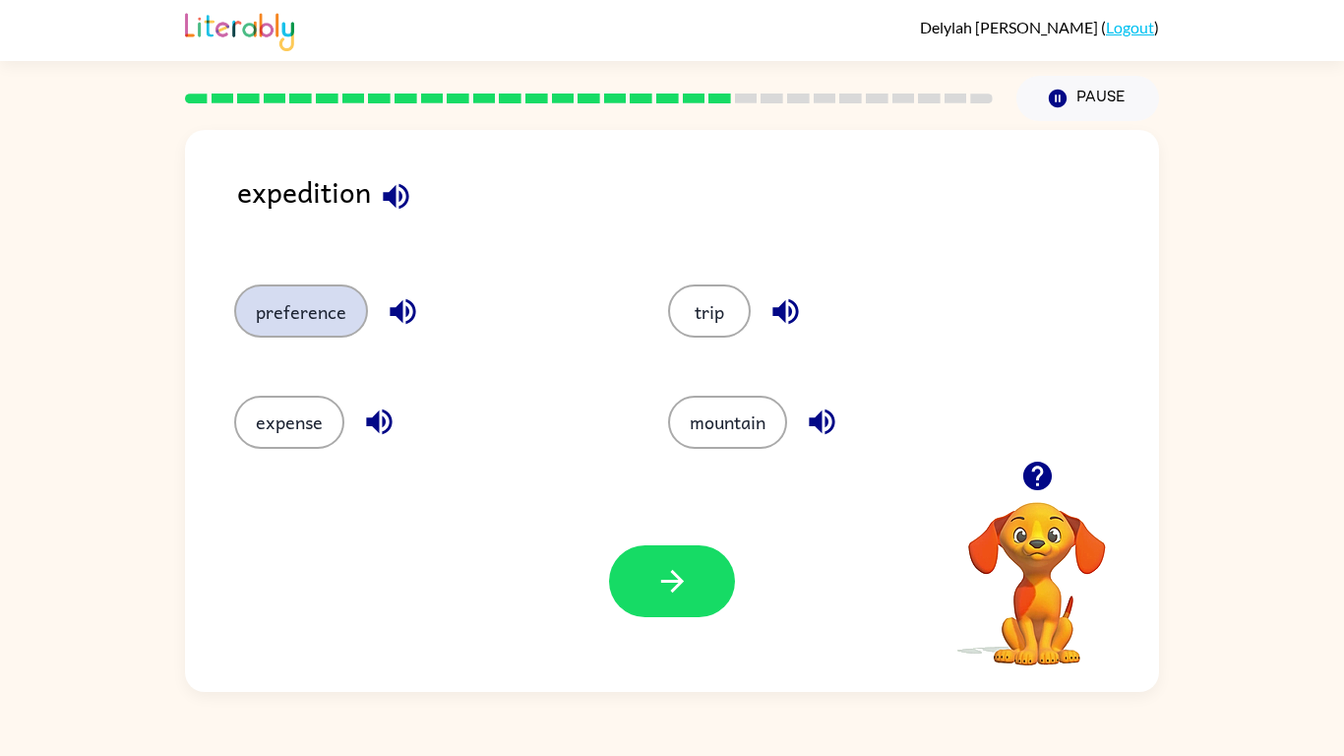
click at [279, 317] on button "preference" at bounding box center [301, 310] width 134 height 53
click at [694, 302] on button "trip" at bounding box center [709, 310] width 83 height 53
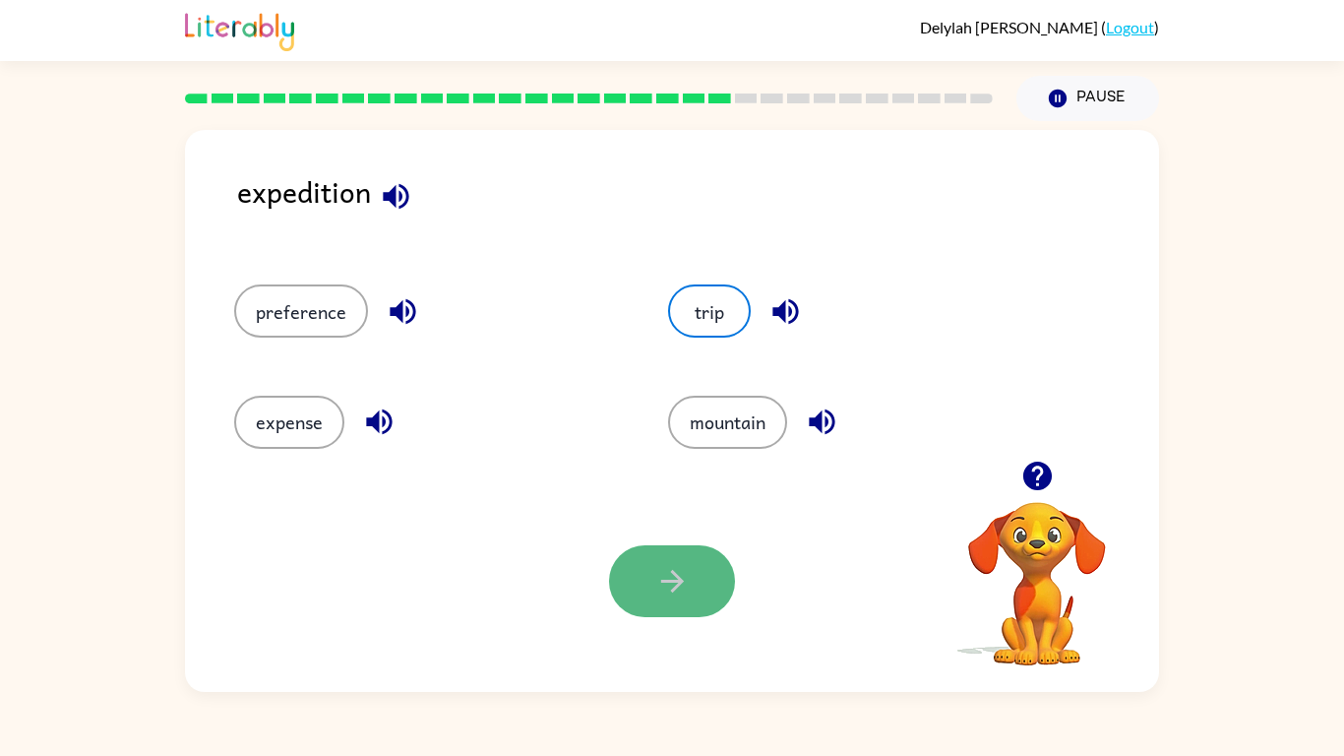
click at [645, 596] on button "button" at bounding box center [672, 581] width 126 height 72
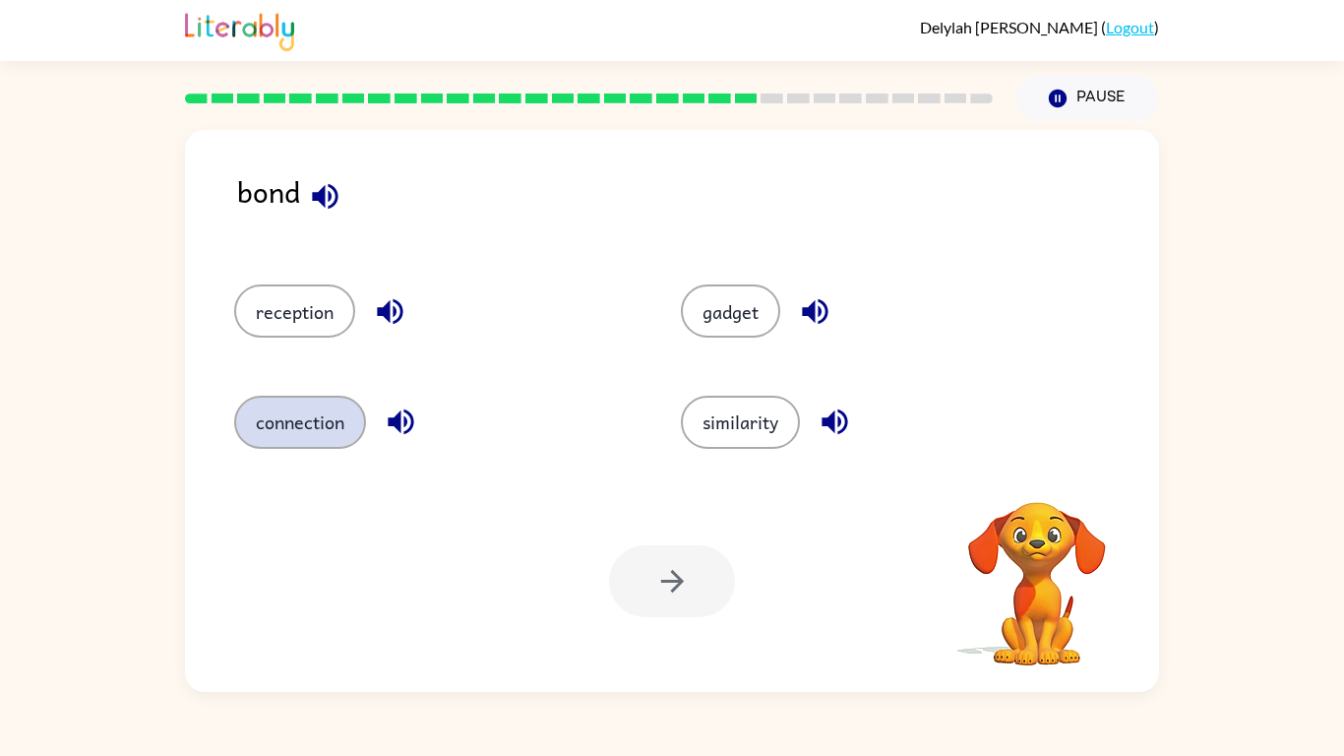
click at [305, 411] on button "connection" at bounding box center [300, 422] width 132 height 53
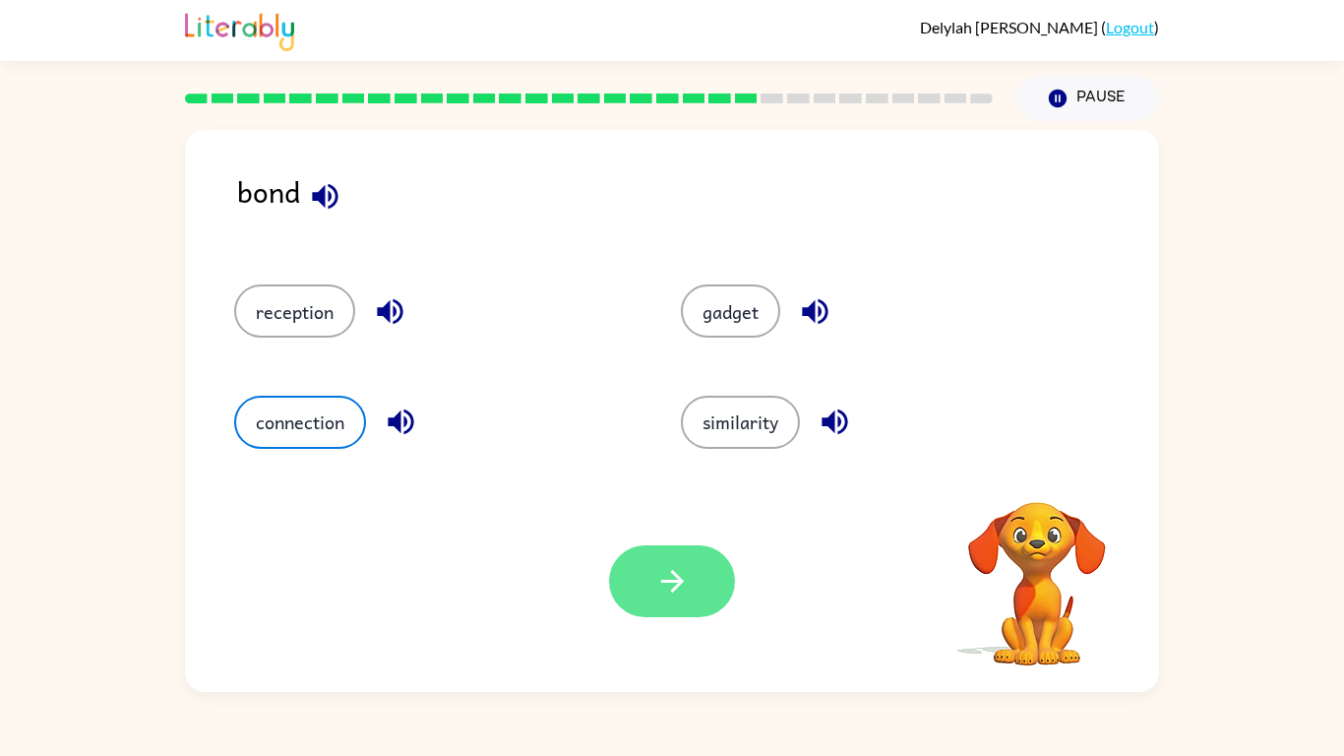
click at [659, 585] on icon "button" at bounding box center [672, 581] width 34 height 34
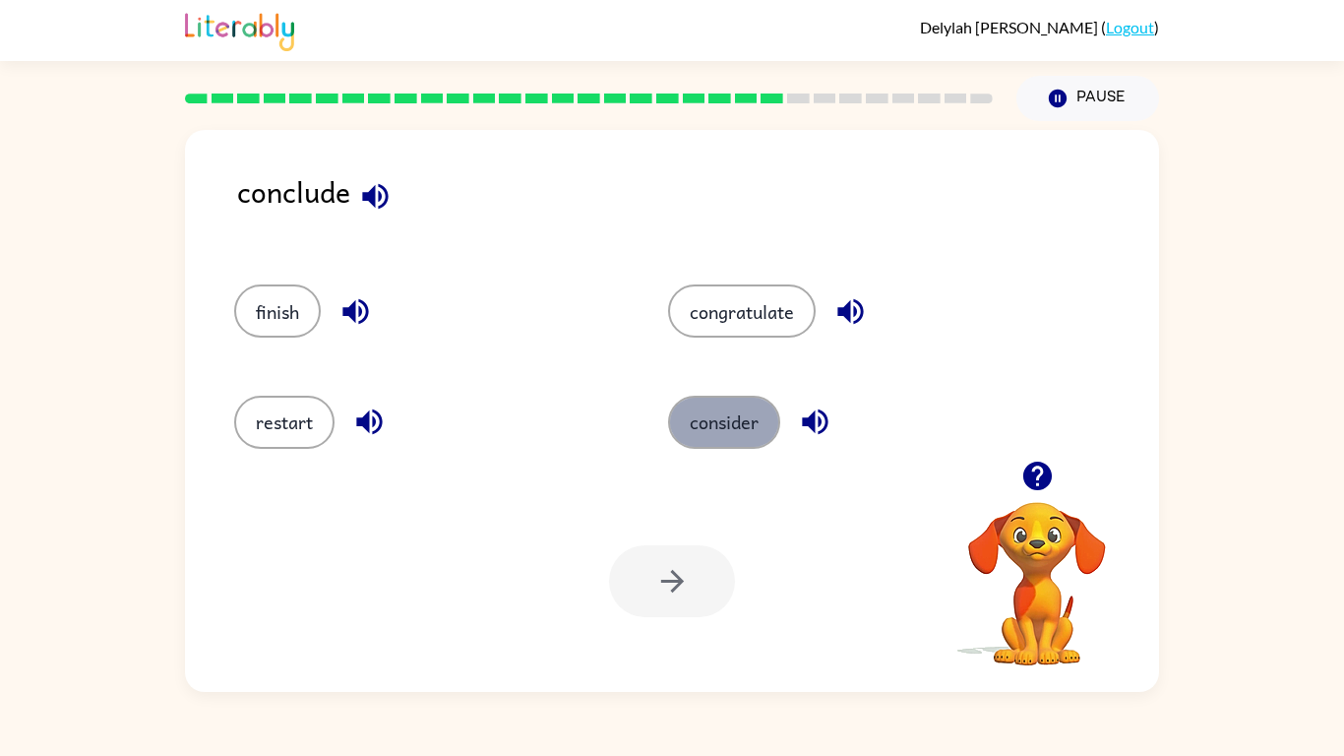
click at [735, 434] on button "consider" at bounding box center [724, 422] width 112 height 53
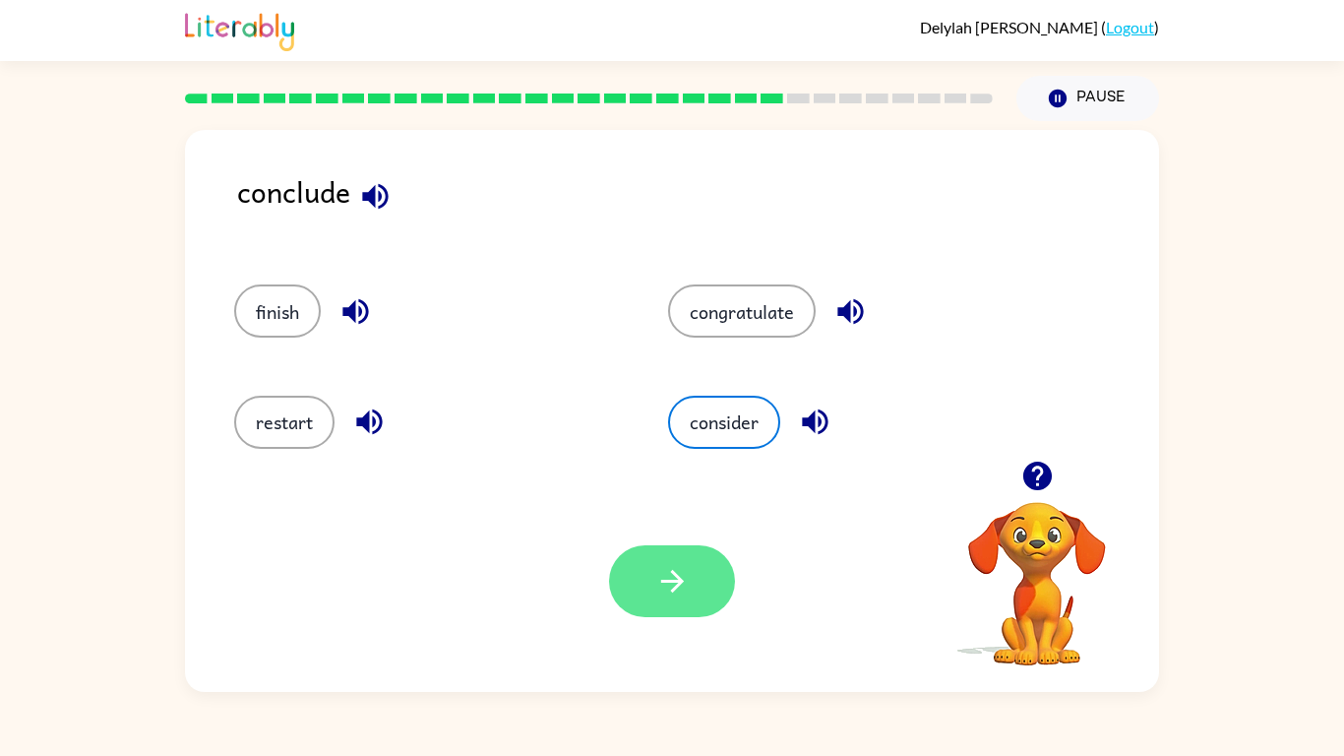
click at [641, 570] on button "button" at bounding box center [672, 581] width 126 height 72
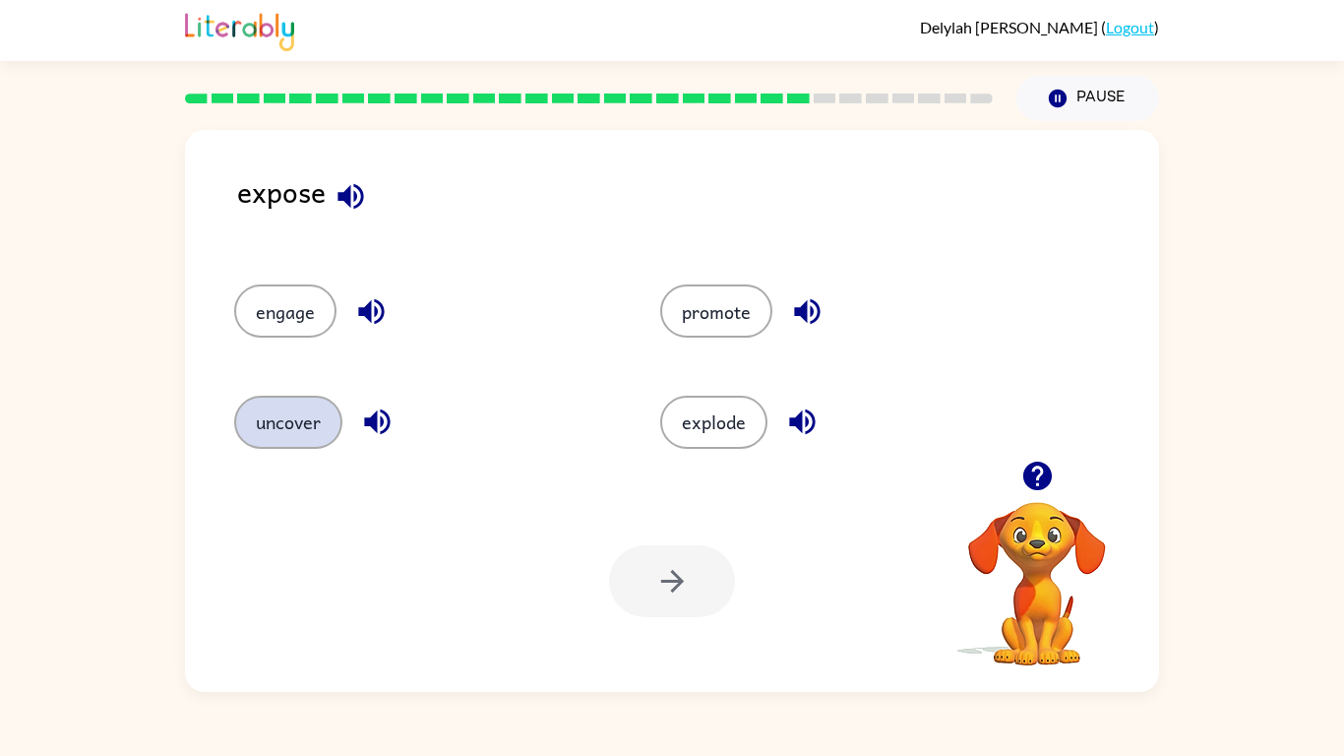
click at [257, 427] on button "uncover" at bounding box center [288, 422] width 108 height 53
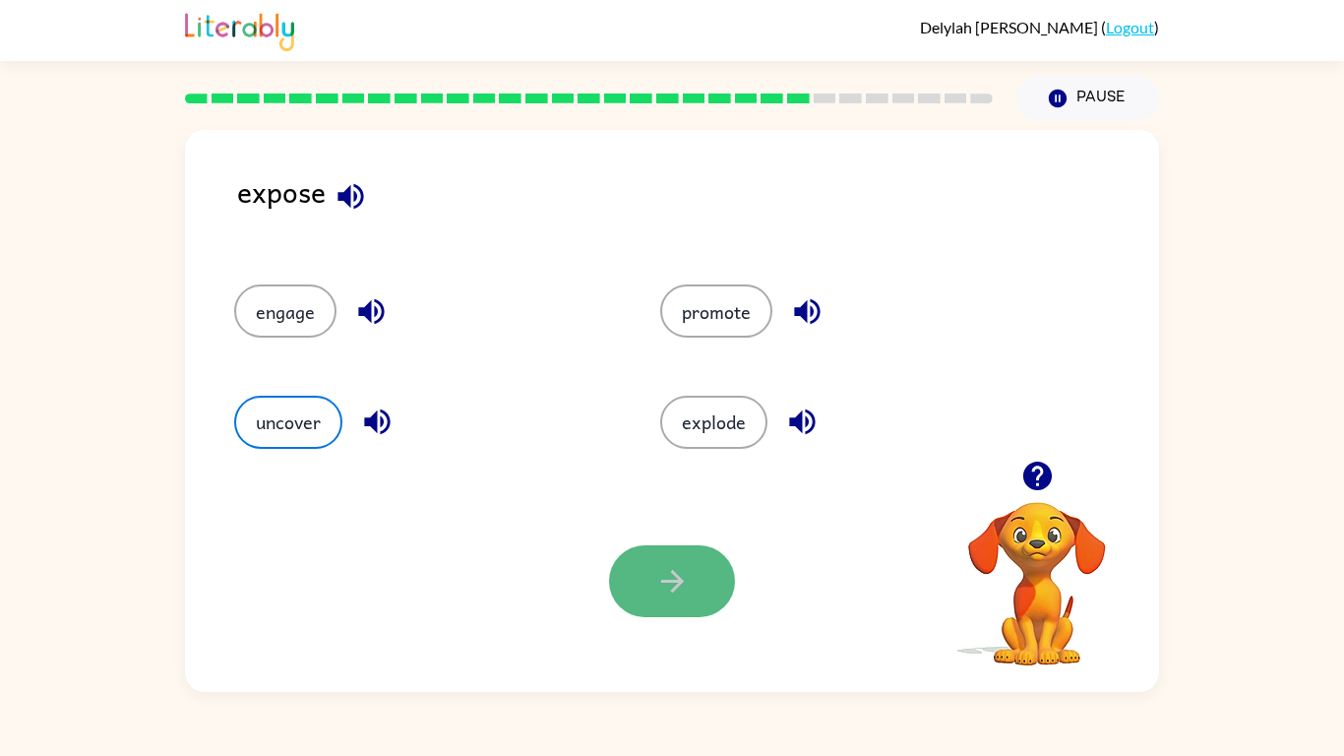
click at [658, 584] on icon "button" at bounding box center [672, 581] width 34 height 34
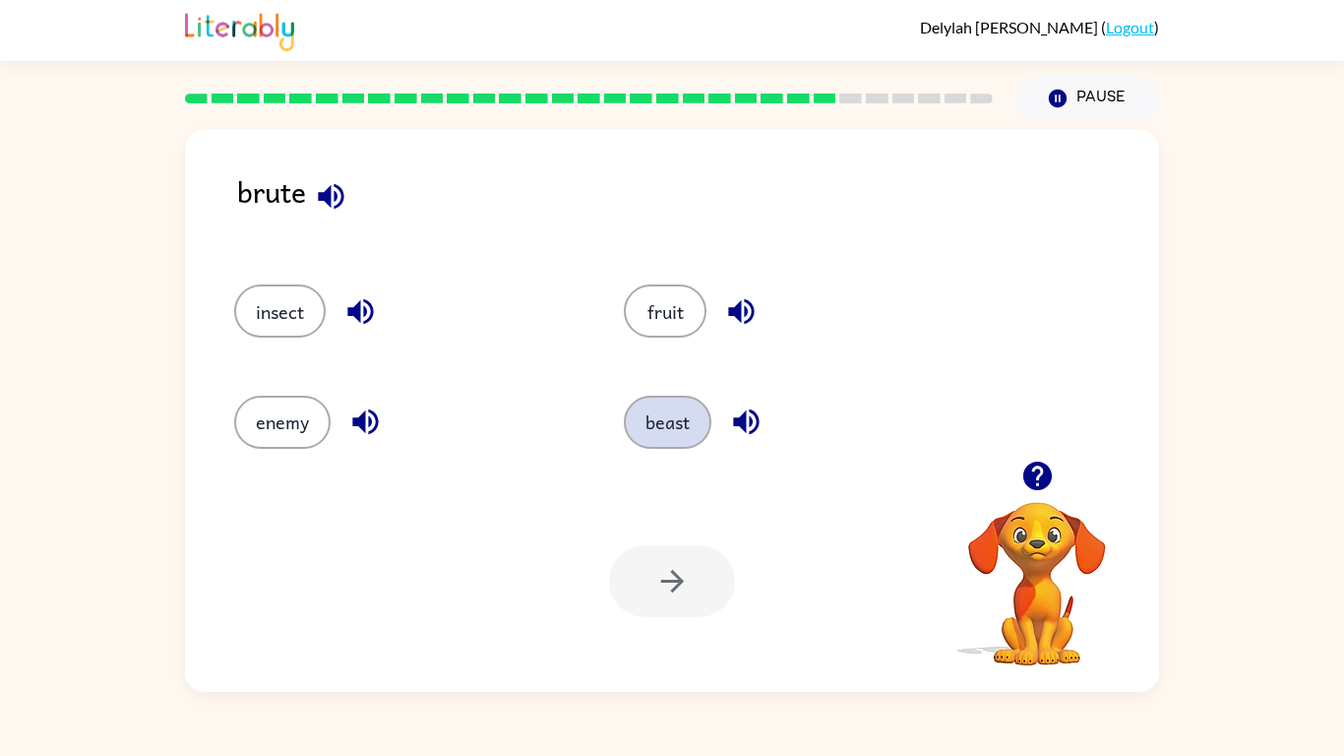
click at [659, 420] on button "beast" at bounding box center [668, 422] width 88 height 53
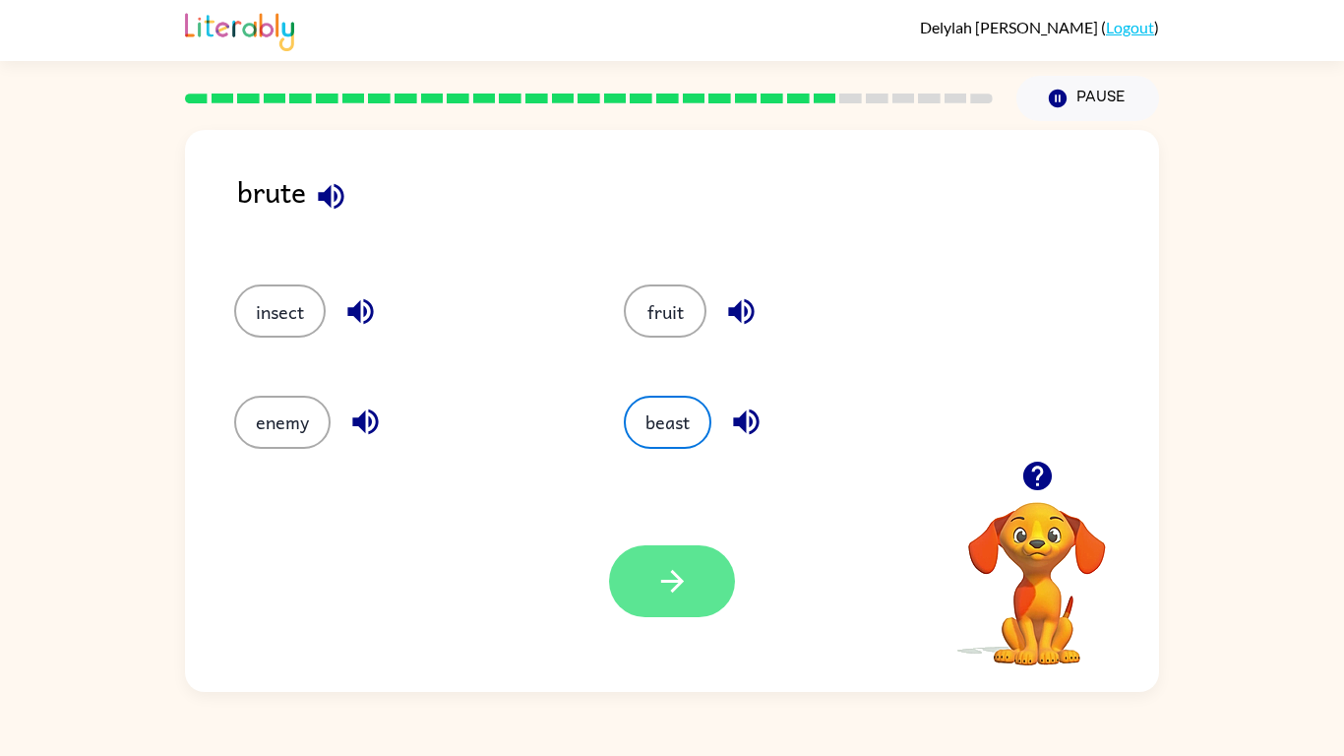
click at [690, 593] on button "button" at bounding box center [672, 581] width 126 height 72
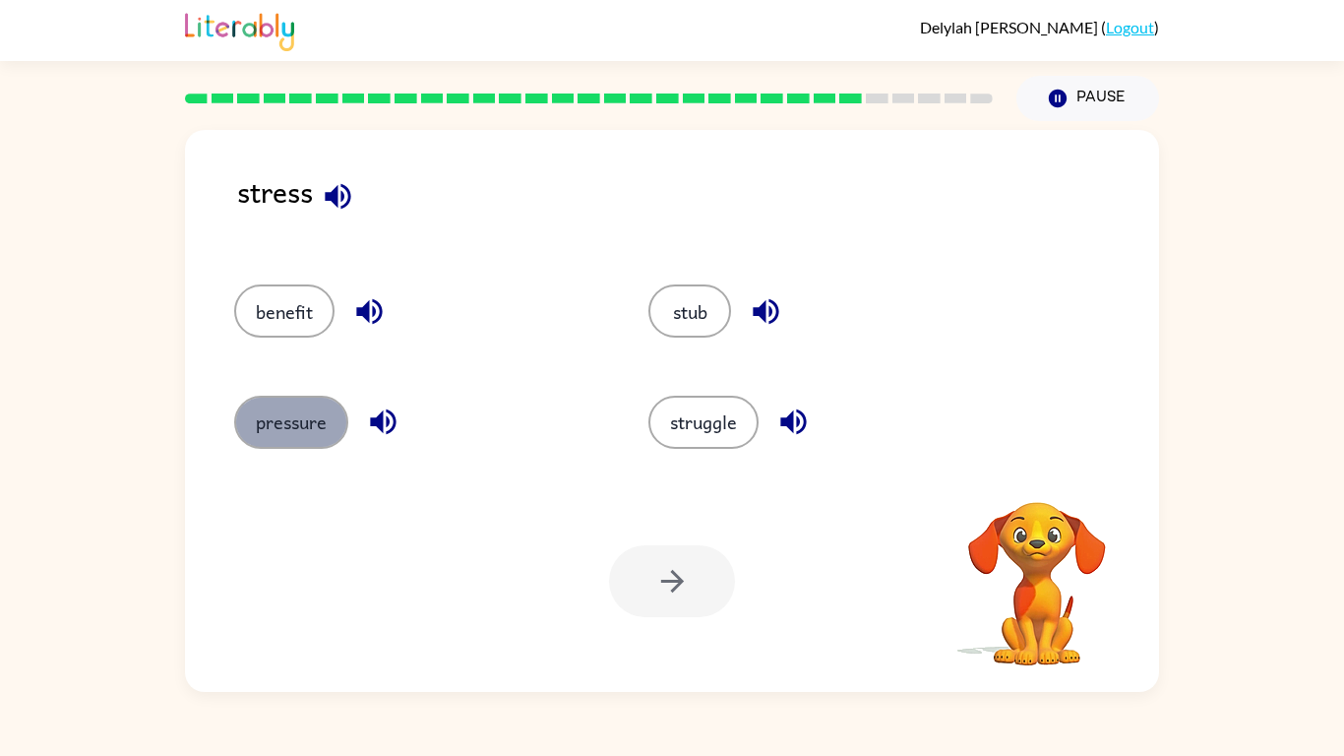
click at [261, 419] on button "pressure" at bounding box center [291, 422] width 114 height 53
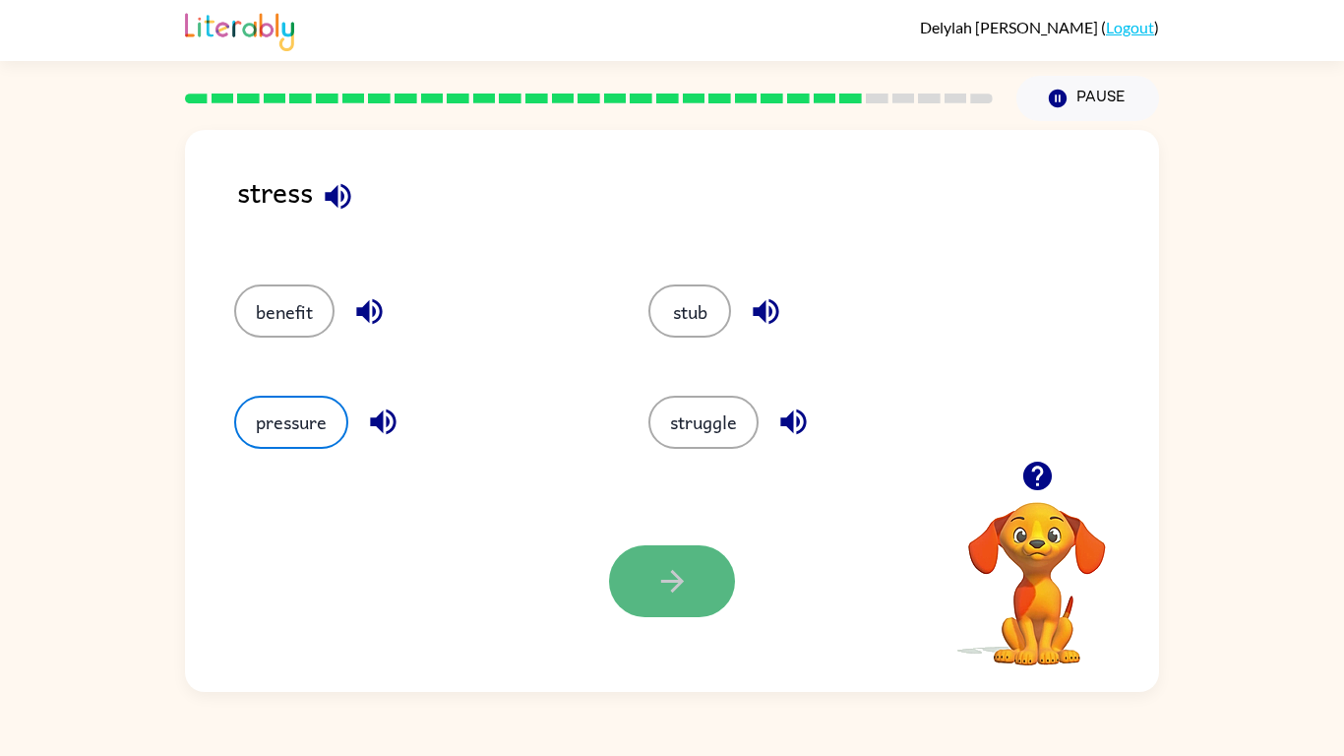
click at [638, 577] on button "button" at bounding box center [672, 581] width 126 height 72
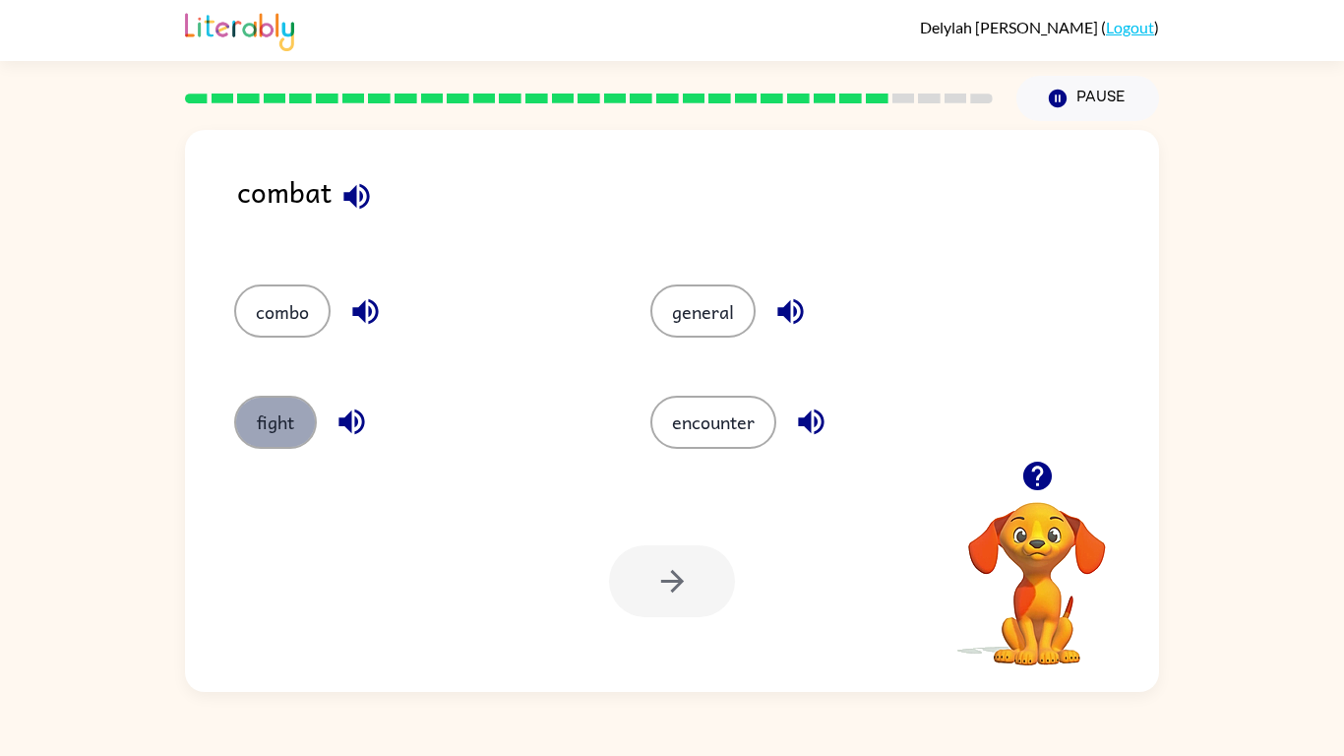
click at [280, 413] on button "fight" at bounding box center [275, 422] width 83 height 53
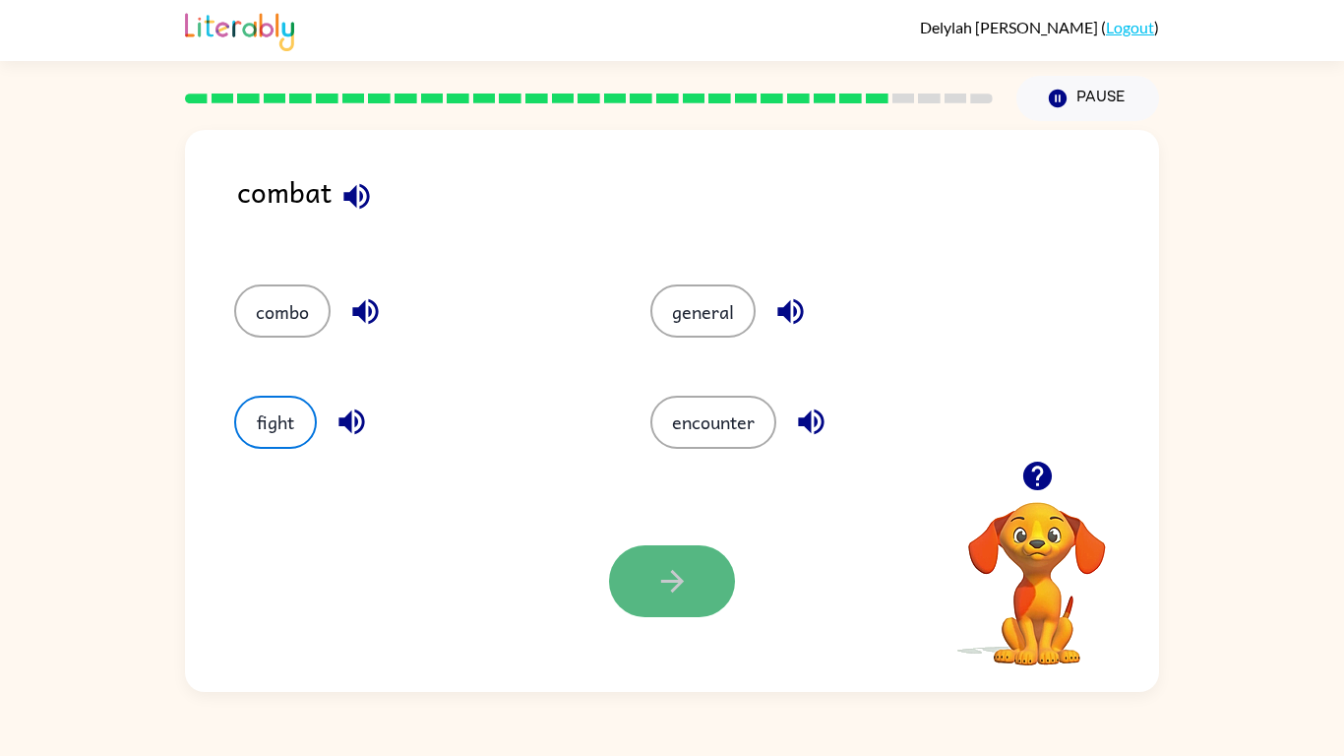
click at [684, 593] on icon "button" at bounding box center [672, 581] width 34 height 34
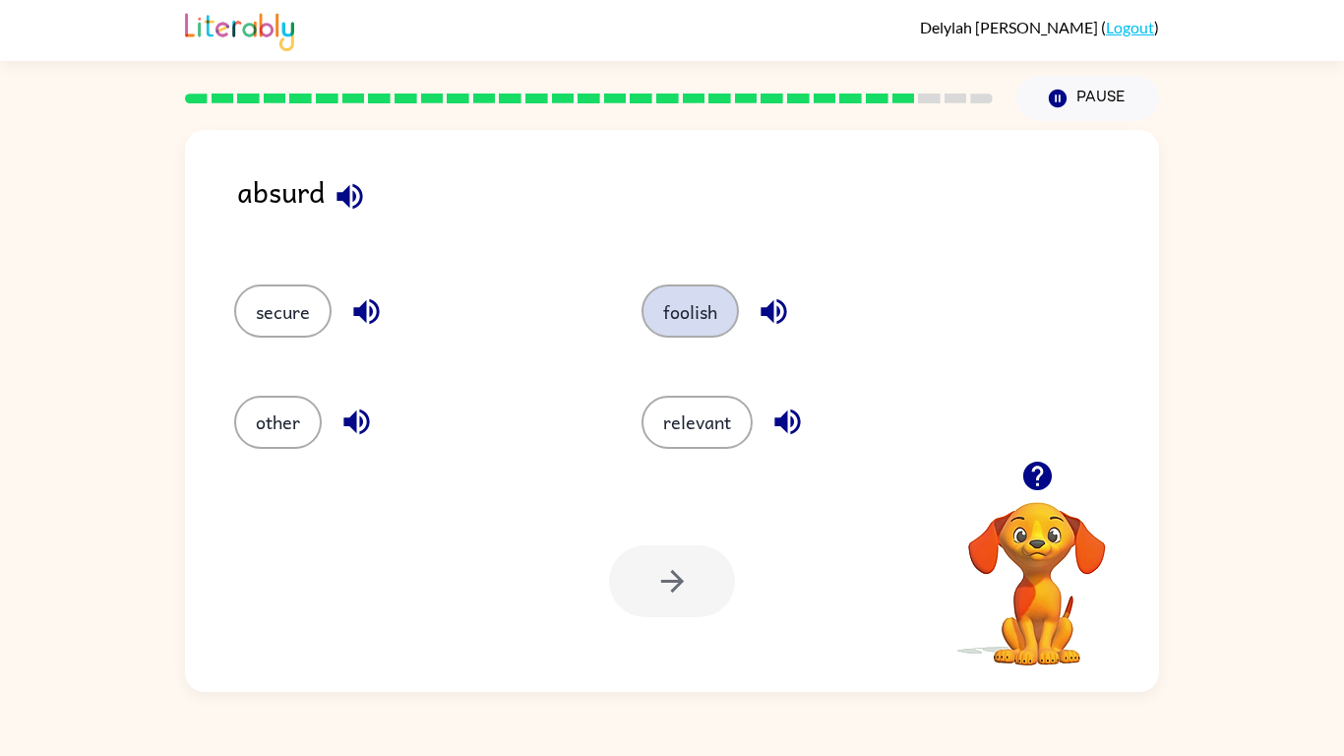
click at [678, 324] on button "foolish" at bounding box center [690, 310] width 97 height 53
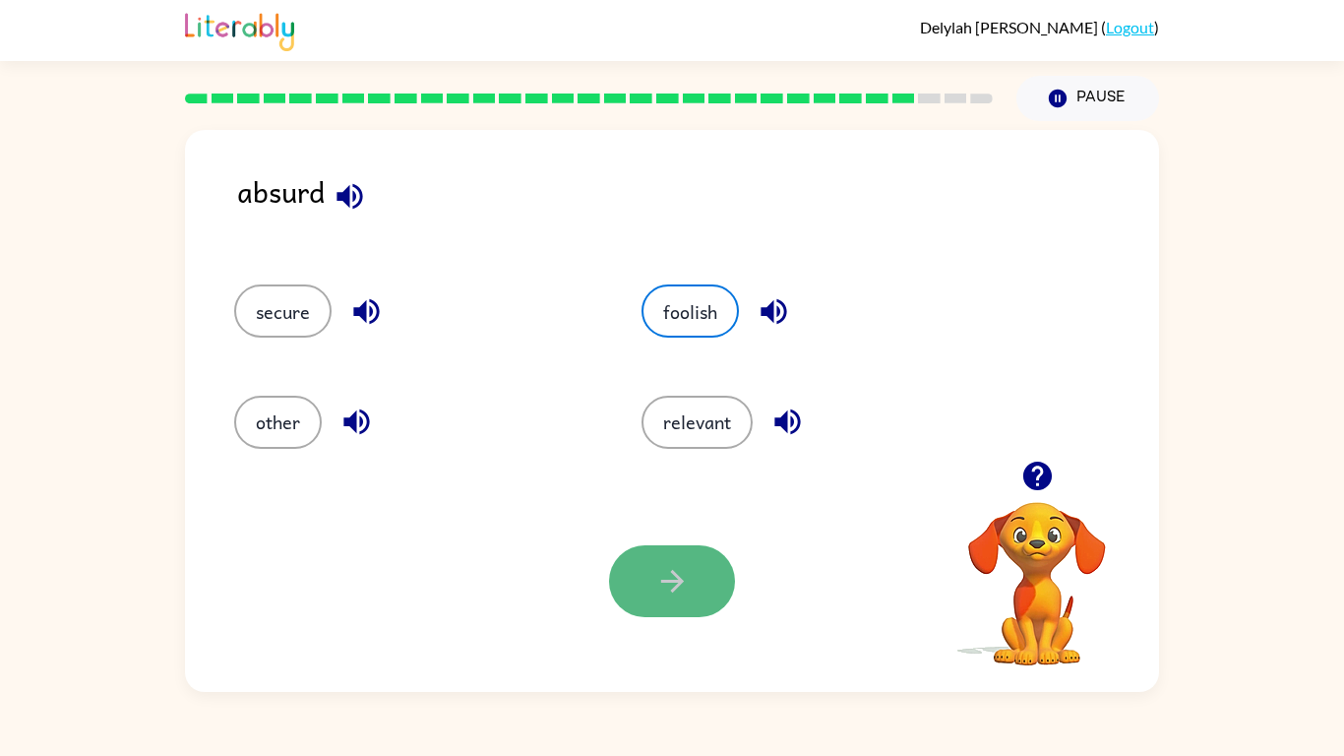
click at [611, 594] on button "button" at bounding box center [672, 581] width 126 height 72
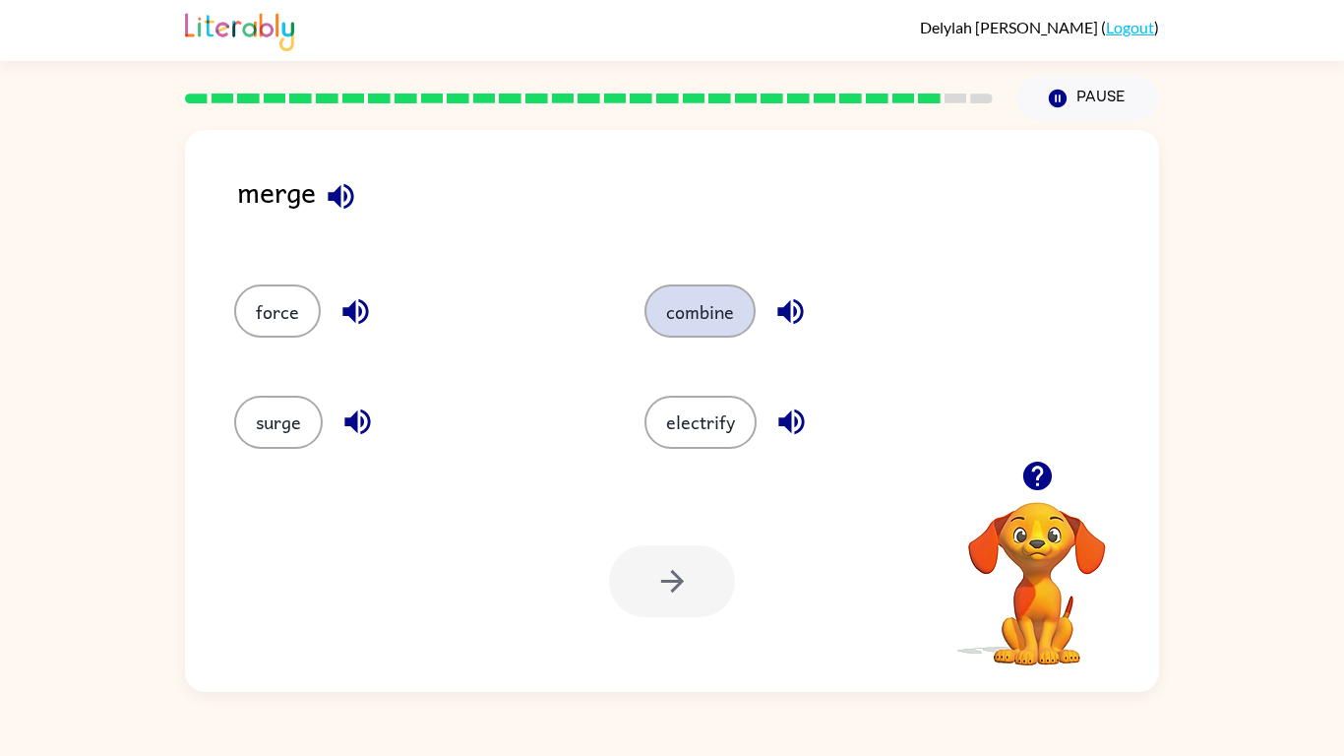
click at [707, 307] on button "combine" at bounding box center [700, 310] width 111 height 53
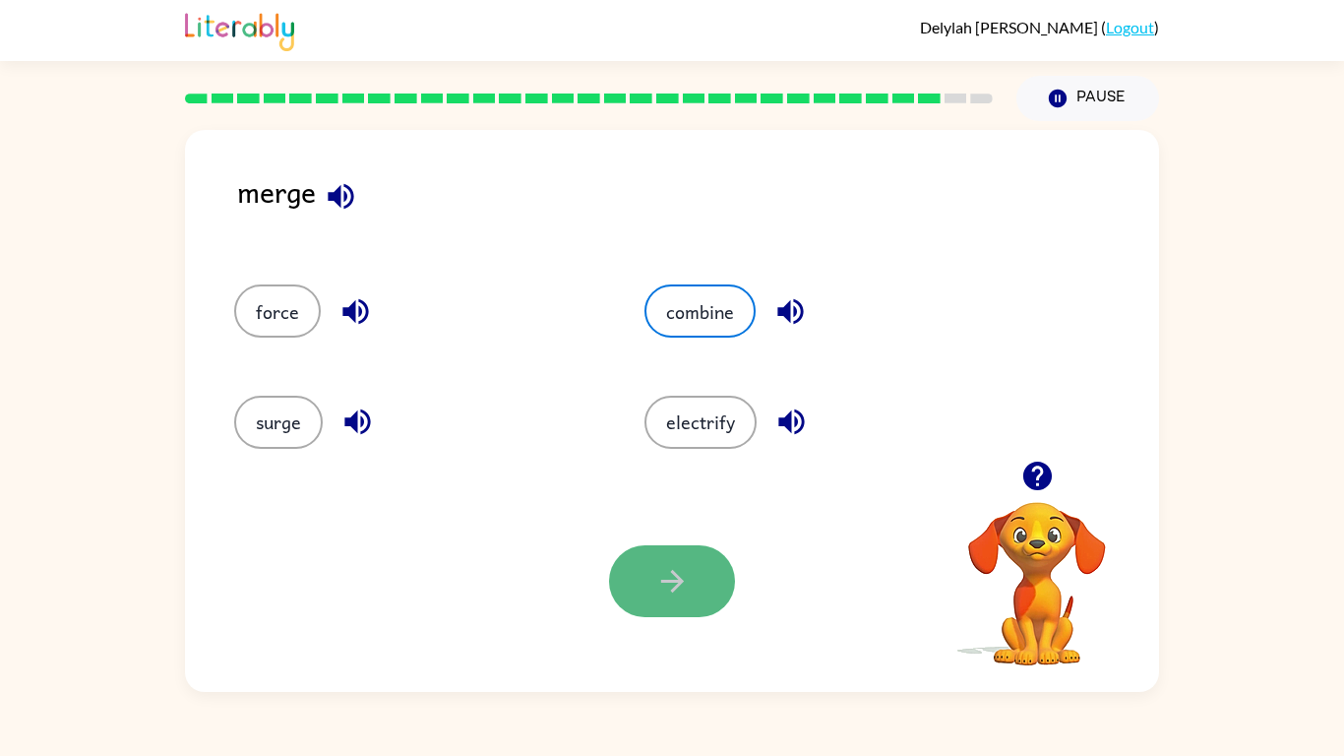
click at [637, 613] on button "button" at bounding box center [672, 581] width 126 height 72
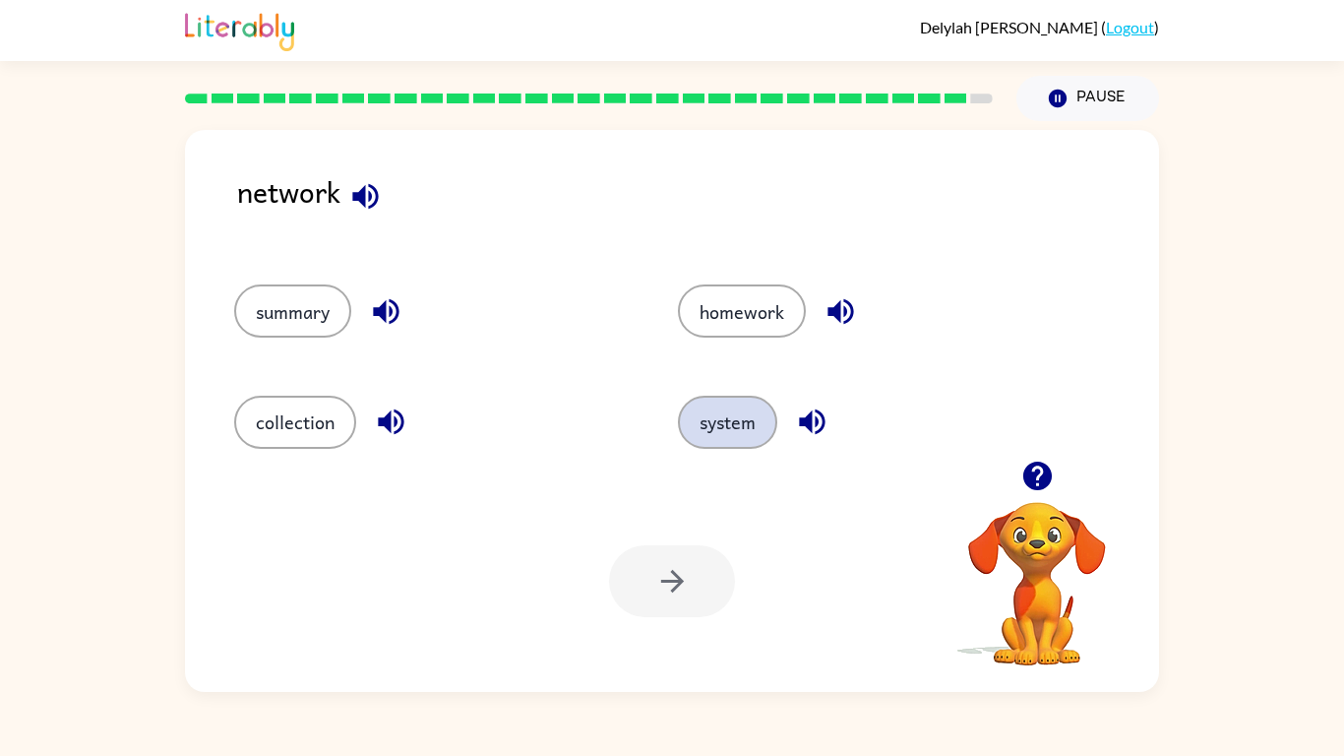
click at [726, 405] on button "system" at bounding box center [727, 422] width 99 height 53
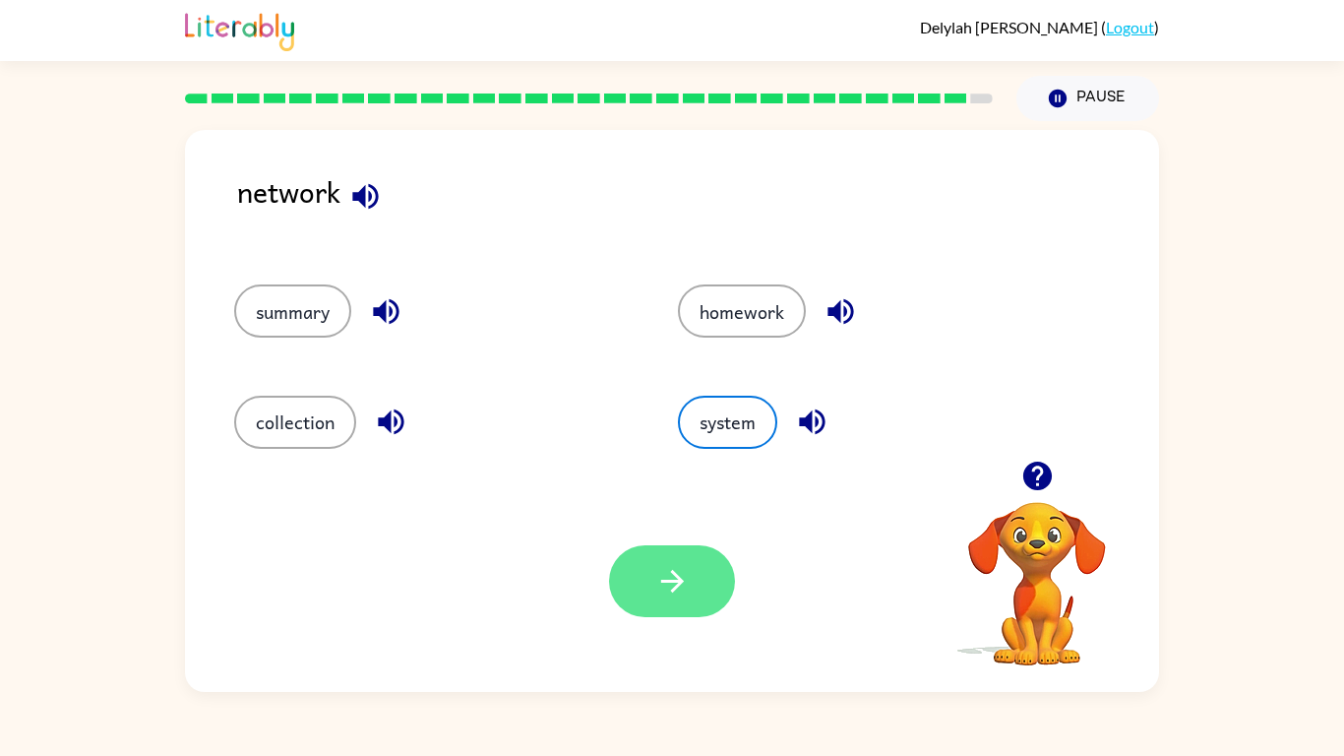
click at [669, 583] on icon "button" at bounding box center [671, 581] width 23 height 23
